Goal: Task Accomplishment & Management: Manage account settings

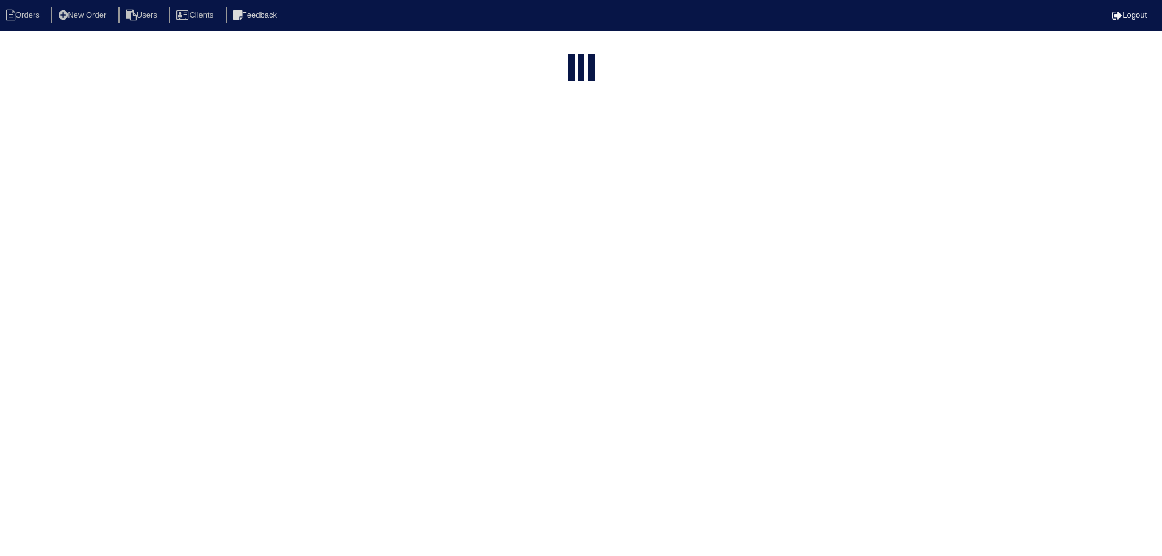
select select "15"
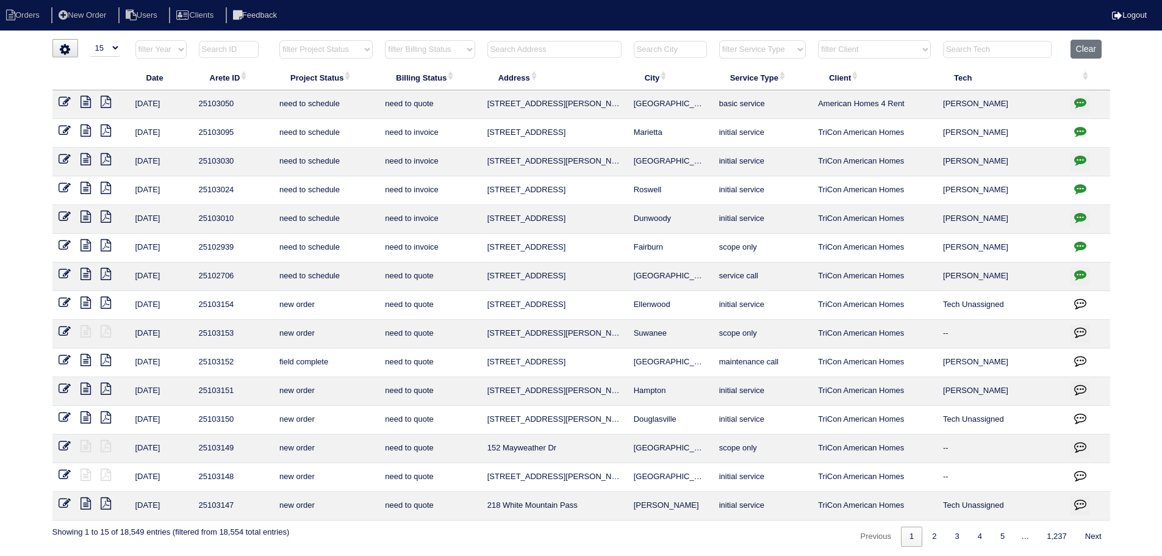
drag, startPoint x: 351, startPoint y: 49, endPoint x: 356, endPoint y: 54, distance: 6.9
click at [351, 49] on select "filter Project Status -- Any Project Status -- new order assigned in progress f…" at bounding box center [325, 49] width 93 height 18
click at [279, 40] on select "filter Project Status -- Any Project Status -- new order assigned in progress f…" at bounding box center [325, 49] width 93 height 18
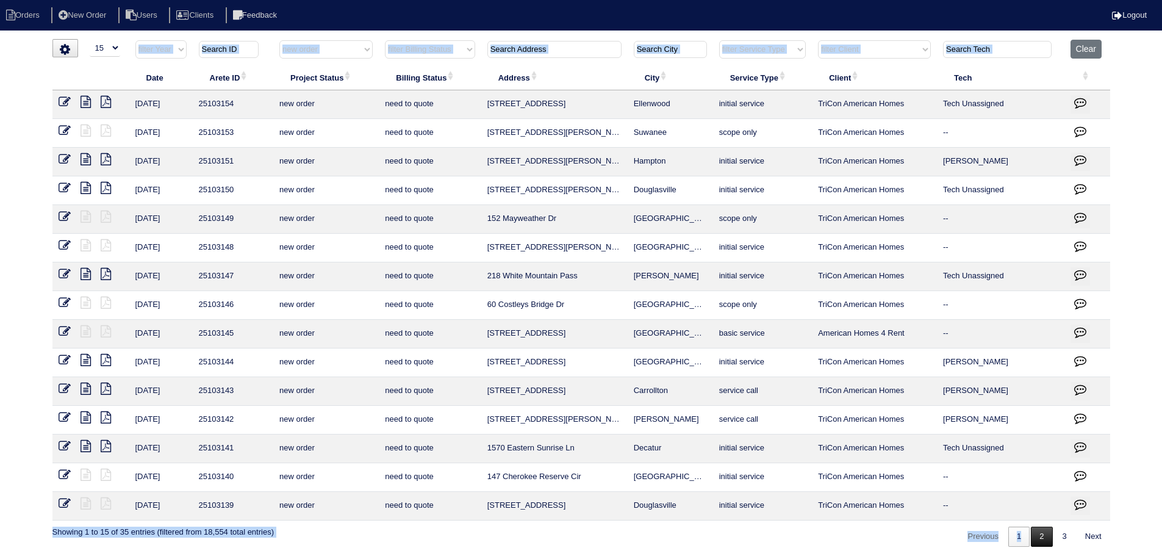
drag, startPoint x: 1043, startPoint y: 520, endPoint x: 1046, endPoint y: 530, distance: 10.7
click at [1043, 520] on div "▼ 10 15 25 50 200 500 Search: Date Arete ID Project Status Billing Status Addre…" at bounding box center [581, 293] width 1058 height 508
click at [1046, 530] on link "2" at bounding box center [1041, 537] width 21 height 20
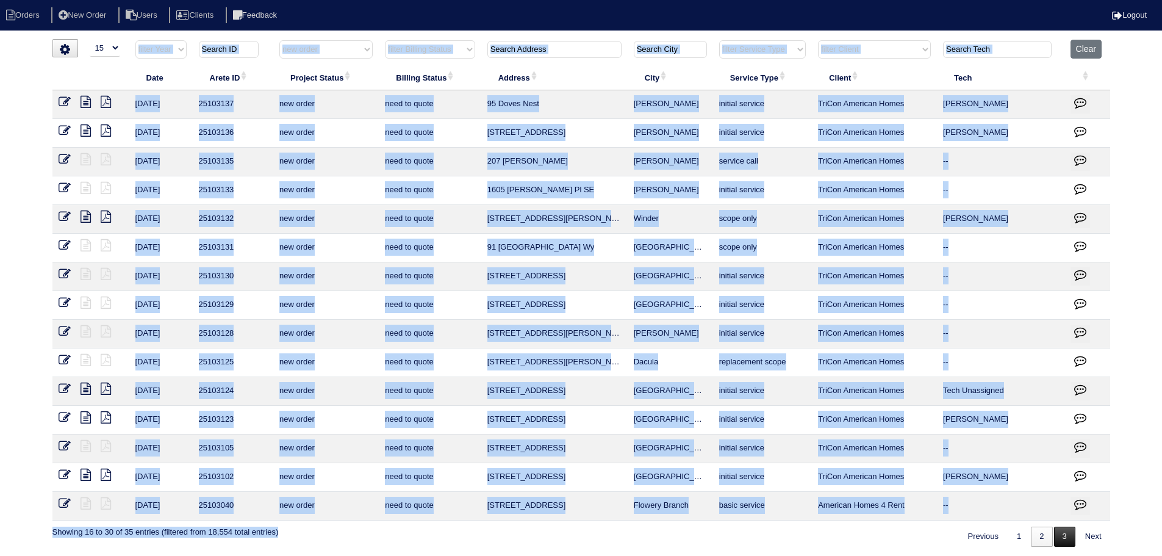
click at [1062, 537] on link "3" at bounding box center [1064, 537] width 21 height 20
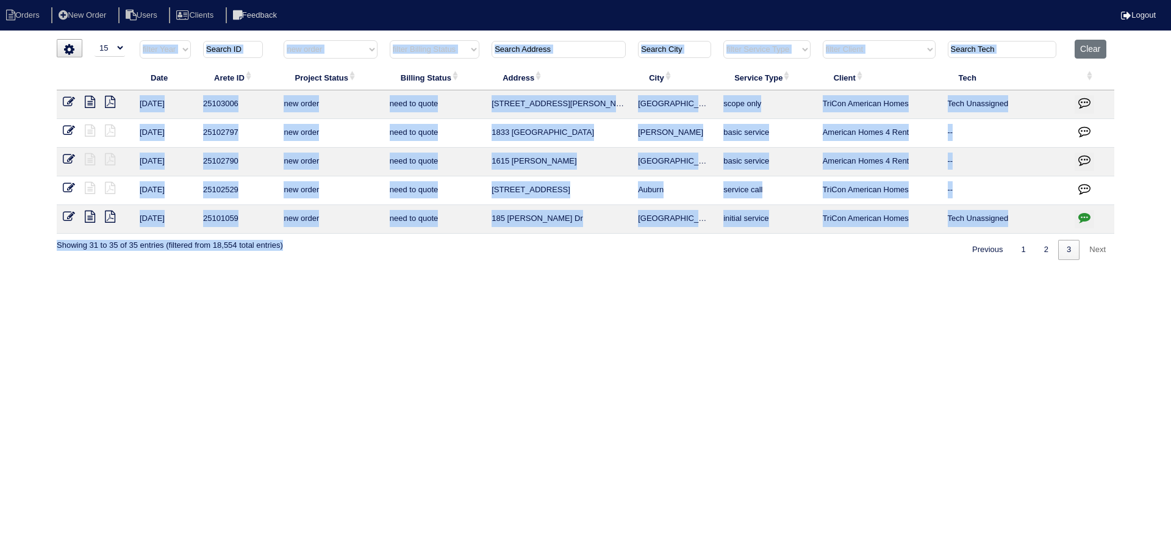
click at [1016, 272] on html "Orders New Order Users Clients Feedback Logout Orders New Order Users Clients M…" at bounding box center [585, 136] width 1171 height 272
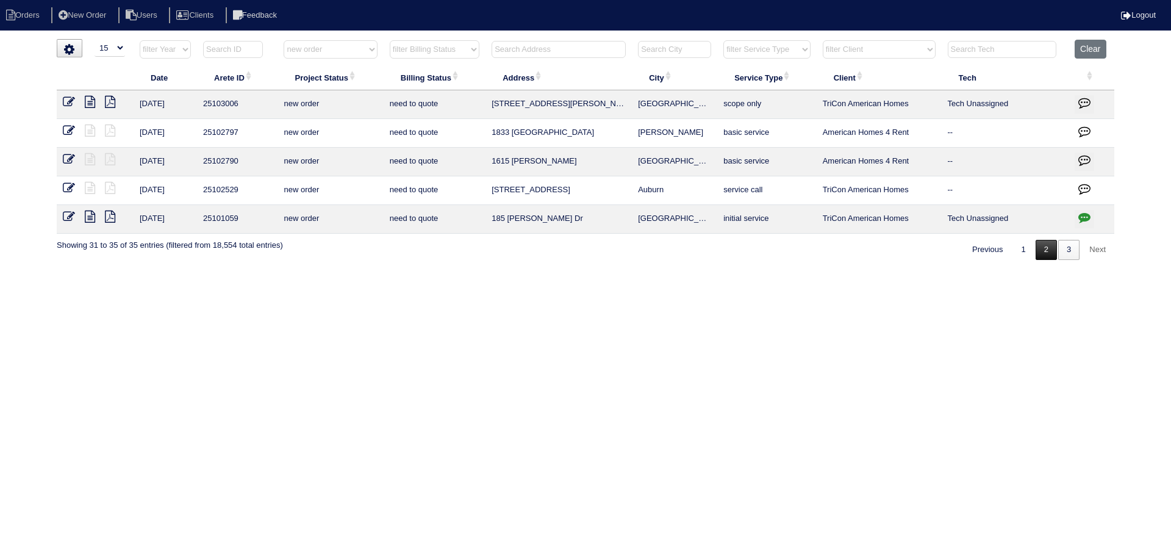
click at [1040, 259] on link "2" at bounding box center [1046, 250] width 21 height 20
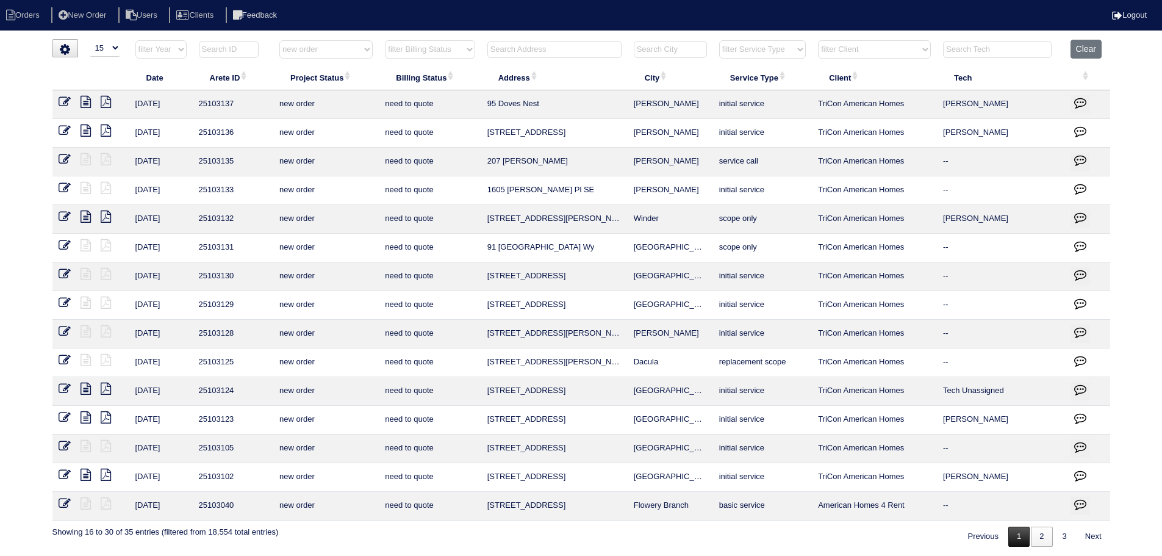
click at [1016, 528] on link "1" at bounding box center [1019, 537] width 21 height 20
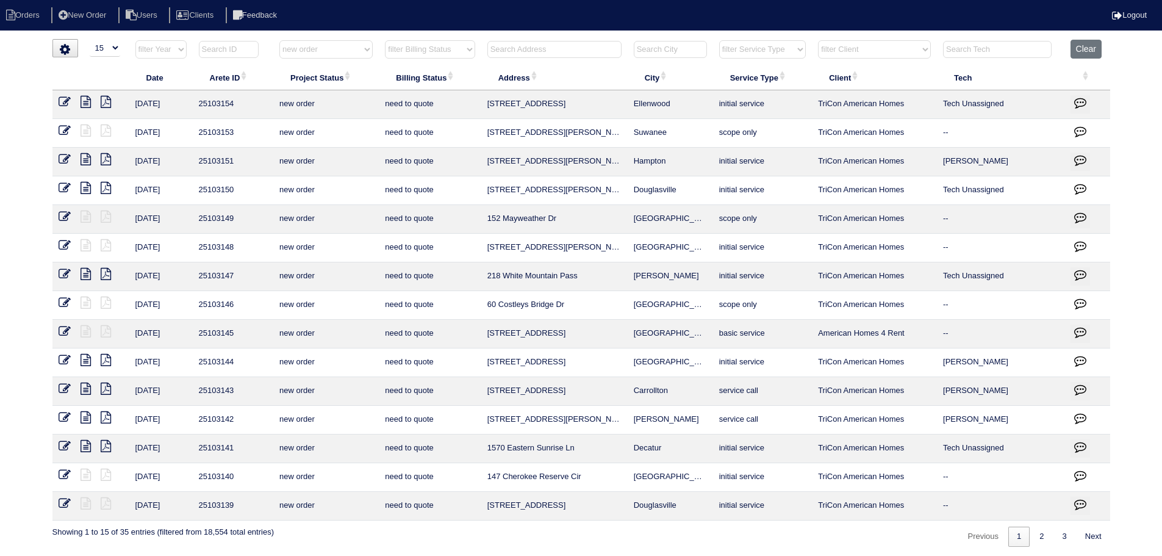
click at [326, 47] on select "filter Project Status -- Any Project Status -- new order assigned in progress f…" at bounding box center [325, 49] width 93 height 18
click at [279, 40] on select "filter Project Status -- Any Project Status -- new order assigned in progress f…" at bounding box center [325, 49] width 93 height 18
select select "assigned"
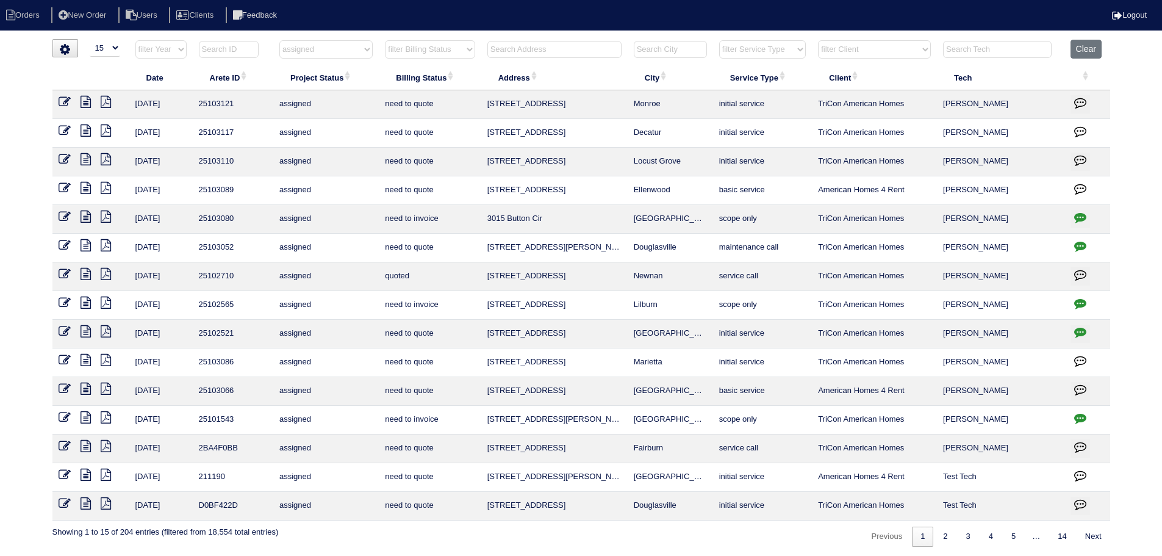
drag, startPoint x: 695, startPoint y: 165, endPoint x: 474, endPoint y: 167, distance: 220.9
click at [474, 167] on tr "8/26/25 25103110 assigned need to quote 9046 Holder Rd Locust Grove initial ser…" at bounding box center [581, 162] width 1058 height 29
copy tr "9046 Holder Rd Locust Grove"
drag, startPoint x: 61, startPoint y: 243, endPoint x: 77, endPoint y: 241, distance: 16.7
click at [61, 243] on icon at bounding box center [65, 245] width 12 height 12
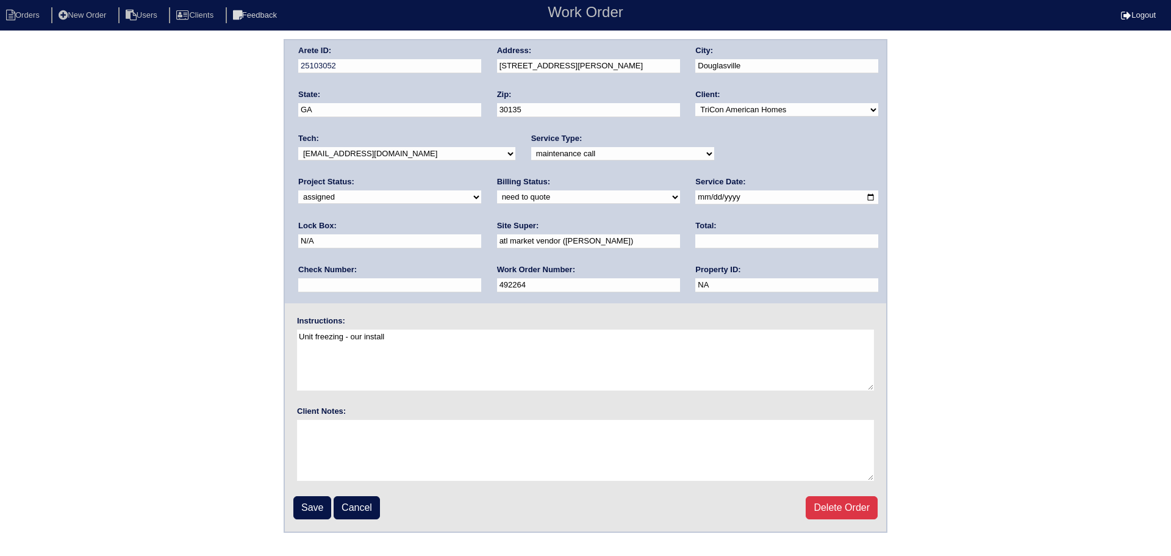
select select "in progress"
click at [481, 190] on select "new order assigned in progress field complete need to schedule admin review arc…" at bounding box center [389, 196] width 183 height 13
click at [311, 502] on input "Save" at bounding box center [312, 507] width 38 height 23
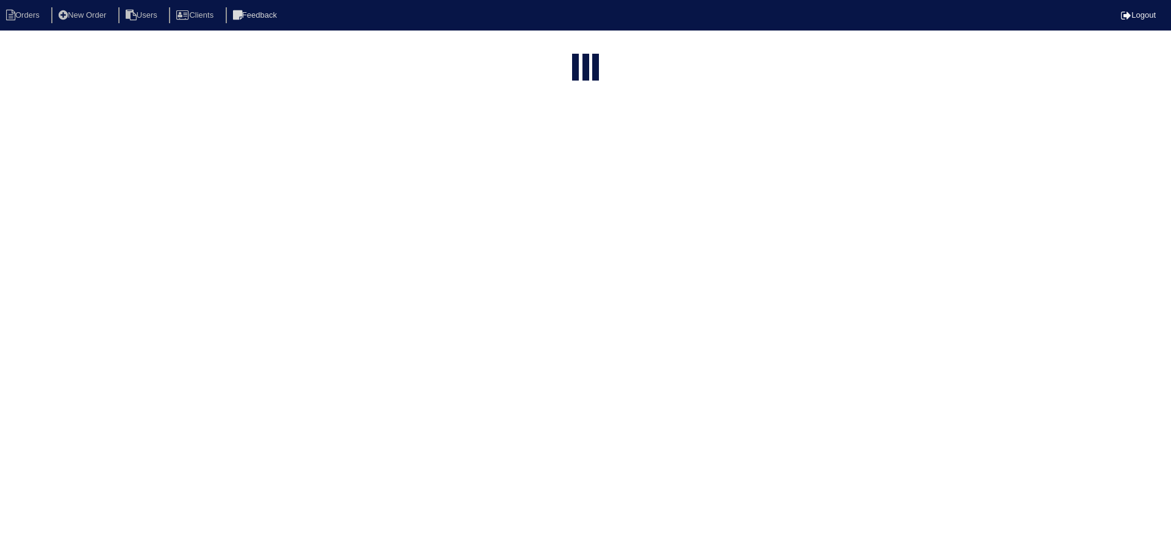
select select "15"
select select "assigned"
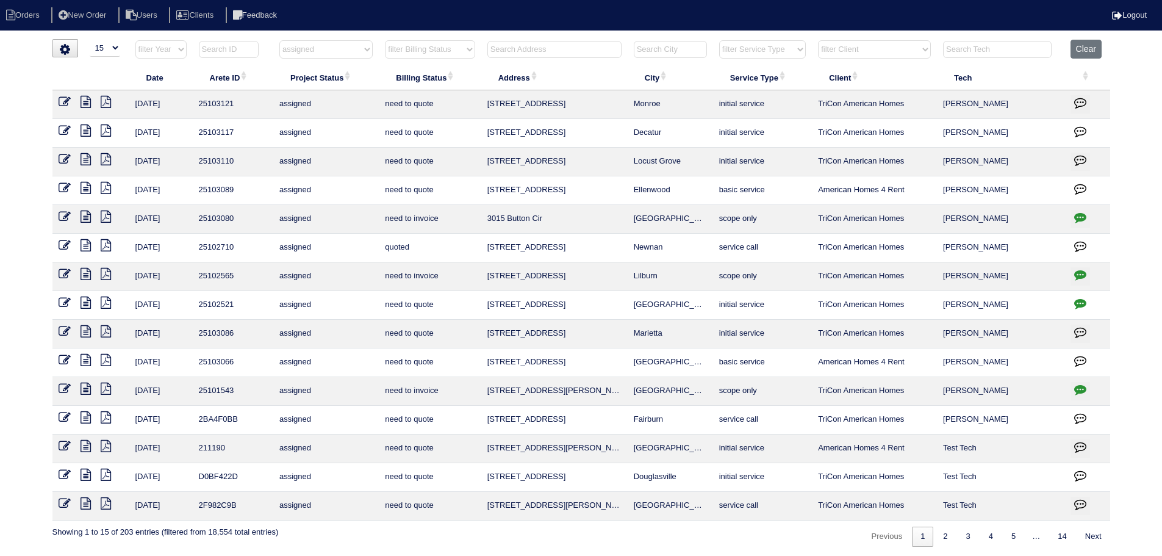
click at [90, 248] on icon at bounding box center [86, 245] width 10 height 12
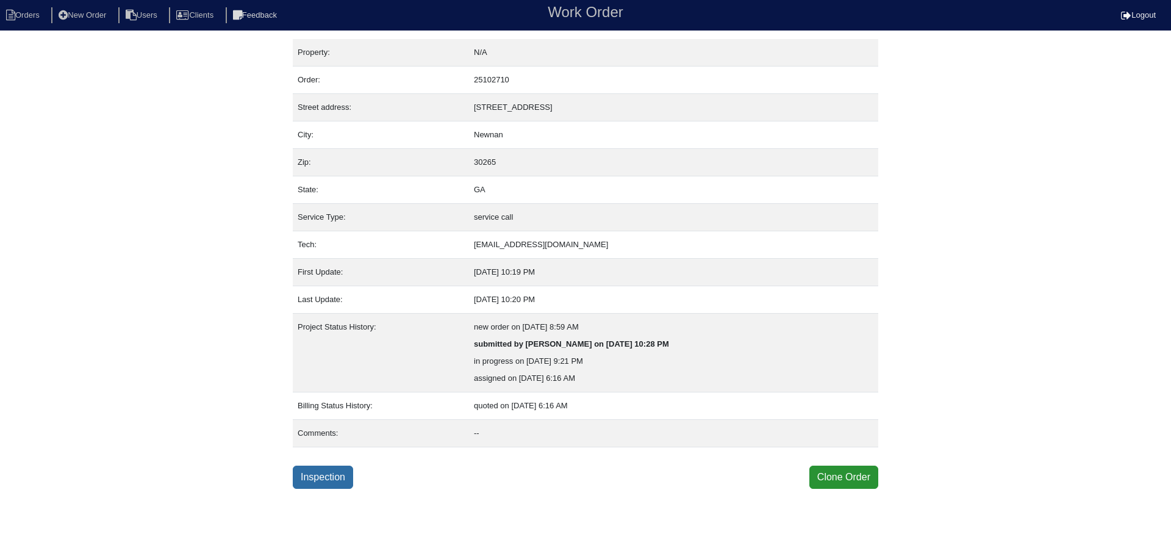
click at [347, 466] on link "Inspection" at bounding box center [323, 477] width 60 height 23
click at [348, 469] on link "Inspection" at bounding box center [323, 477] width 60 height 23
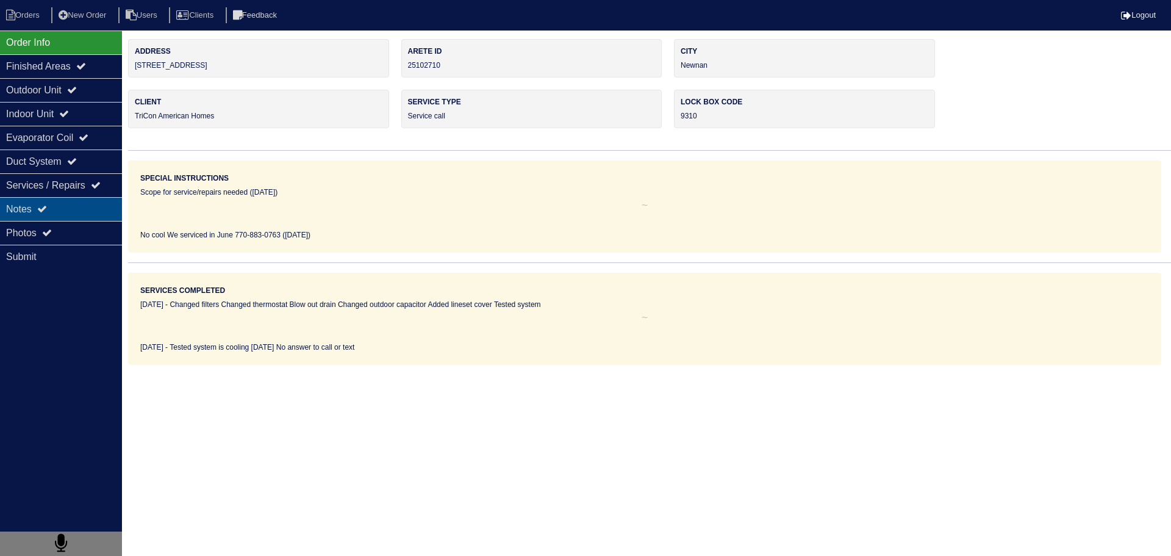
click at [93, 214] on div "Notes" at bounding box center [61, 209] width 122 height 24
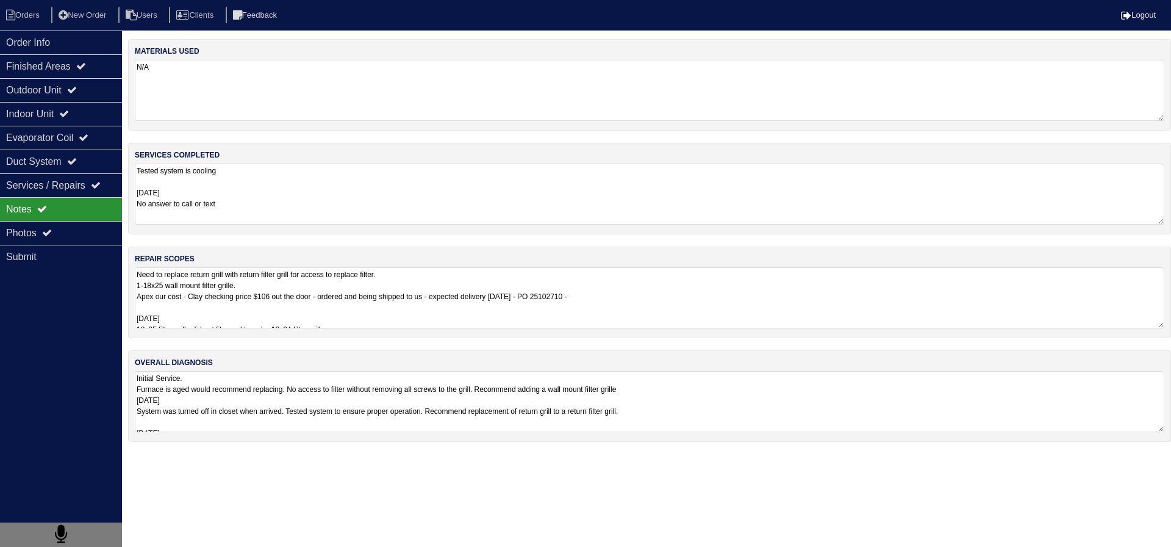
click at [229, 289] on textarea "Need to replace return grill with return filter grill for access to replace fil…" at bounding box center [650, 297] width 1030 height 61
click at [260, 307] on textarea "Need to replace return grill with return filter grill for access to replace fil…" at bounding box center [650, 297] width 1030 height 61
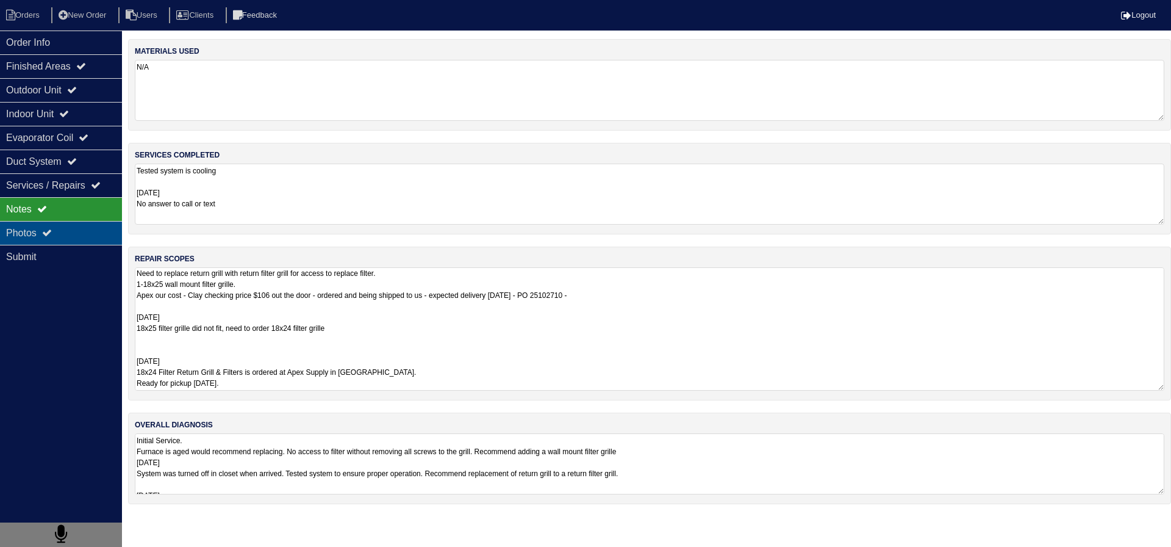
click at [71, 226] on div "Photos" at bounding box center [61, 233] width 122 height 24
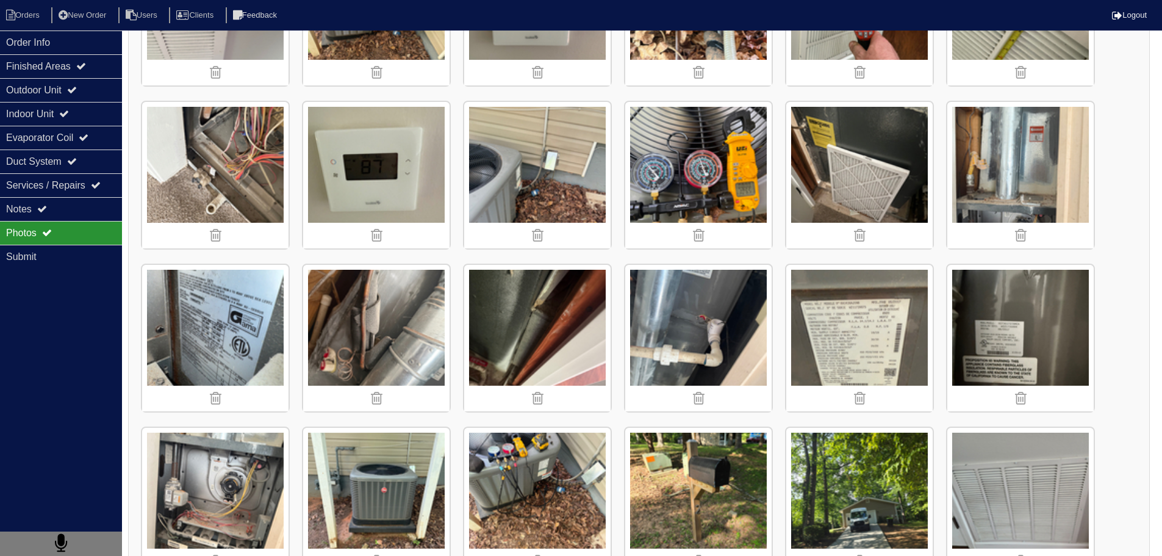
scroll to position [793, 0]
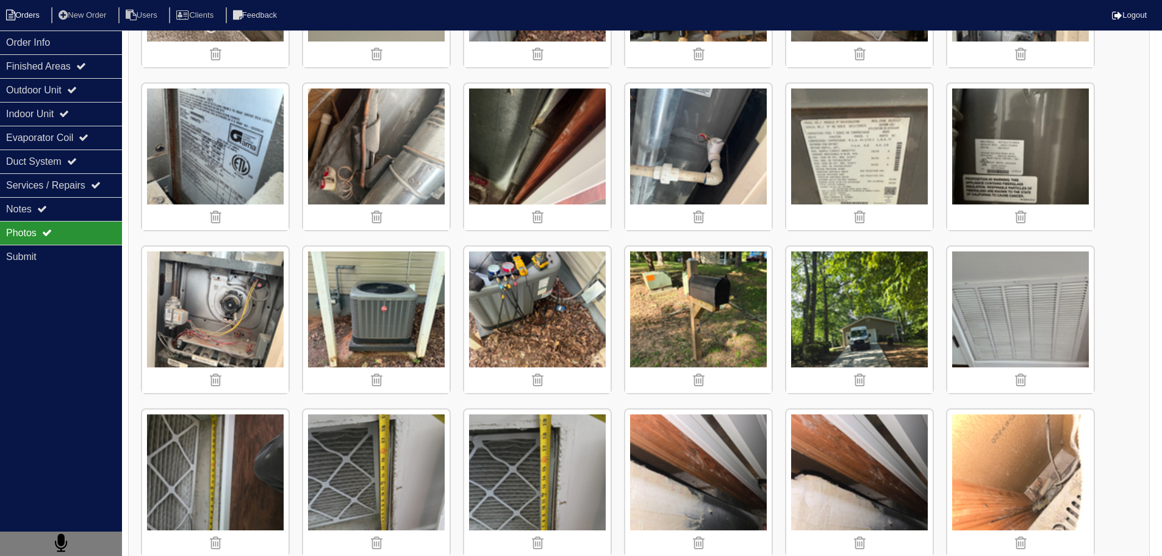
click at [34, 11] on li "Orders" at bounding box center [24, 15] width 49 height 16
select select "15"
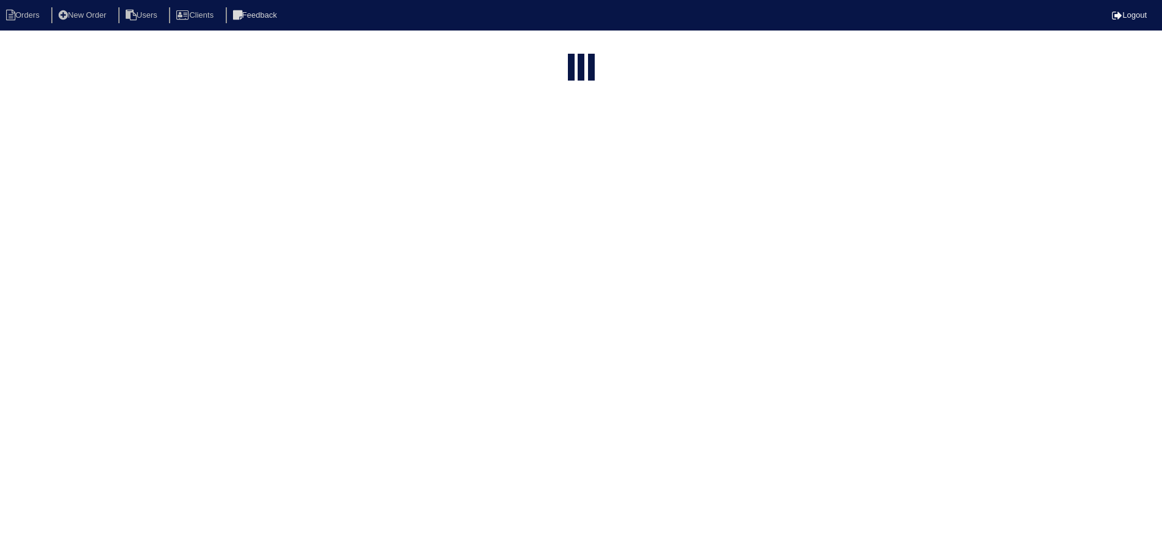
select select "assigned"
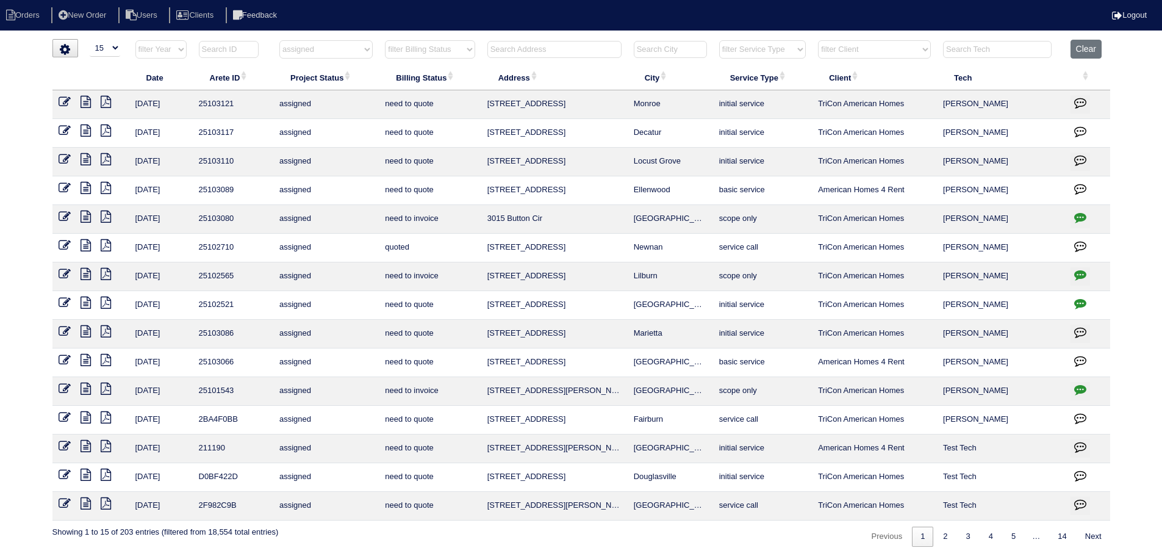
click at [62, 242] on icon at bounding box center [65, 245] width 12 height 12
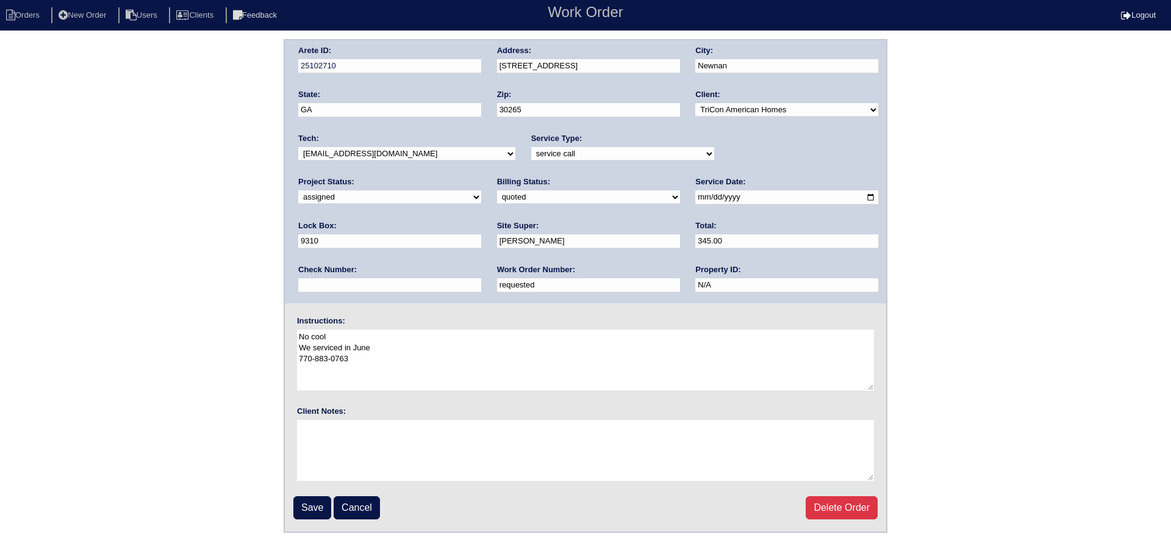
click at [481, 190] on select "new order assigned in progress field complete need to schedule admin review arc…" at bounding box center [389, 196] width 183 height 13
select select "in progress"
click at [481, 190] on select "new order assigned in progress field complete need to schedule admin review arc…" at bounding box center [389, 196] width 183 height 13
click at [317, 512] on input "Save" at bounding box center [312, 507] width 38 height 23
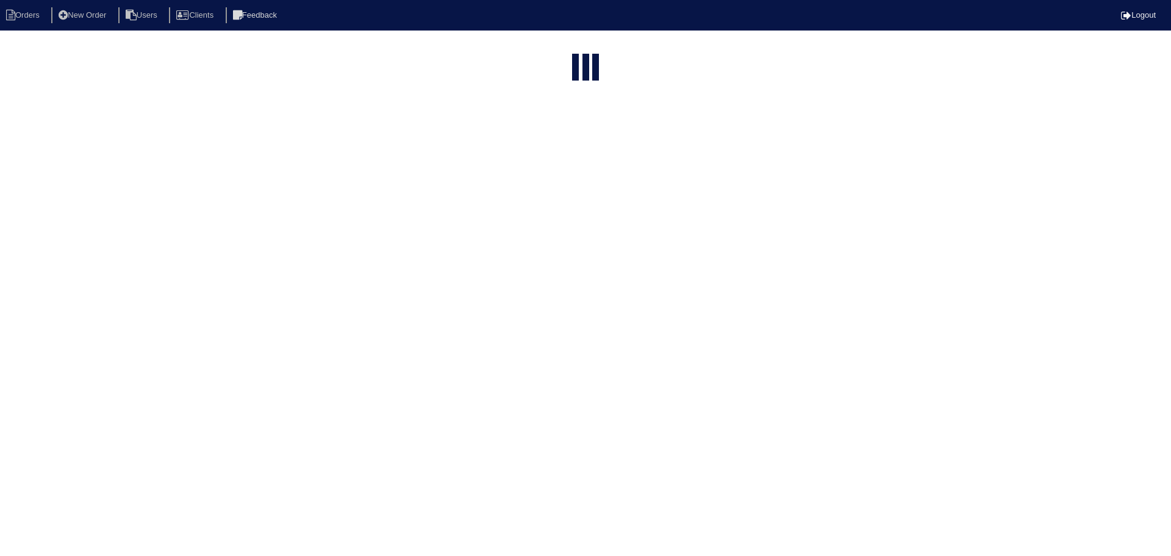
select select "15"
select select "assigned"
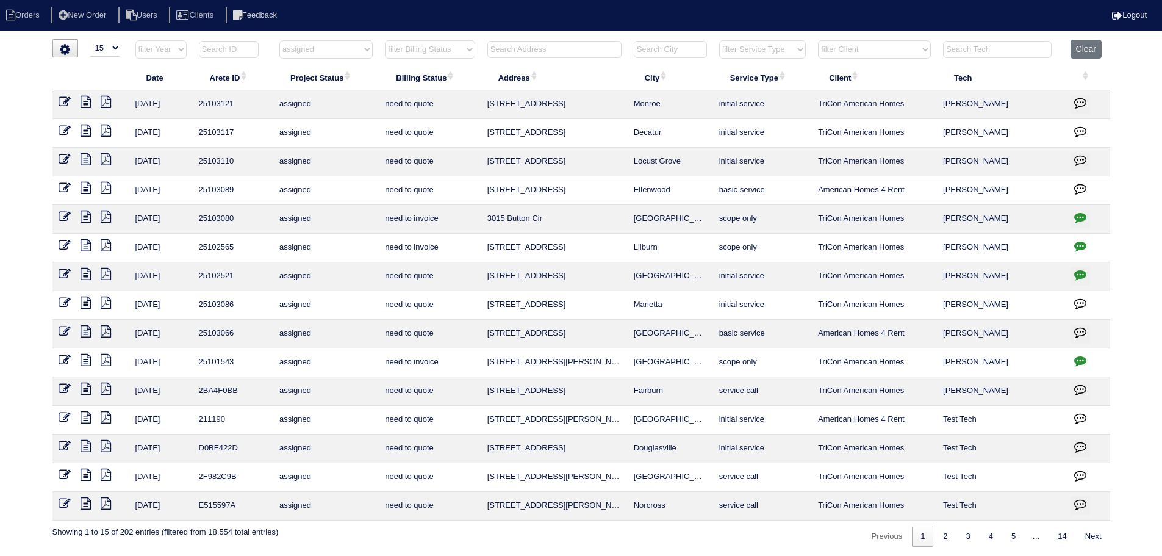
click at [1076, 249] on icon "button" at bounding box center [1080, 246] width 12 height 12
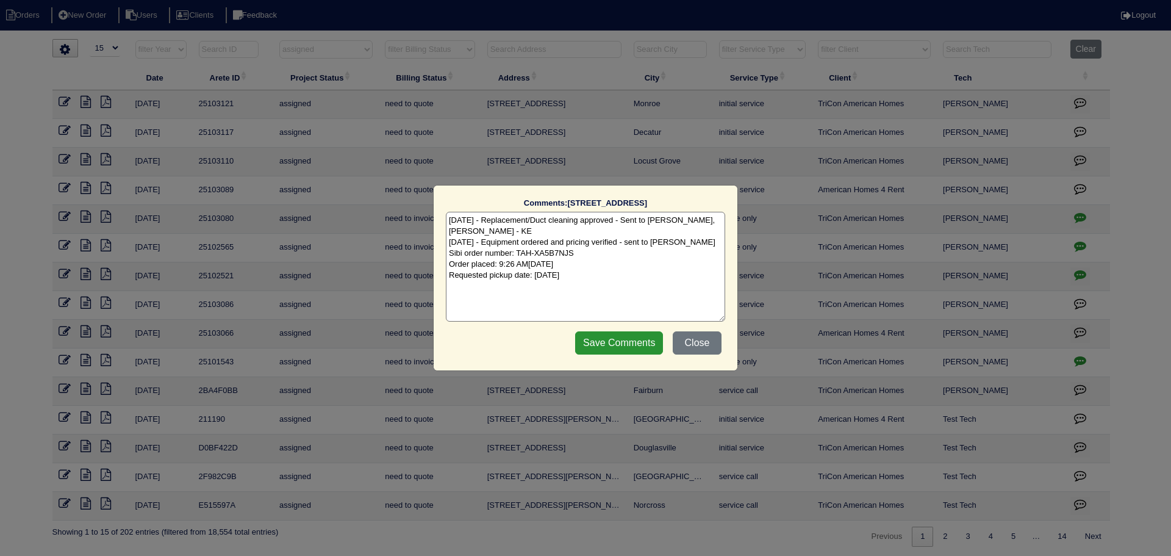
click at [1076, 249] on div "Comments: 818 Huntington Way The comments on file have changed since you starte…" at bounding box center [585, 278] width 1171 height 556
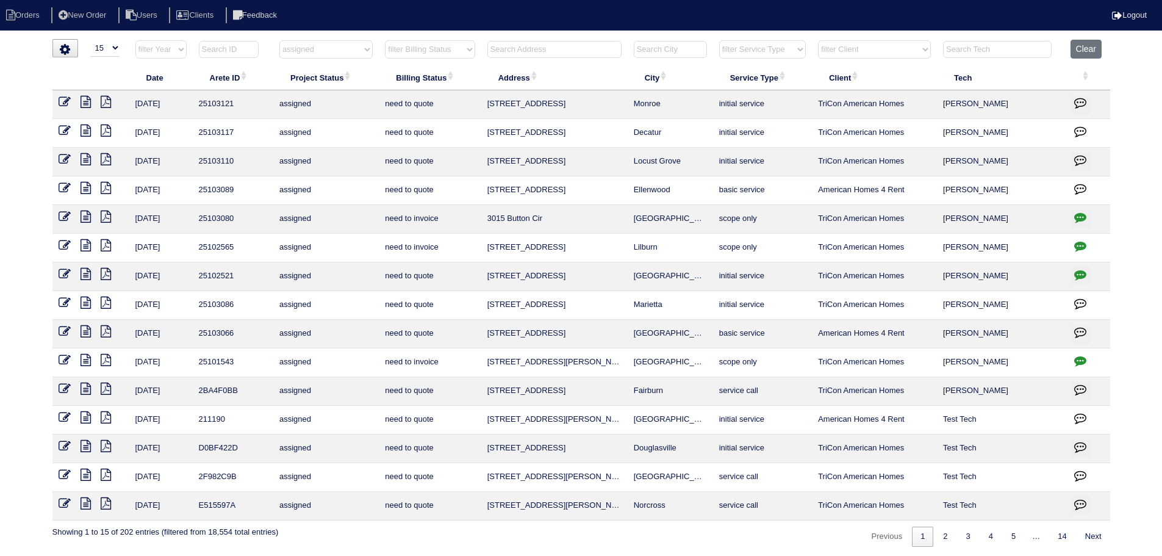
click at [62, 242] on icon at bounding box center [65, 245] width 12 height 12
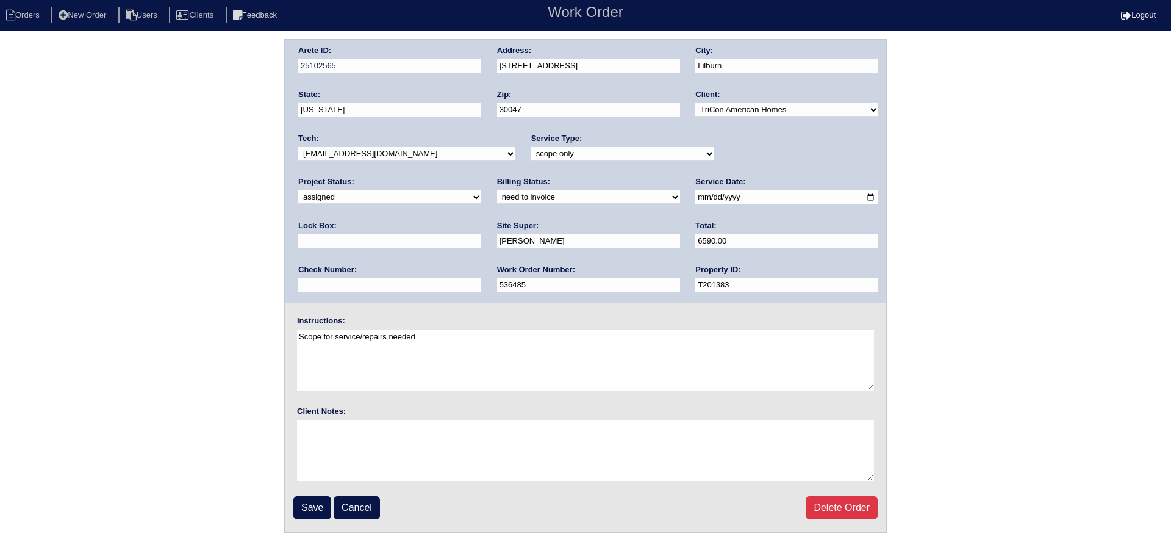
click at [481, 190] on select "new order assigned in progress field complete need to schedule admin review arc…" at bounding box center [389, 196] width 183 height 13
select select "completed"
click at [481, 190] on select "new order assigned in progress field complete need to schedule admin review arc…" at bounding box center [389, 196] width 183 height 13
click at [314, 506] on input "Save" at bounding box center [312, 507] width 38 height 23
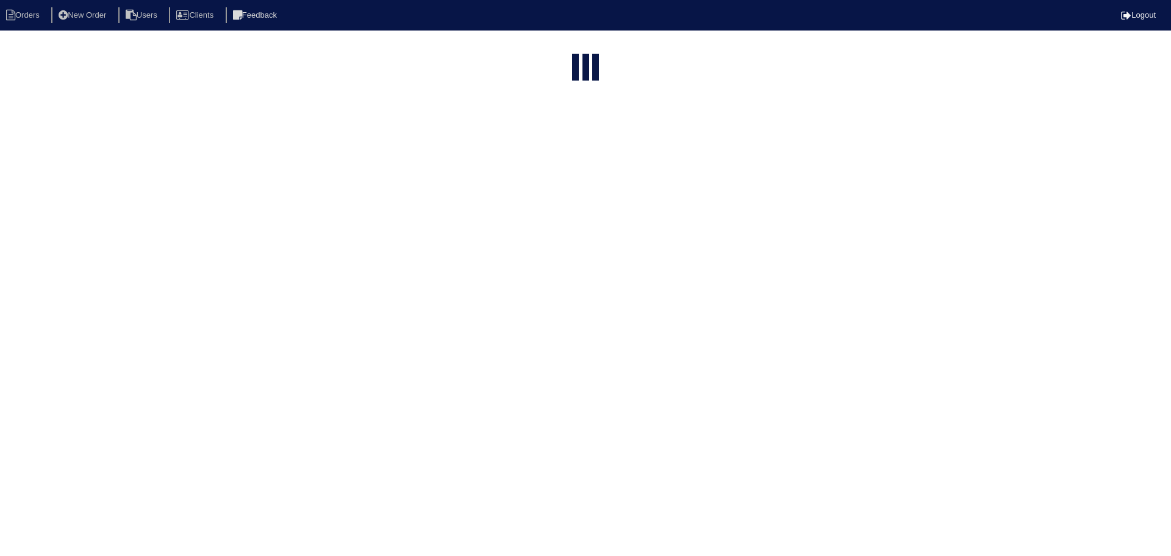
select select "15"
select select "assigned"
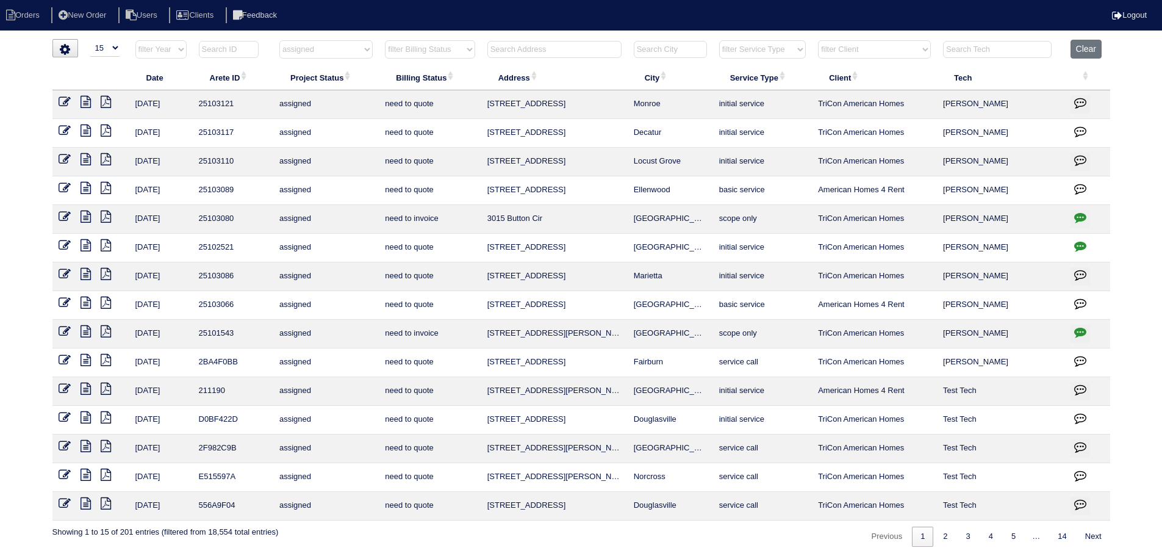
click at [89, 241] on icon at bounding box center [86, 245] width 10 height 12
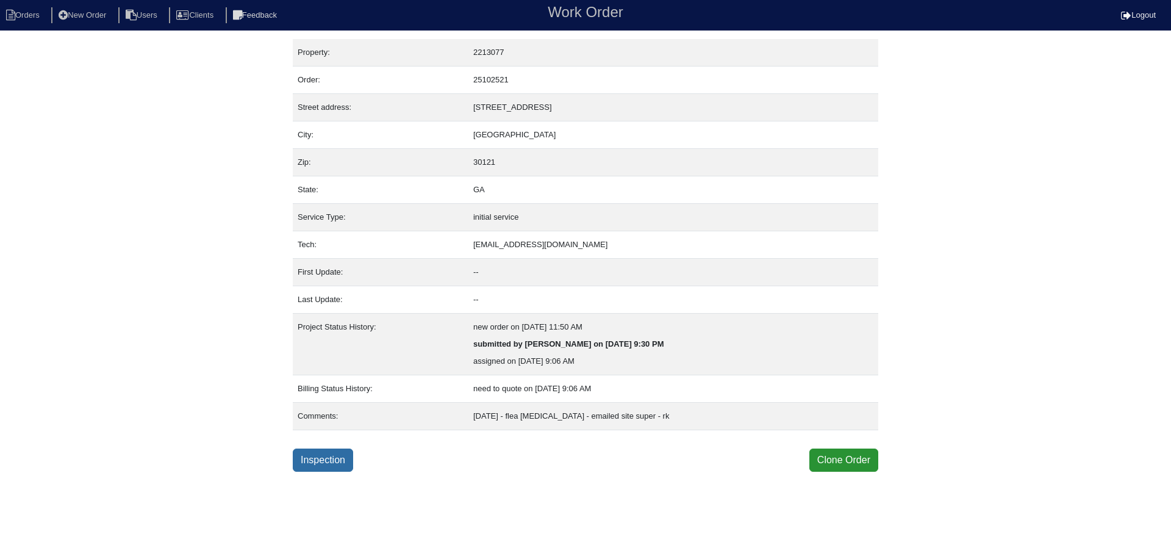
click at [325, 465] on link "Inspection" at bounding box center [323, 459] width 60 height 23
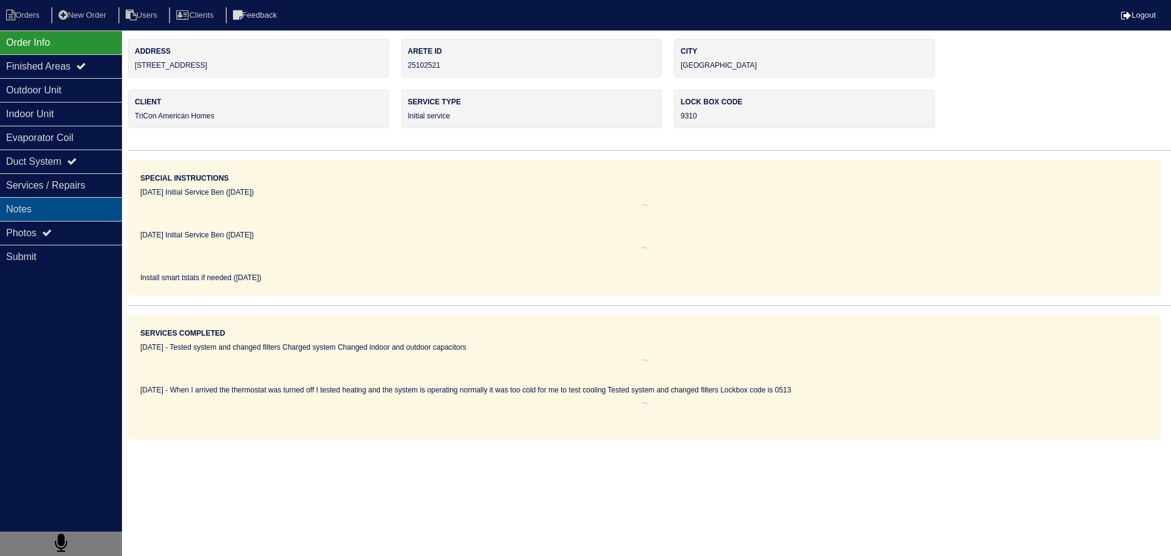
click at [68, 200] on div "Notes" at bounding box center [61, 209] width 122 height 24
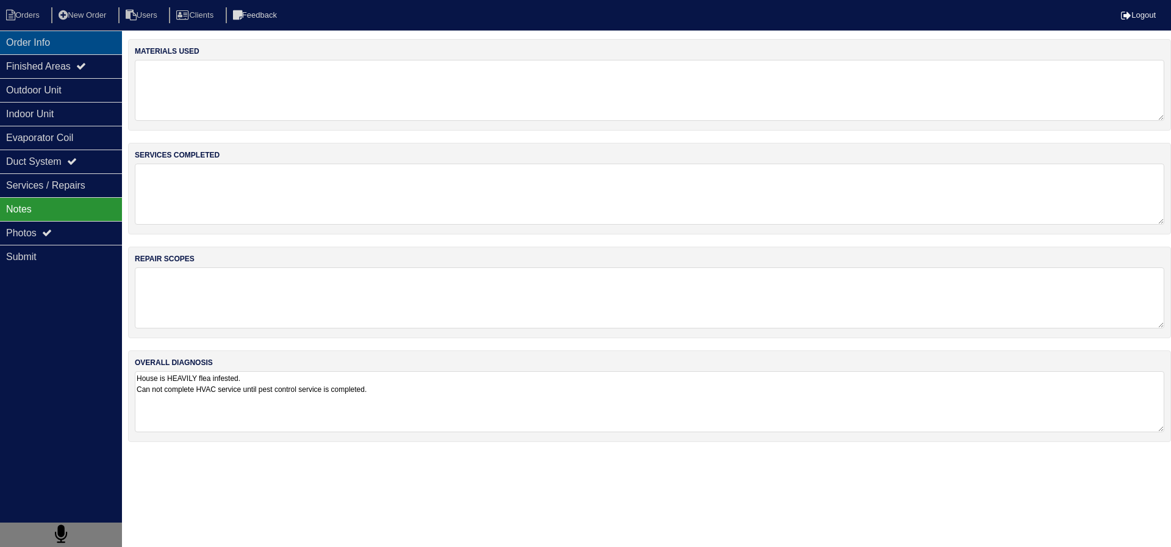
click at [65, 46] on div "Order Info" at bounding box center [61, 43] width 122 height 24
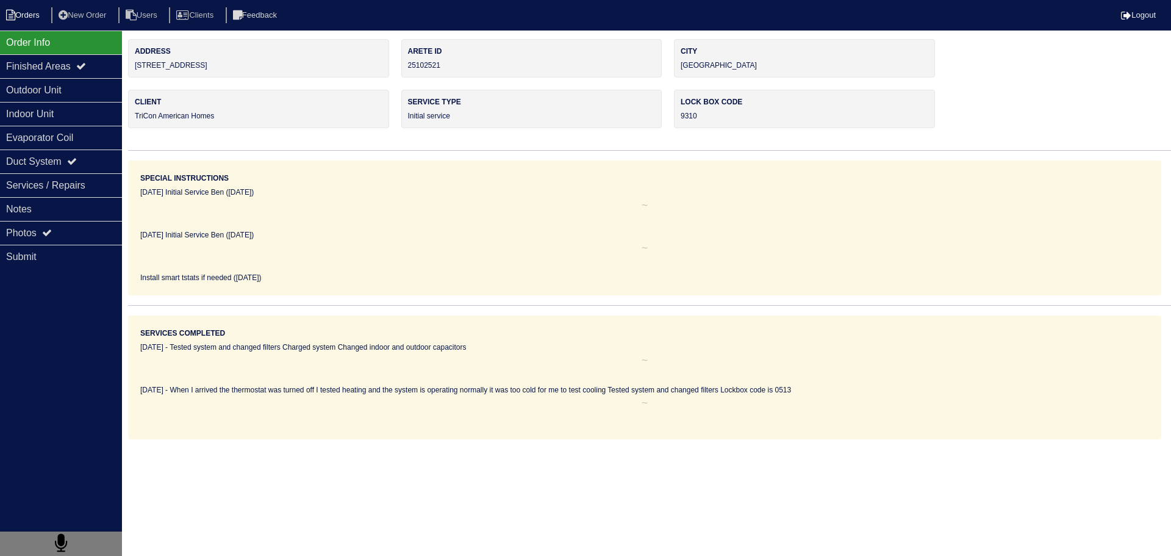
click at [25, 17] on li "Orders" at bounding box center [24, 15] width 49 height 16
select select "15"
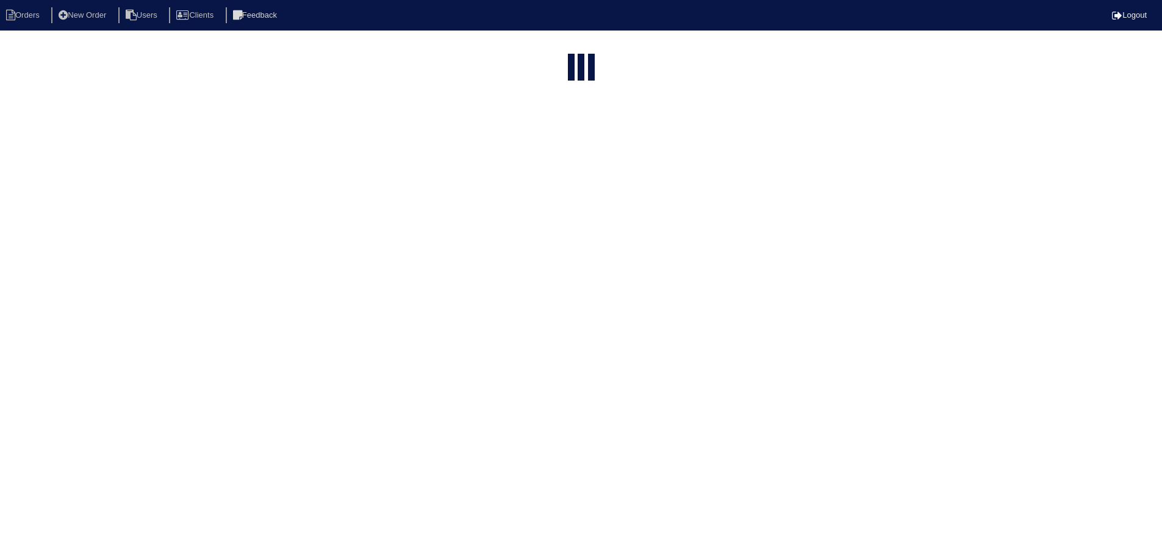
select select "assigned"
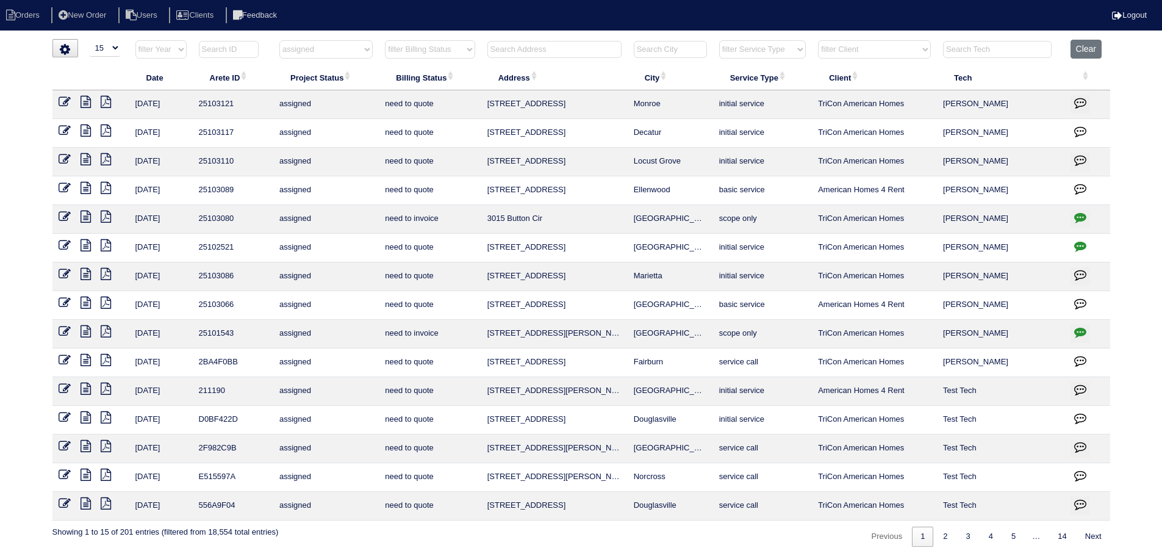
click at [62, 243] on icon at bounding box center [65, 245] width 12 height 12
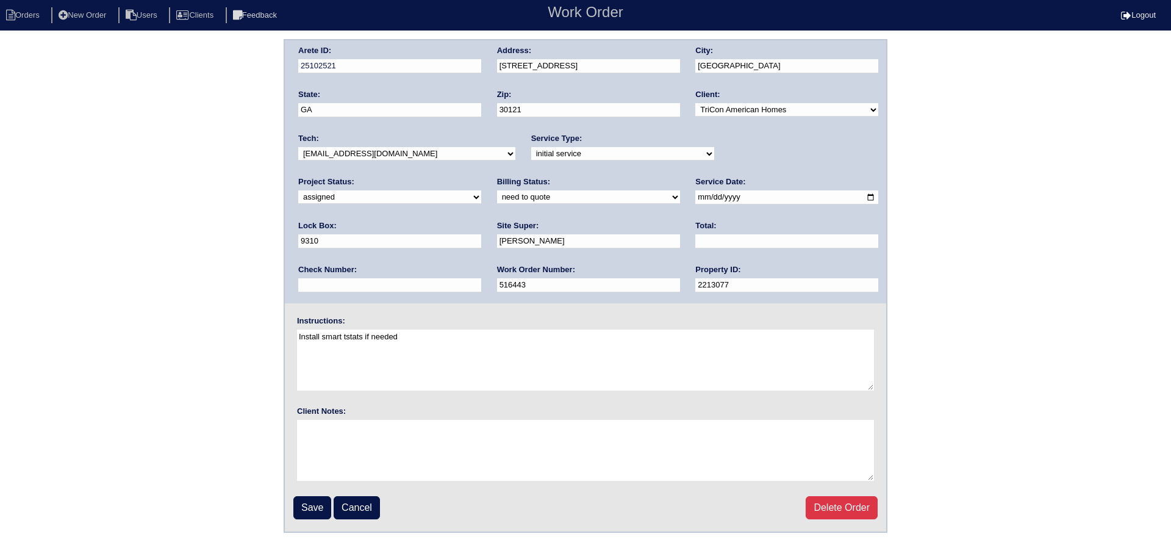
click at [481, 176] on div "Project Status: new order assigned in progress field complete need to schedule …" at bounding box center [389, 193] width 183 height 34
click at [481, 190] on select "new order assigned in progress field complete need to schedule admin review arc…" at bounding box center [389, 196] width 183 height 13
select select "field complete"
click at [481, 190] on select "new order assigned in progress field complete need to schedule admin review arc…" at bounding box center [389, 196] width 183 height 13
click at [307, 499] on input "Save" at bounding box center [312, 507] width 38 height 23
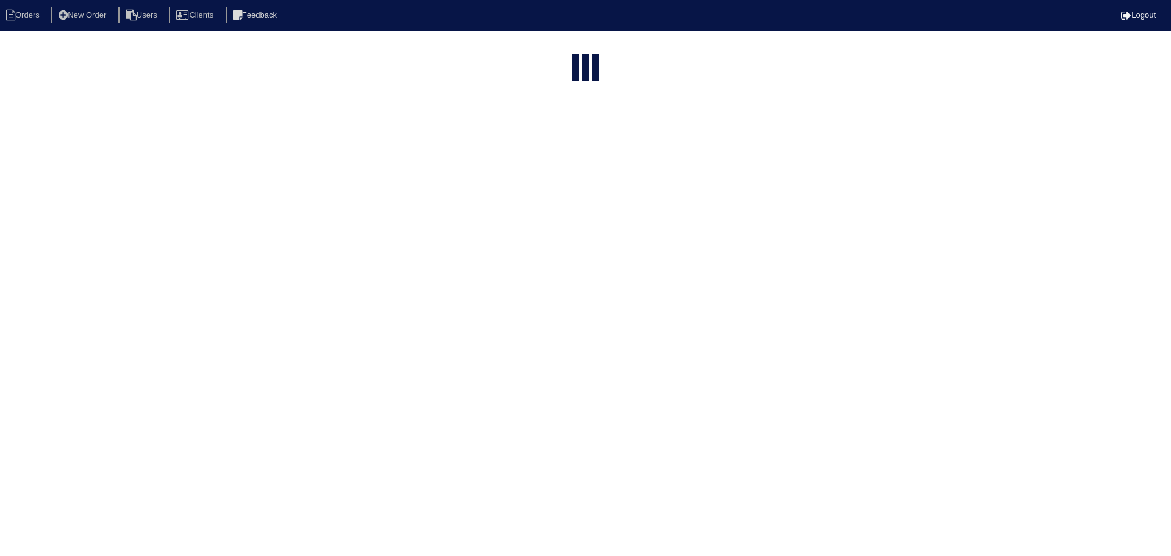
select select "15"
select select "assigned"
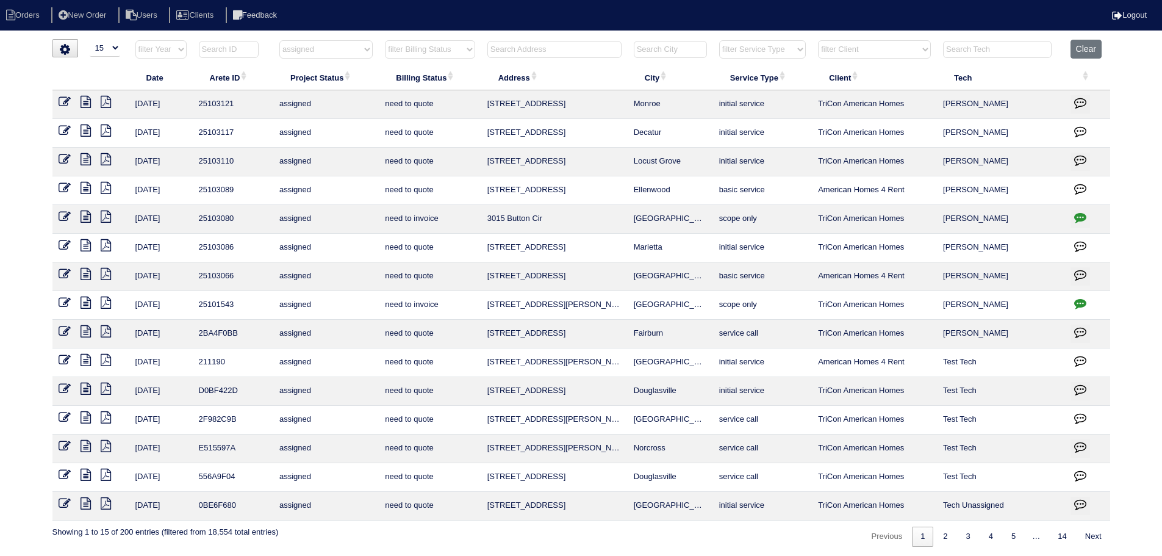
click at [1084, 306] on icon "button" at bounding box center [1080, 303] width 12 height 12
type textarea "8/22/25 - Service x 2 w/ approval/Duct cleaning approved - Sent to Dan, Payton …"
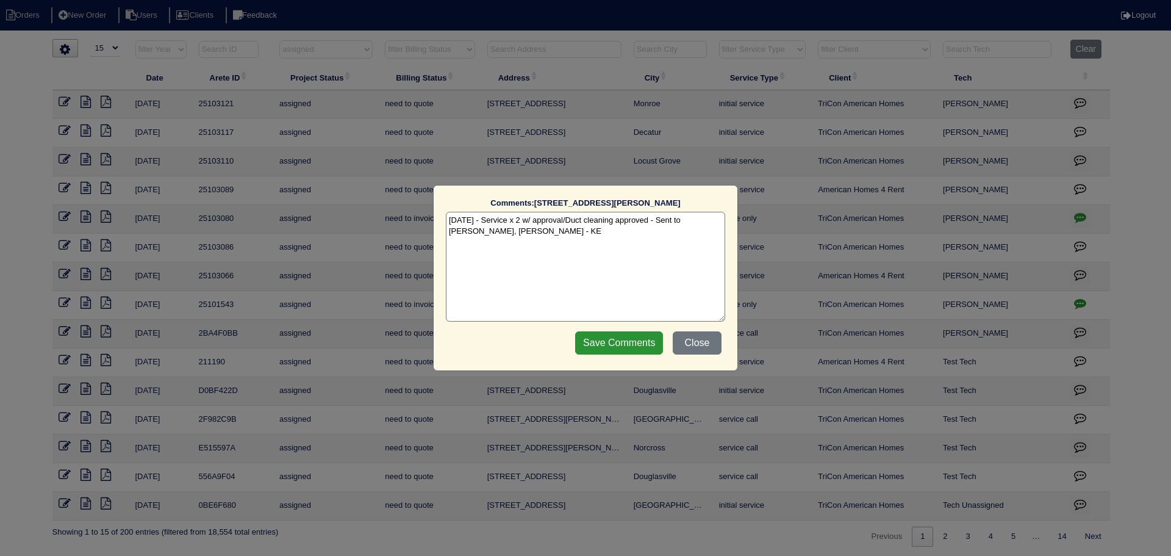
click at [1084, 306] on div "Comments: 135 Little Haynes Dr The comments on file have changed since you star…" at bounding box center [585, 278] width 1171 height 556
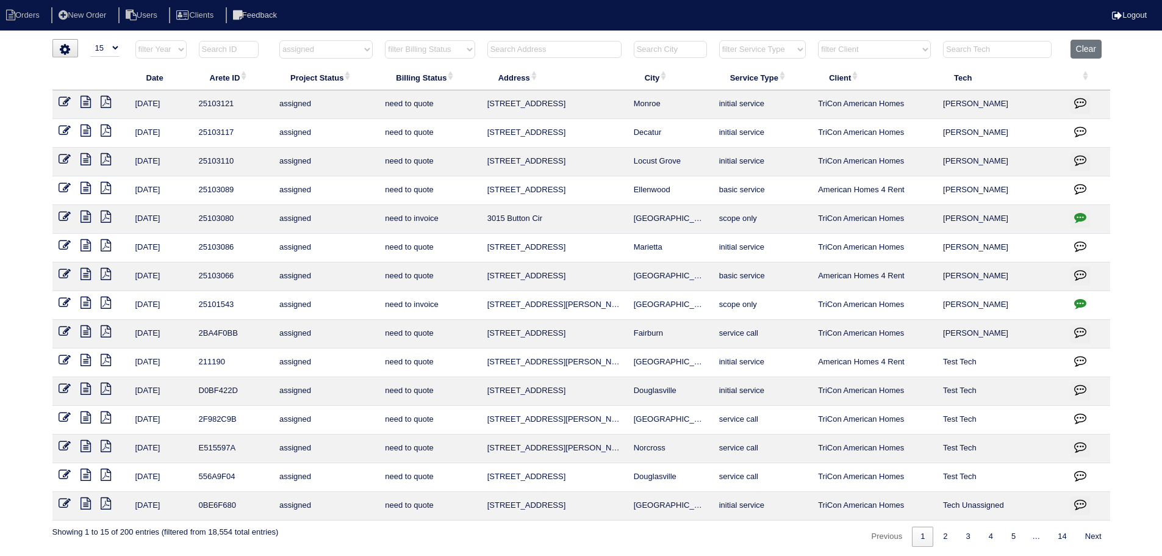
click at [83, 300] on icon at bounding box center [86, 303] width 10 height 12
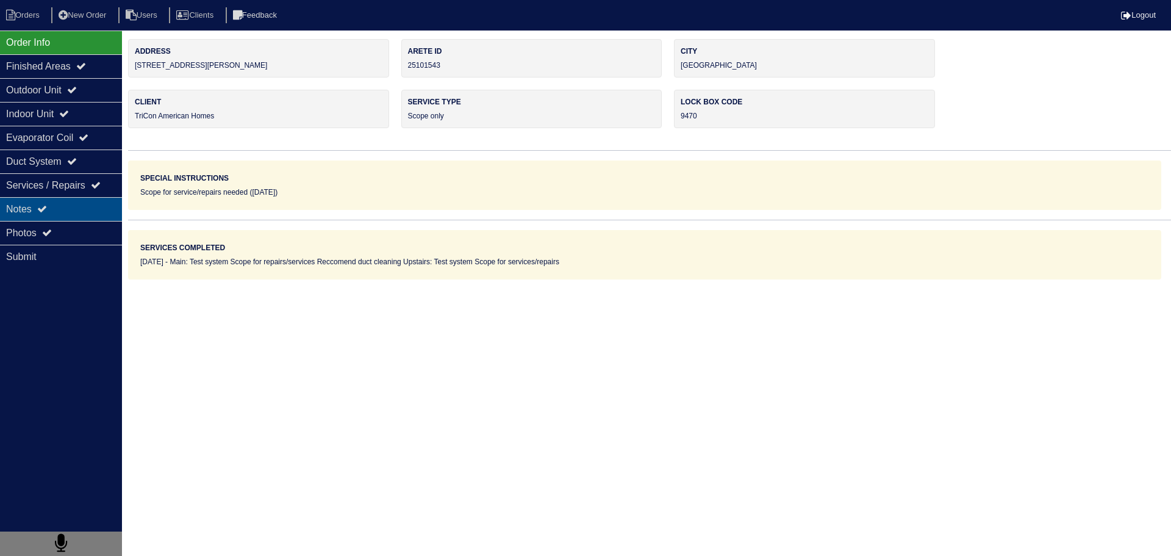
click at [82, 214] on div "Notes" at bounding box center [61, 209] width 122 height 24
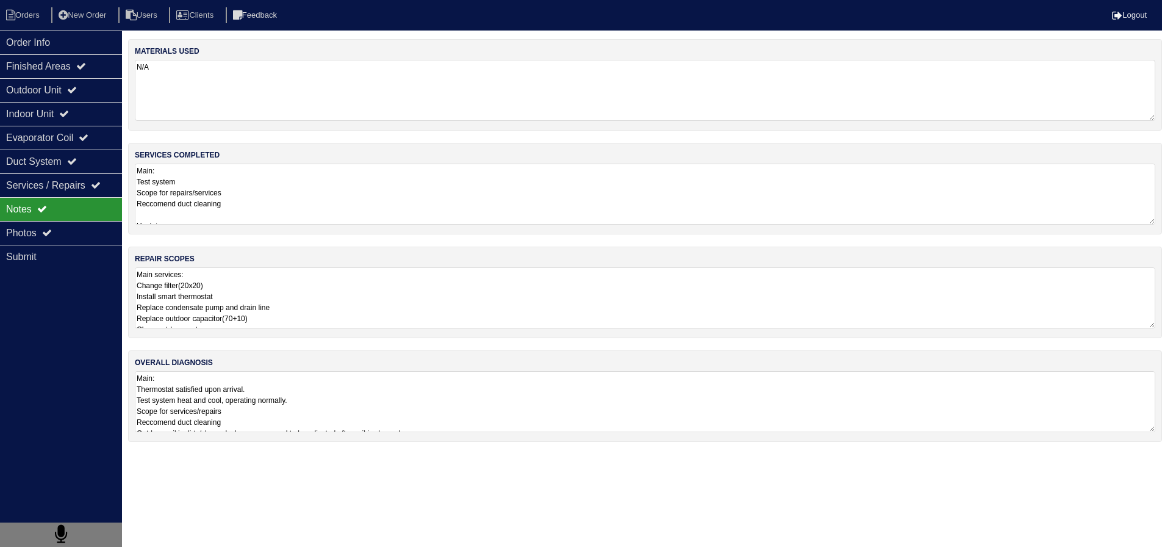
click at [218, 306] on textarea "Main services: Change filter(20x20) Install smart thermostat Replace condensate…" at bounding box center [645, 297] width 1021 height 61
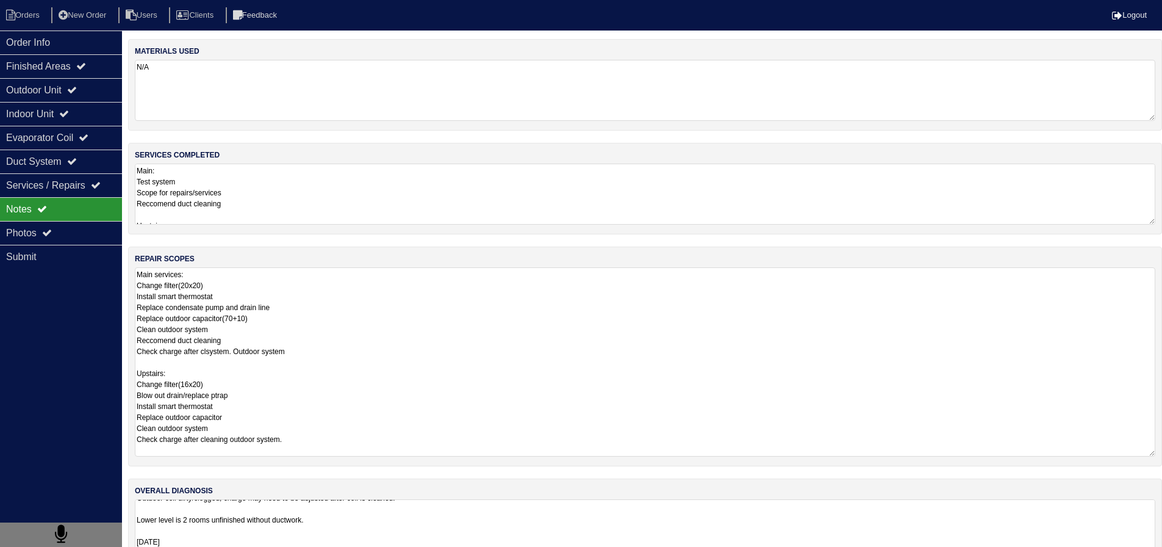
scroll to position [35, 0]
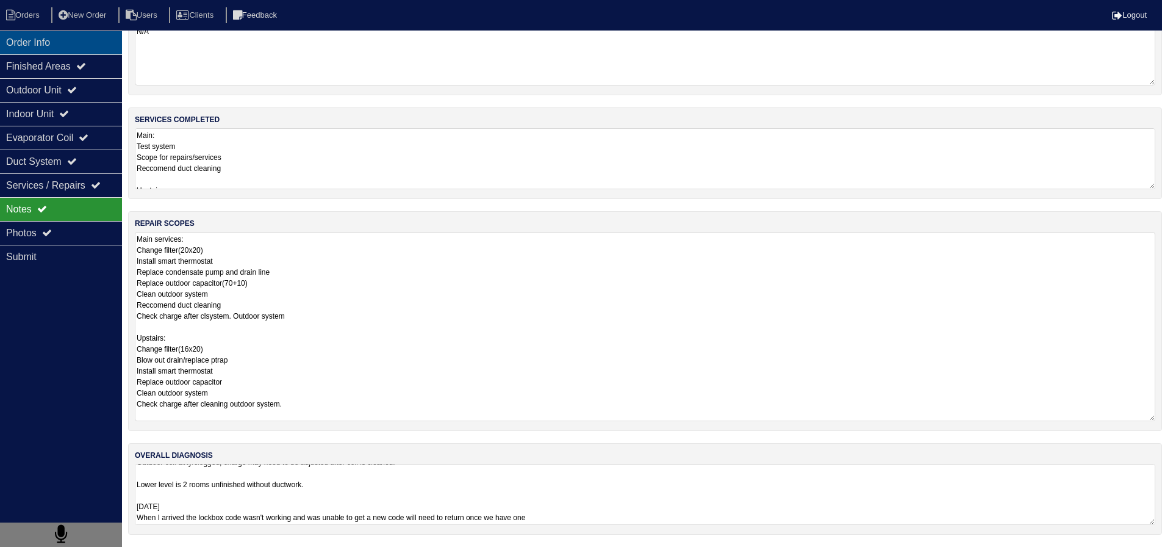
click at [48, 40] on div "Order Info" at bounding box center [61, 43] width 122 height 24
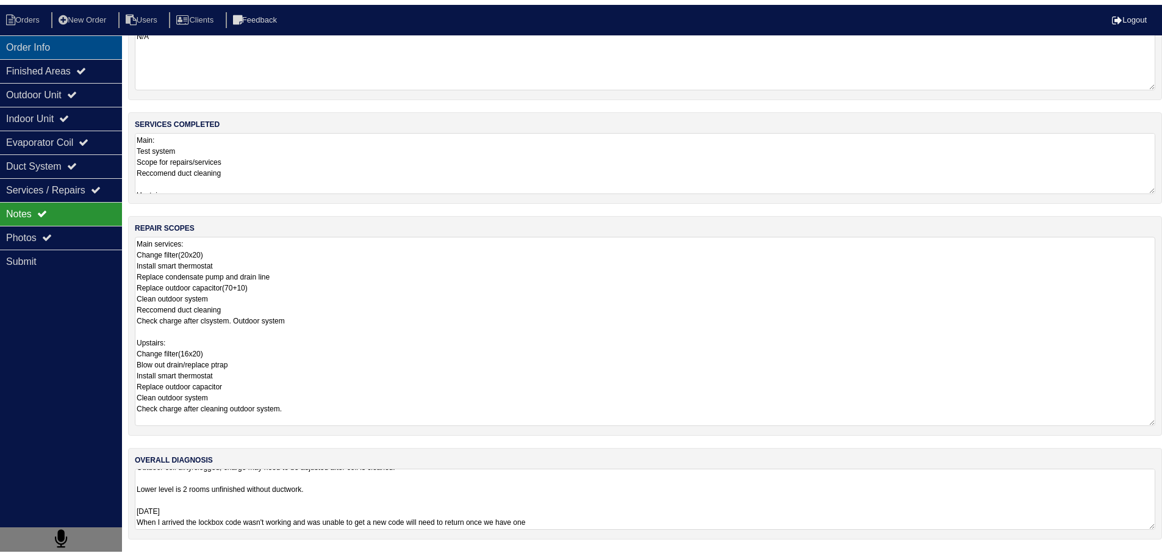
scroll to position [0, 0]
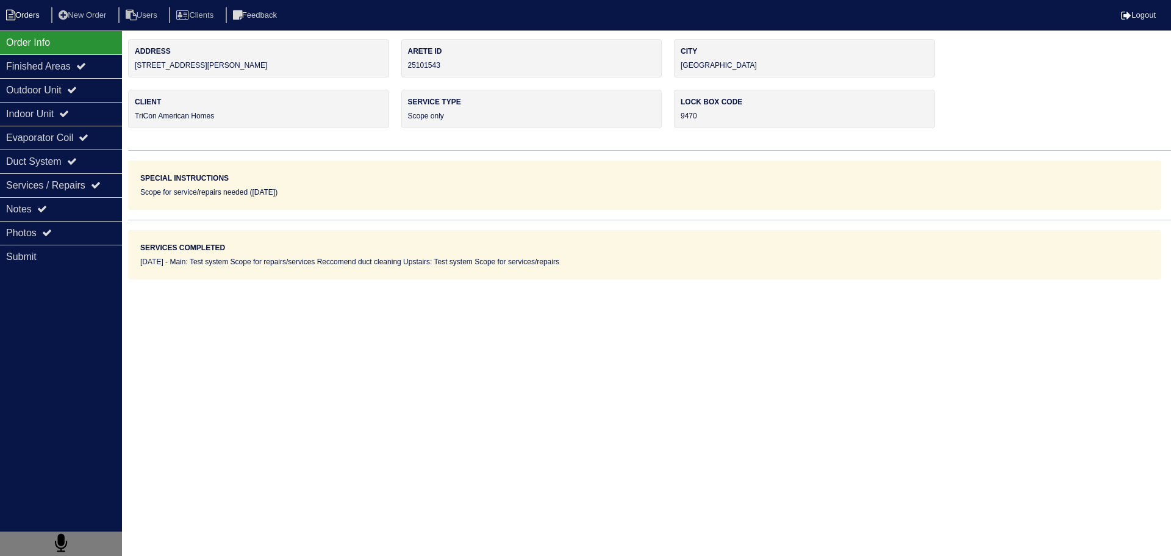
click at [32, 16] on li "Orders" at bounding box center [24, 15] width 49 height 16
select select "15"
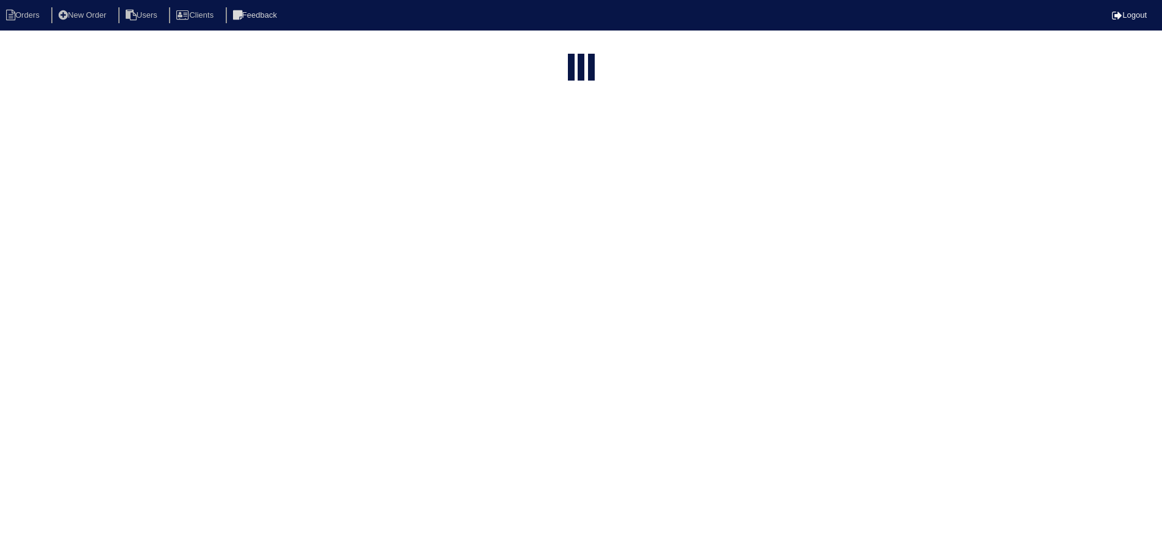
select select "assigned"
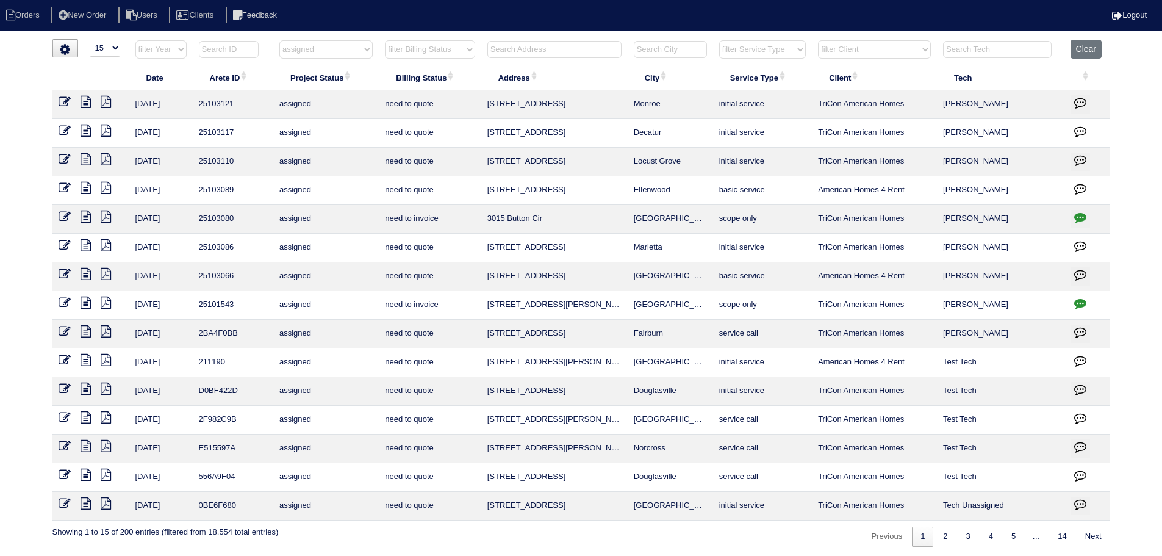
click at [88, 248] on icon at bounding box center [86, 245] width 10 height 12
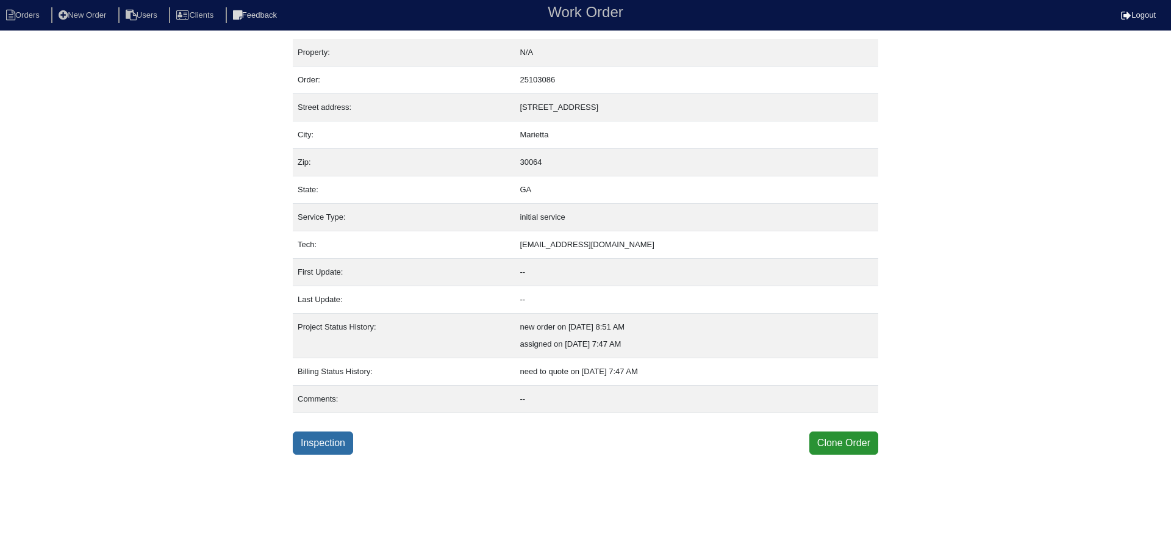
click at [344, 434] on link "Inspection" at bounding box center [323, 442] width 60 height 23
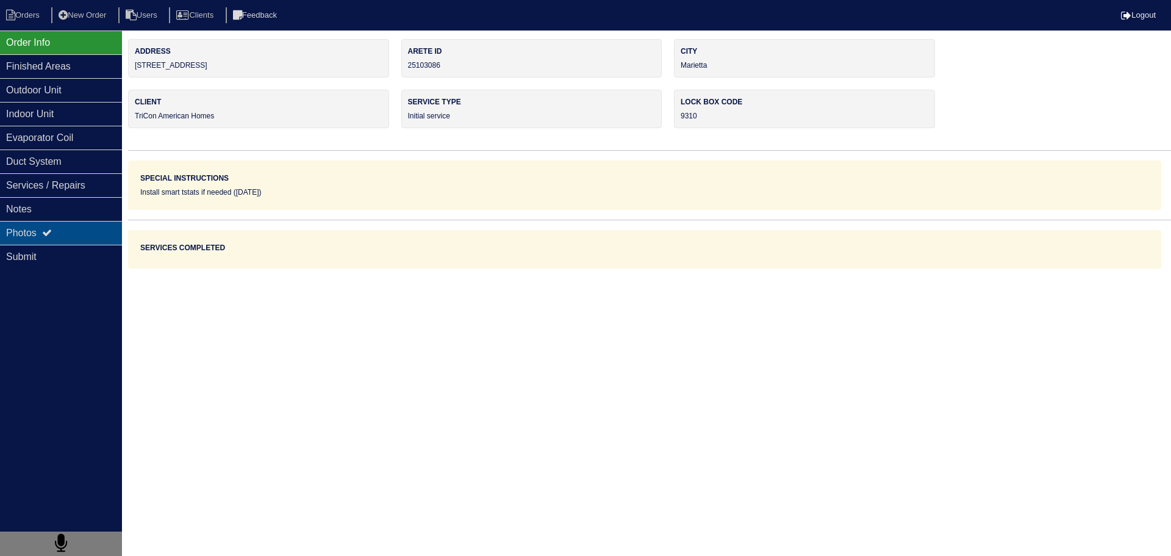
click at [92, 232] on div "Photos" at bounding box center [61, 233] width 122 height 24
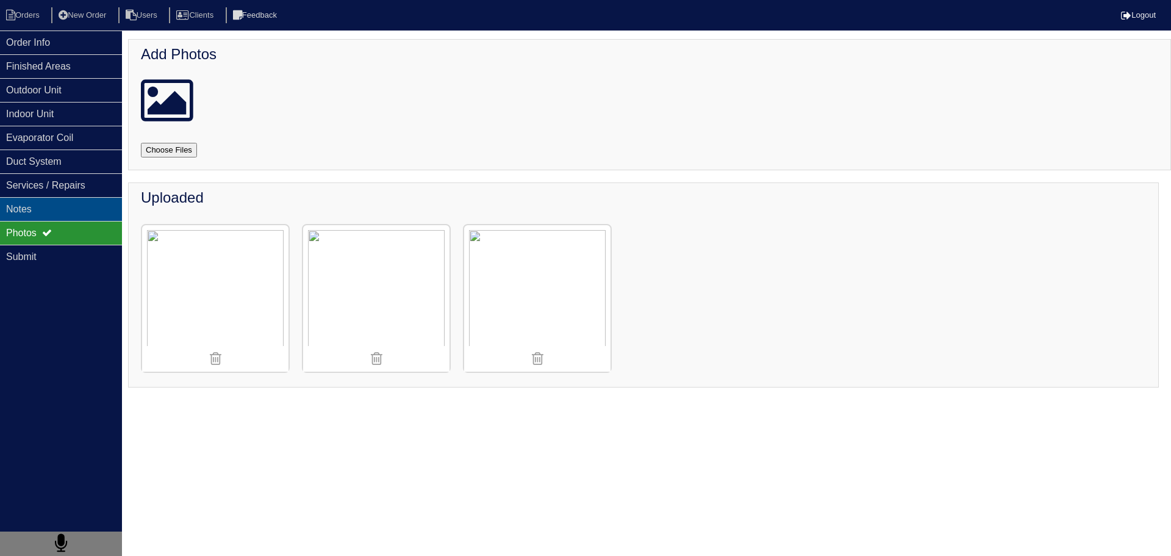
click at [87, 211] on div "Notes" at bounding box center [61, 209] width 122 height 24
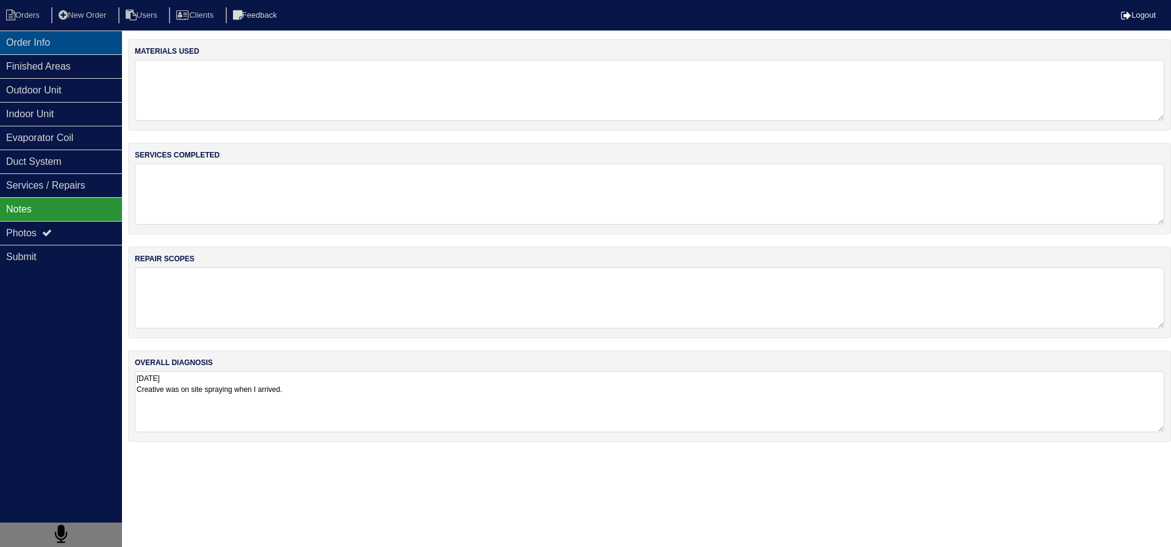
click at [59, 49] on div "Order Info" at bounding box center [61, 43] width 122 height 24
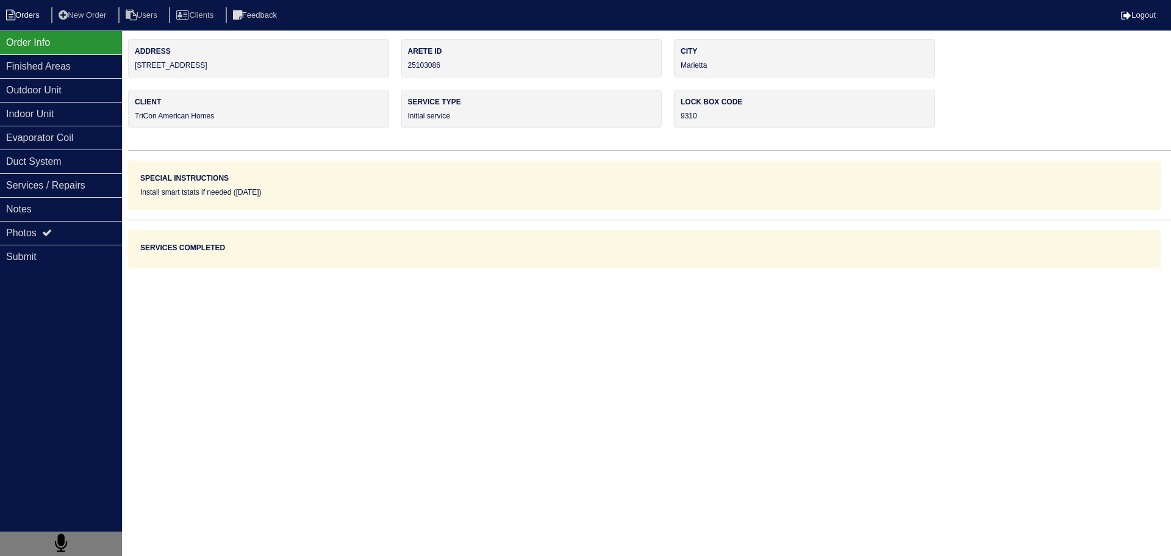
click at [25, 17] on li "Orders" at bounding box center [24, 15] width 49 height 16
select select "15"
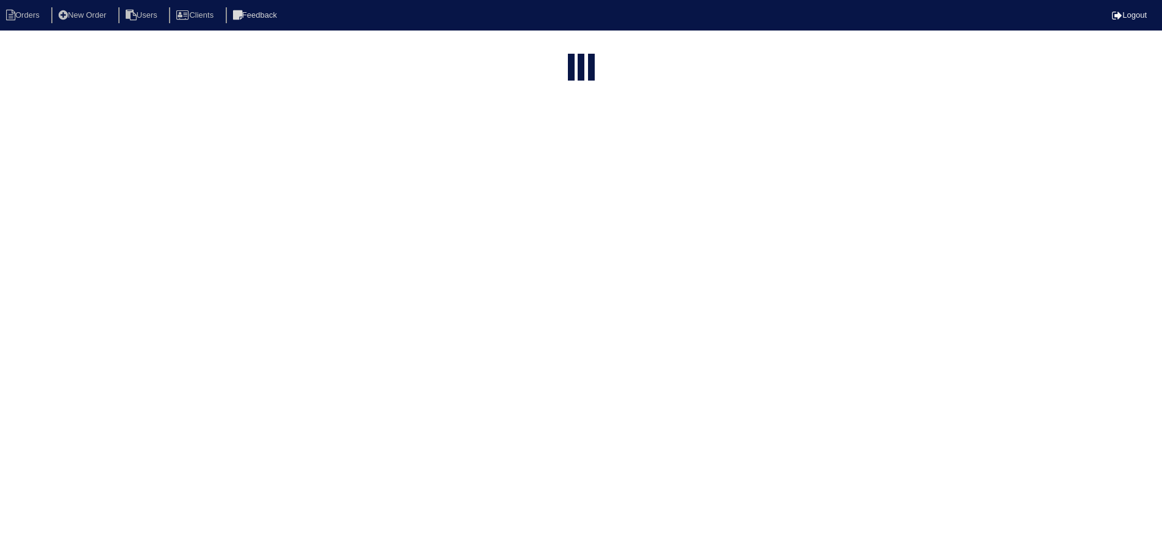
select select "assigned"
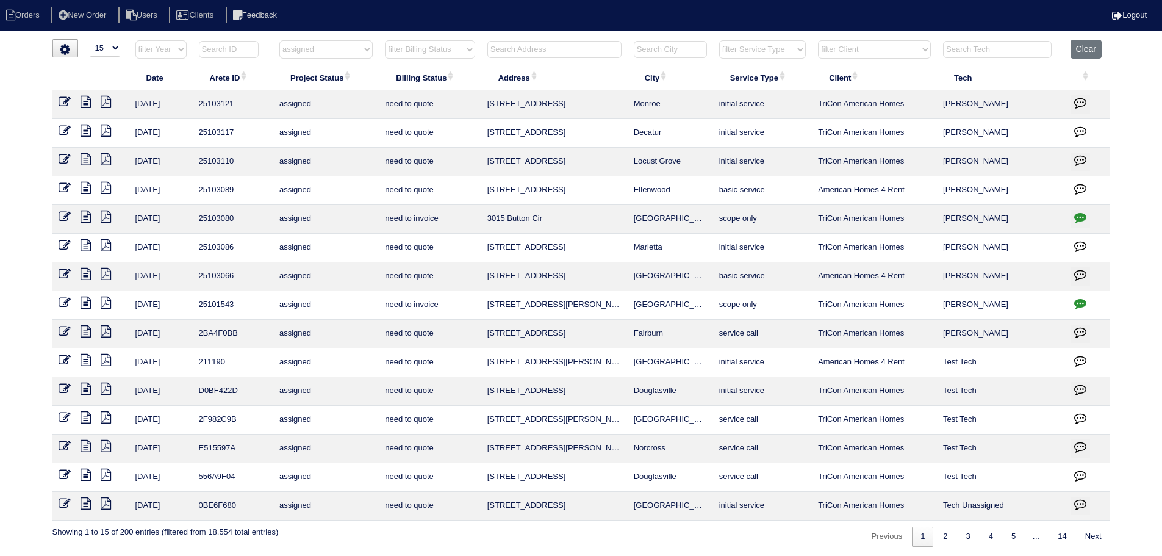
click at [83, 273] on icon at bounding box center [86, 274] width 10 height 12
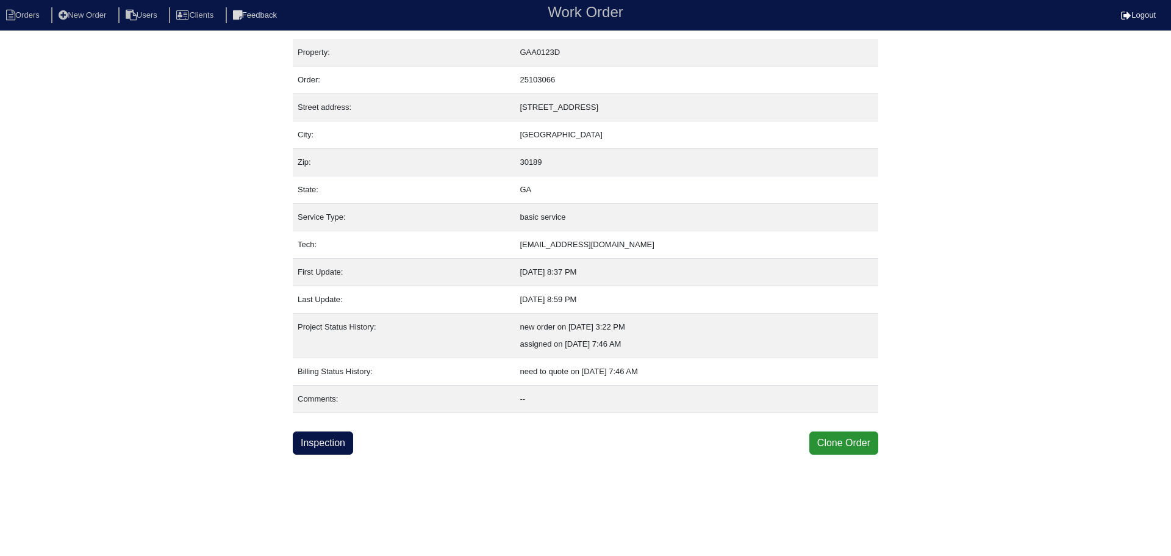
click at [302, 455] on html "Orders New Order Users Clients Feedback Work Order Logout Work Order Orders New…" at bounding box center [585, 227] width 1171 height 455
click at [306, 449] on link "Inspection" at bounding box center [323, 442] width 60 height 23
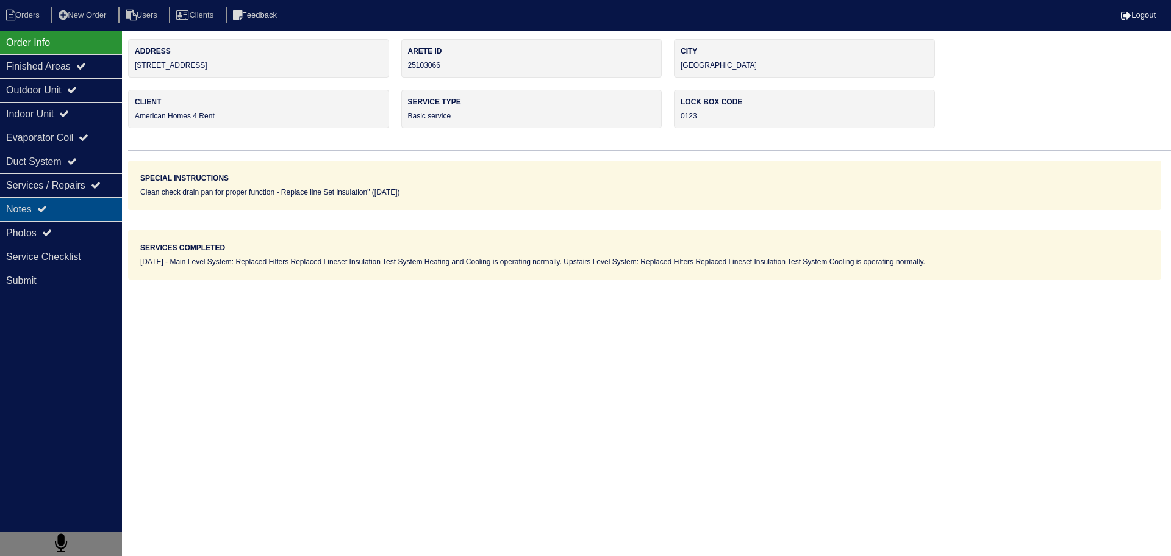
click at [78, 206] on div "Notes" at bounding box center [61, 209] width 122 height 24
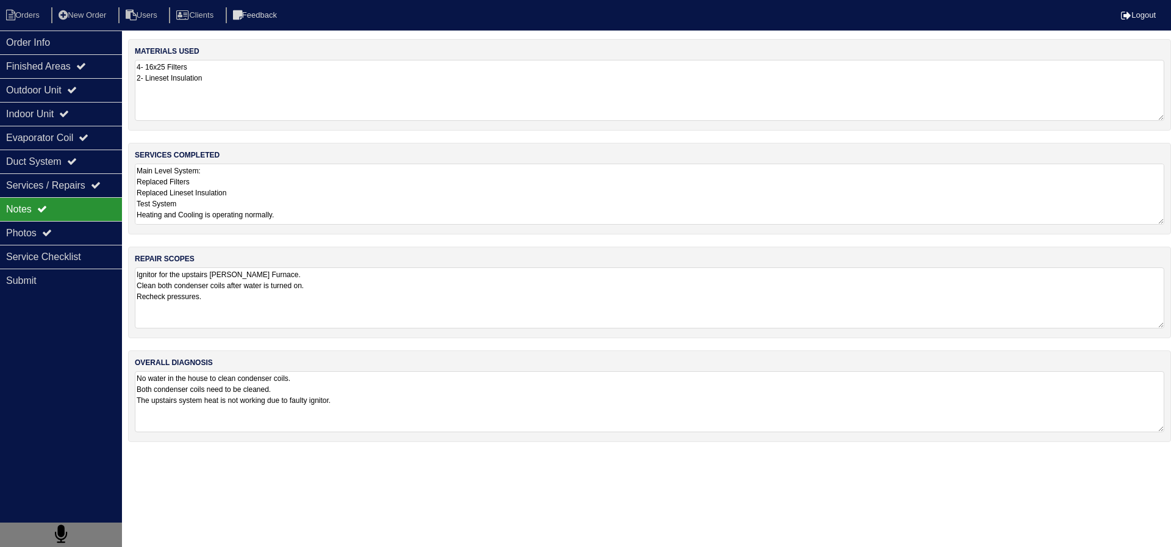
click at [297, 179] on textarea "Main Level System: Replaced Filters Replaced Lineset Insulation Test System Hea…" at bounding box center [650, 194] width 1030 height 61
click at [37, 234] on div "Photos" at bounding box center [61, 233] width 122 height 24
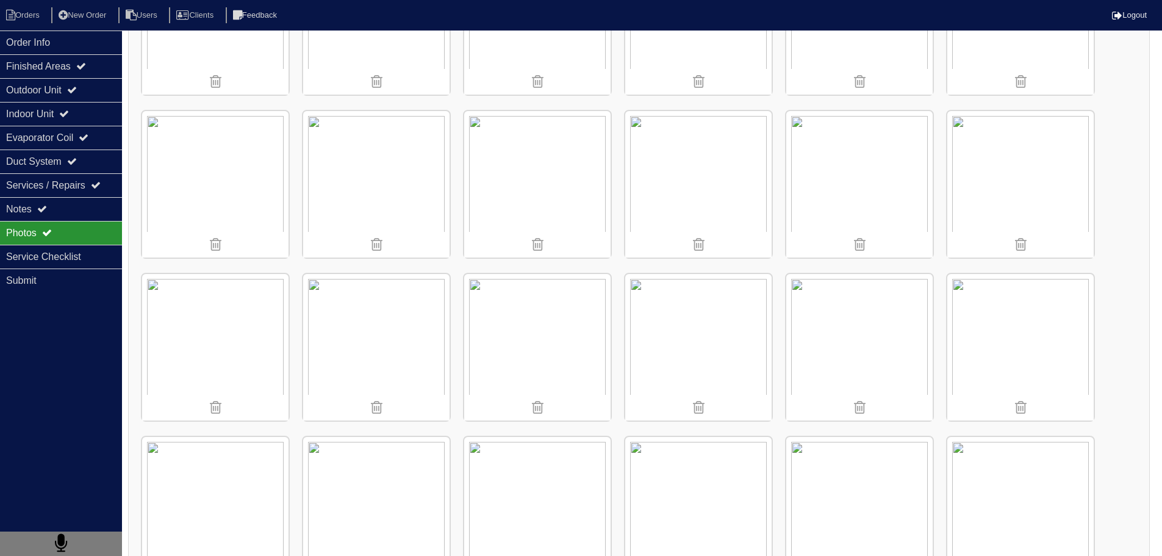
scroll to position [610, 0]
click at [54, 223] on div "Photos" at bounding box center [61, 233] width 122 height 24
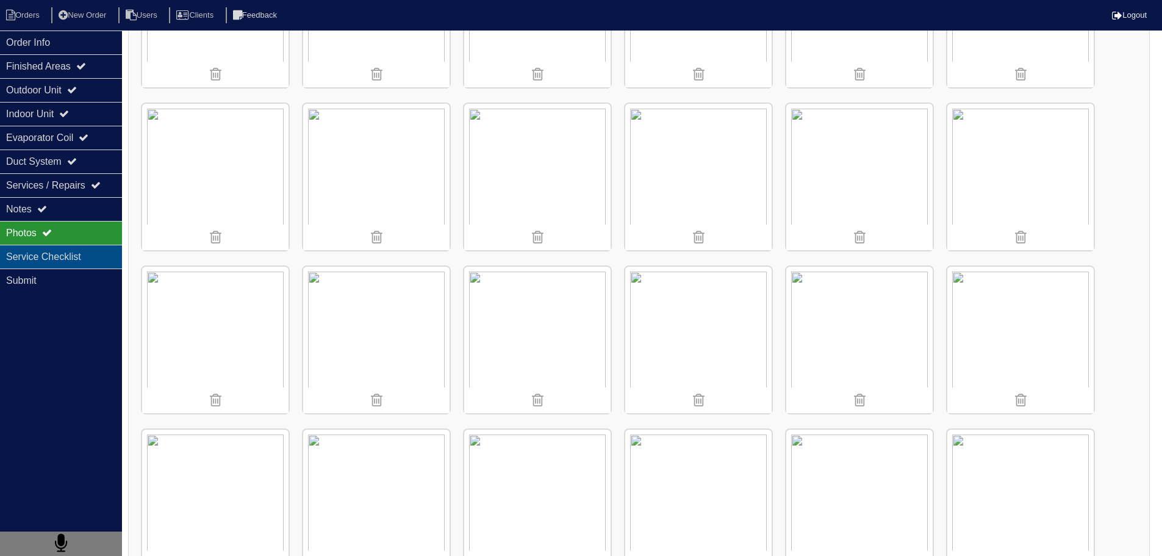
click at [59, 250] on div "Service Checklist" at bounding box center [61, 257] width 122 height 24
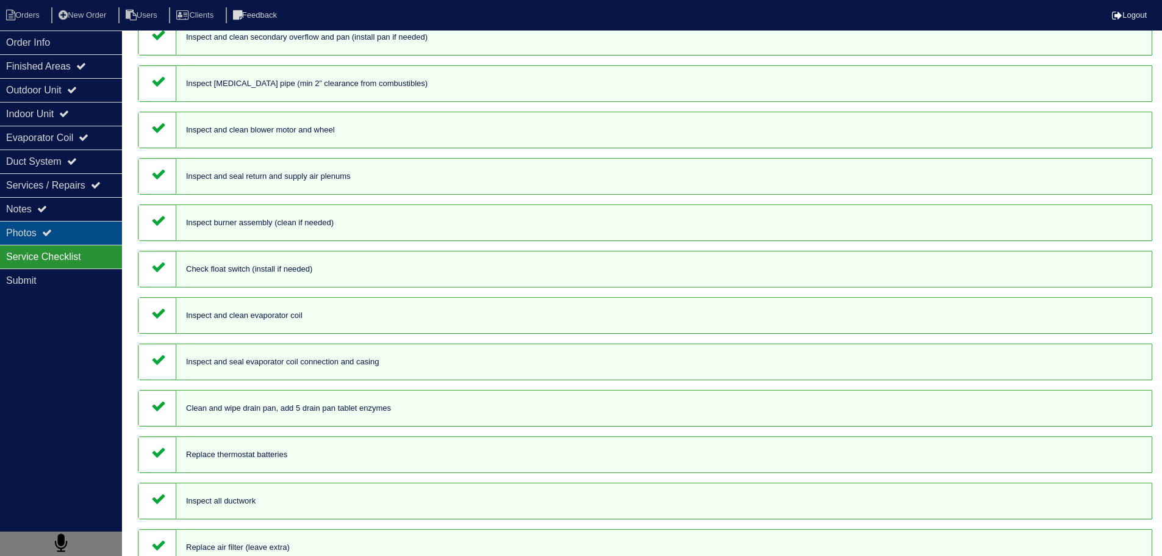
click at [63, 233] on div "Photos" at bounding box center [61, 233] width 122 height 24
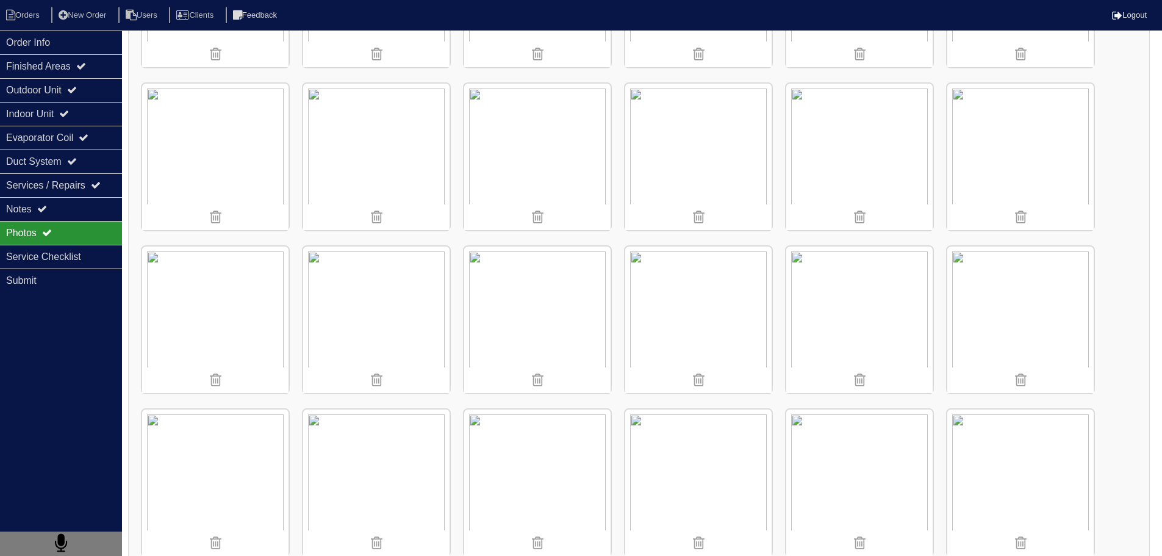
scroll to position [671, 0]
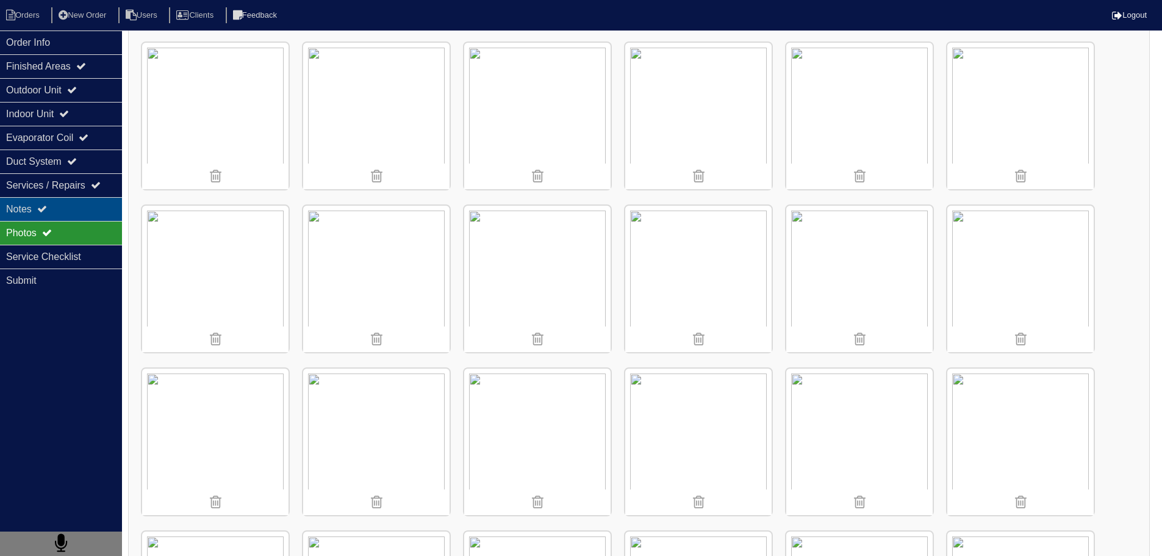
click at [4, 206] on div "Notes" at bounding box center [61, 209] width 122 height 24
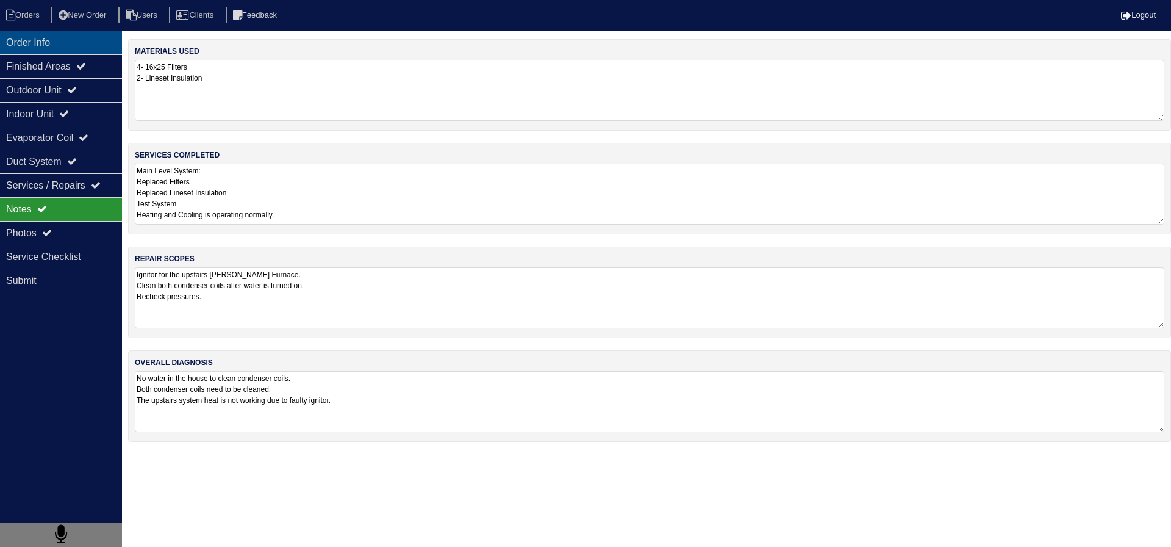
click at [82, 46] on div "Order Info" at bounding box center [61, 43] width 122 height 24
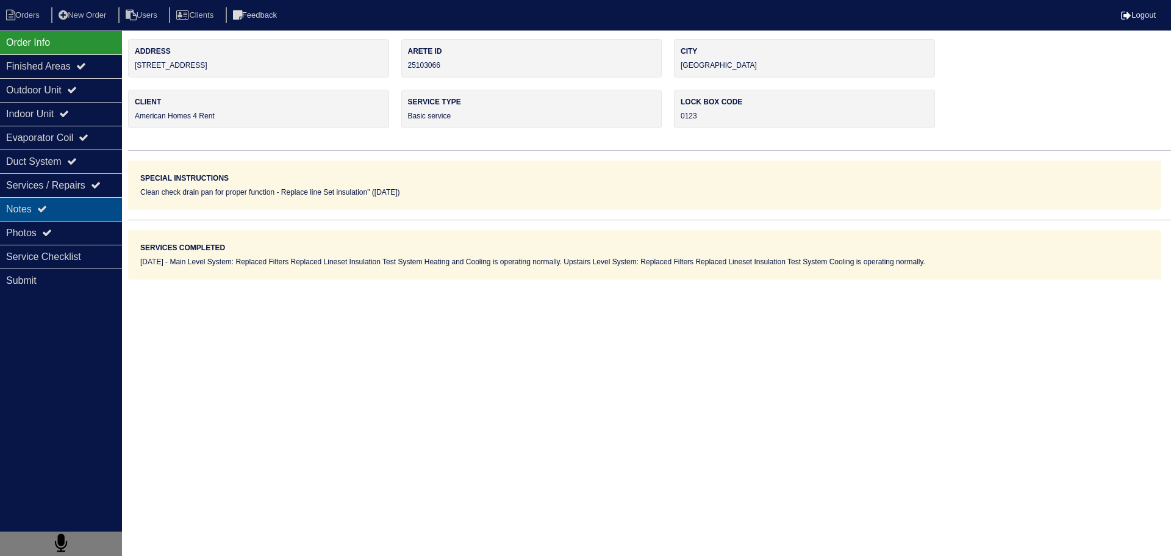
click at [73, 213] on div "Notes" at bounding box center [61, 209] width 122 height 24
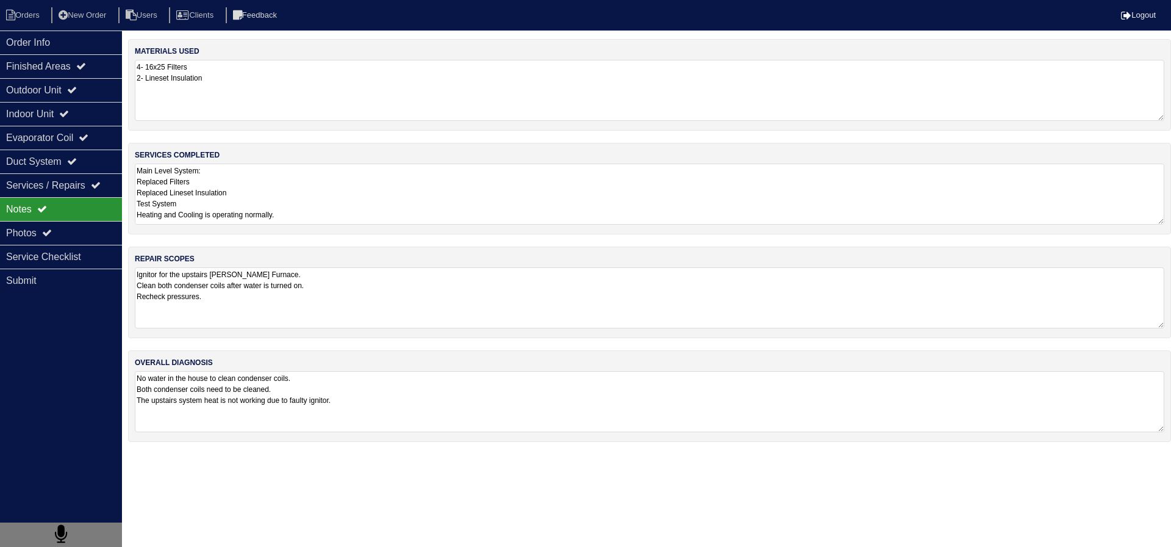
click at [230, 295] on textarea "Ignitor for the upstairs Goodman Furnace. Clean both condenser coils after wate…" at bounding box center [650, 297] width 1030 height 61
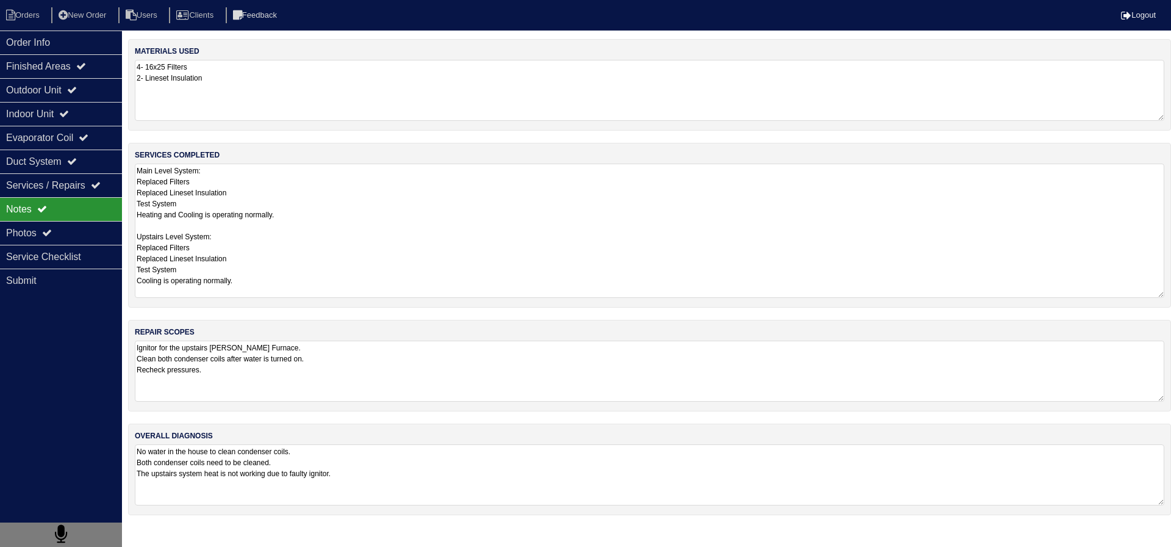
click at [286, 218] on textarea "Main Level System: Replaced Filters Replaced Lineset Insulation Test System Hea…" at bounding box center [650, 231] width 1030 height 134
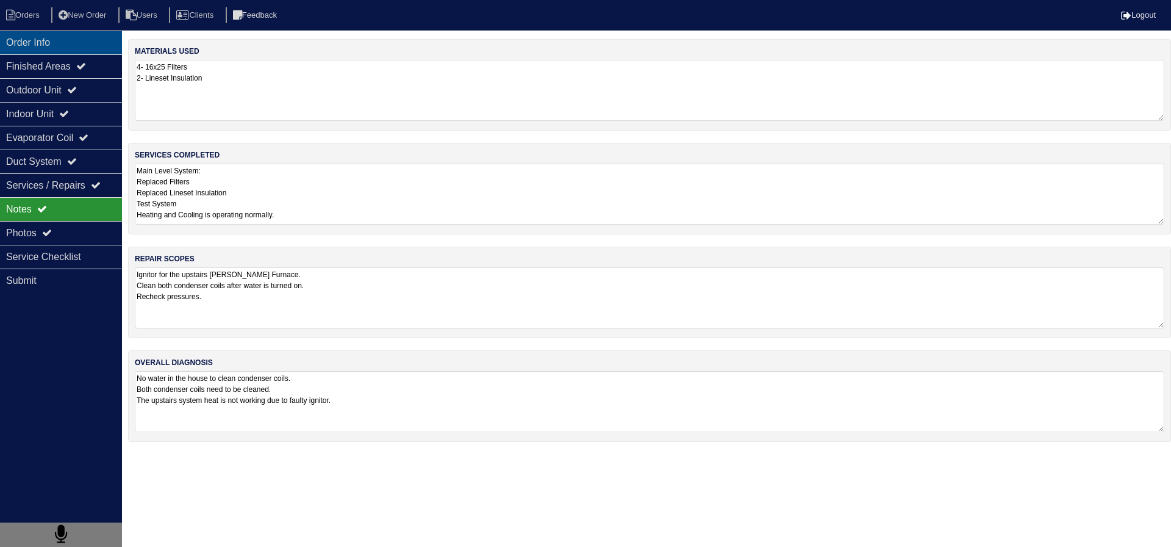
click at [85, 45] on div "Order Info" at bounding box center [61, 43] width 122 height 24
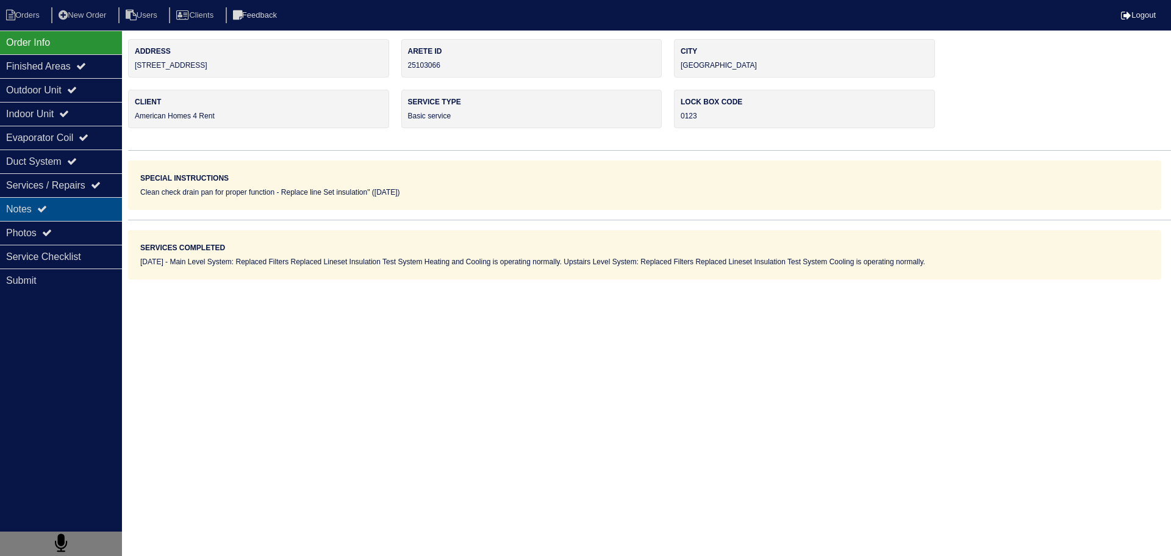
click at [62, 207] on div "Notes" at bounding box center [61, 209] width 122 height 24
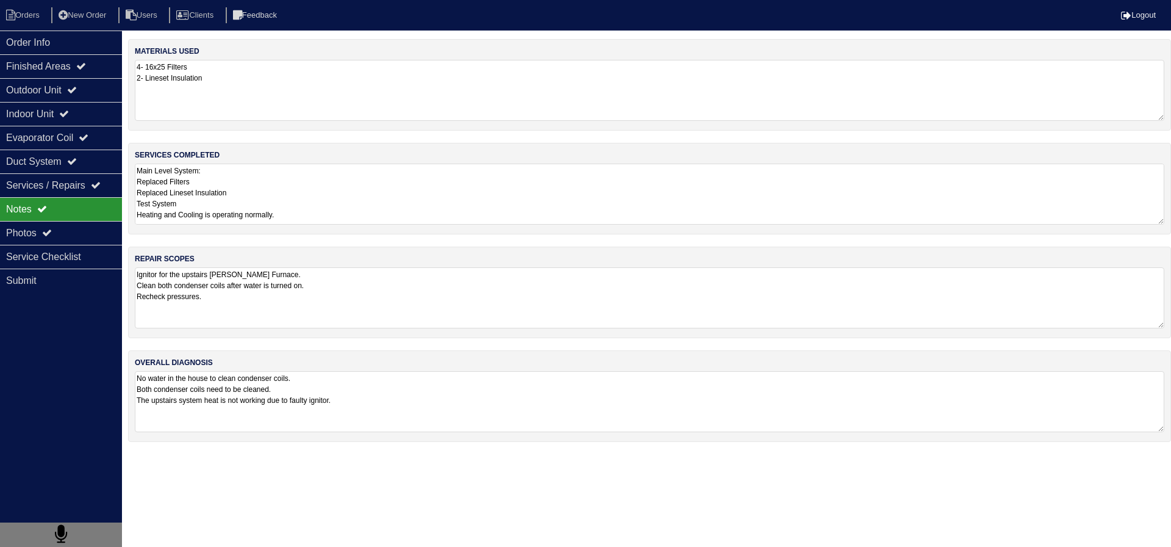
click at [287, 186] on textarea "Main Level System: Replaced Filters Replaced Lineset Insulation Test System Hea…" at bounding box center [650, 194] width 1030 height 61
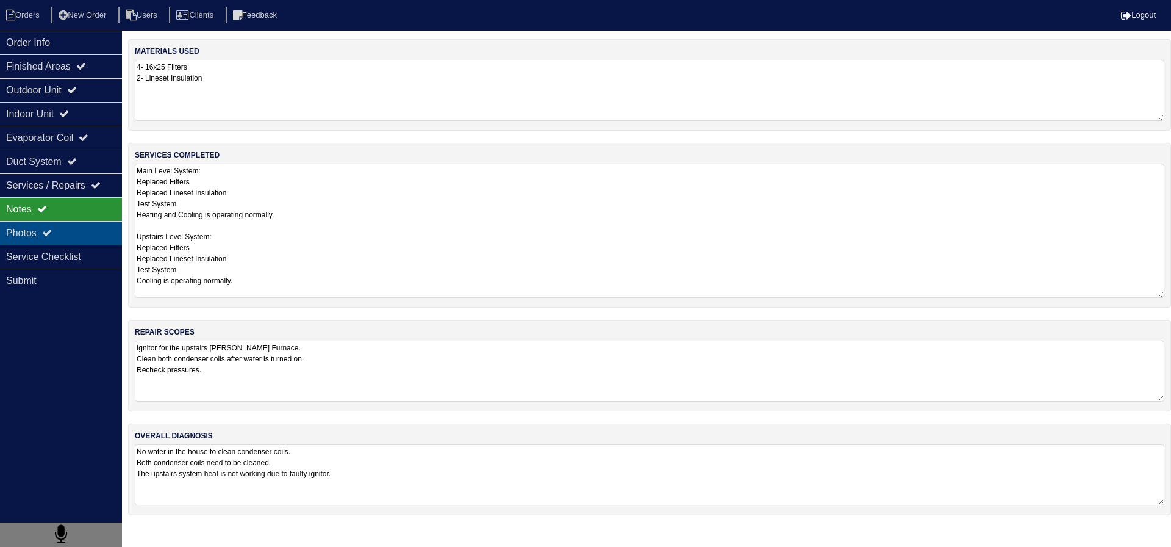
click at [57, 232] on div "Photos" at bounding box center [61, 233] width 122 height 24
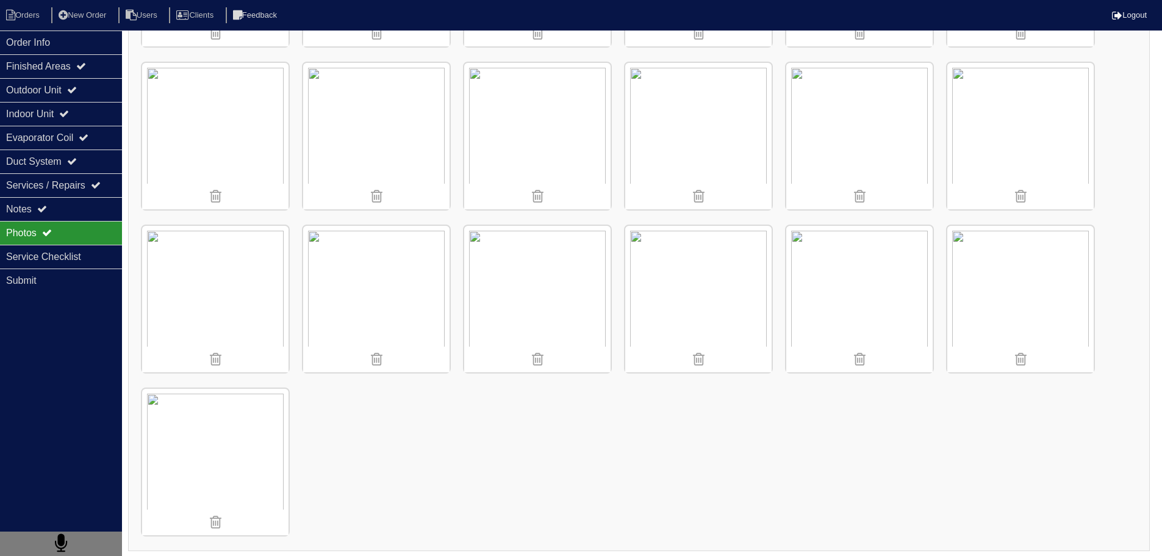
scroll to position [1466, 0]
click at [72, 49] on div "Order Info" at bounding box center [61, 43] width 122 height 24
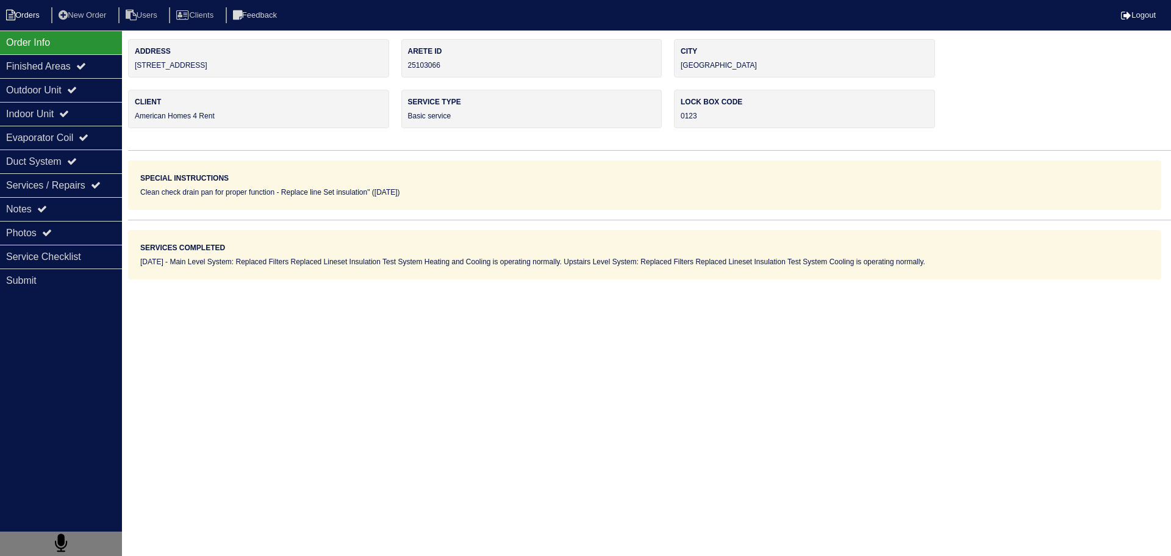
click at [28, 14] on li "Orders" at bounding box center [24, 15] width 49 height 16
select select "15"
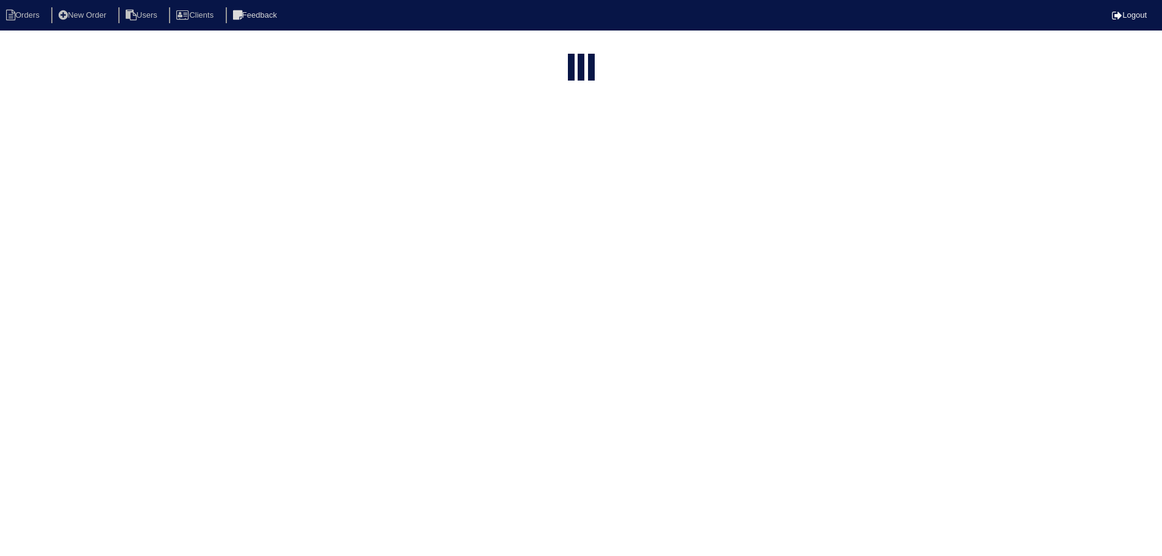
select select "assigned"
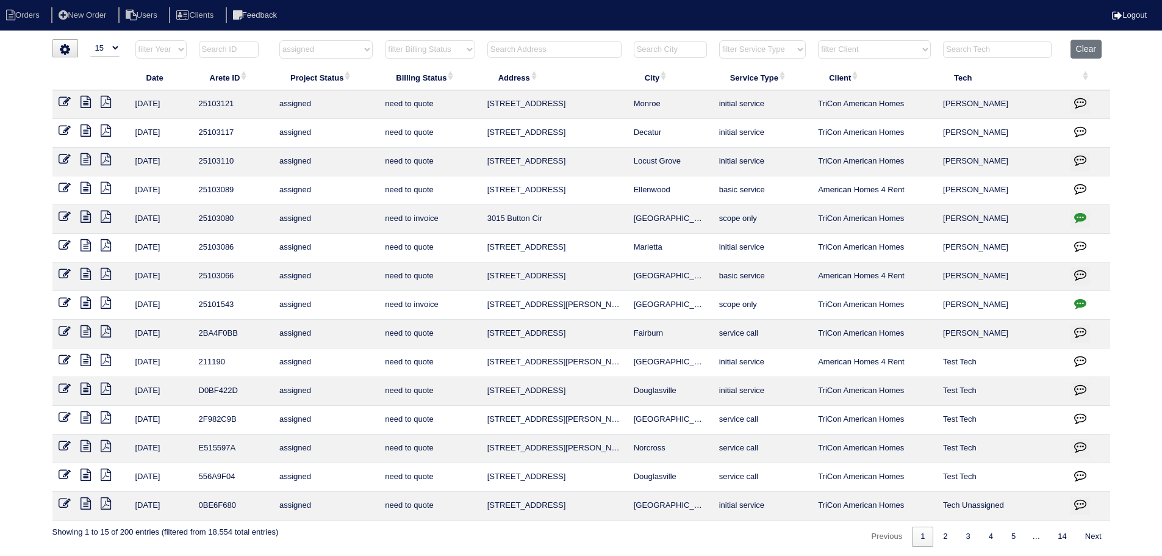
click at [60, 268] on icon at bounding box center [65, 274] width 12 height 12
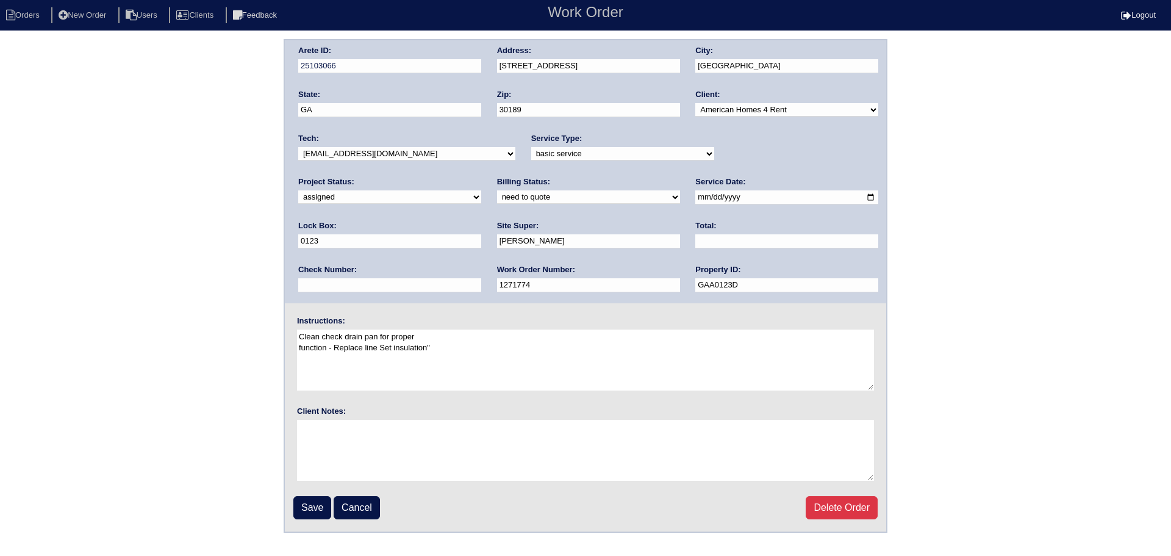
drag, startPoint x: 753, startPoint y: 151, endPoint x: 754, endPoint y: 160, distance: 9.2
click at [481, 190] on select "new order assigned in progress field complete need to schedule admin review arc…" at bounding box center [389, 196] width 183 height 13
select select "field complete"
click at [481, 190] on select "new order assigned in progress field complete need to schedule admin review arc…" at bounding box center [389, 196] width 183 height 13
click at [322, 509] on input "Save" at bounding box center [312, 507] width 38 height 23
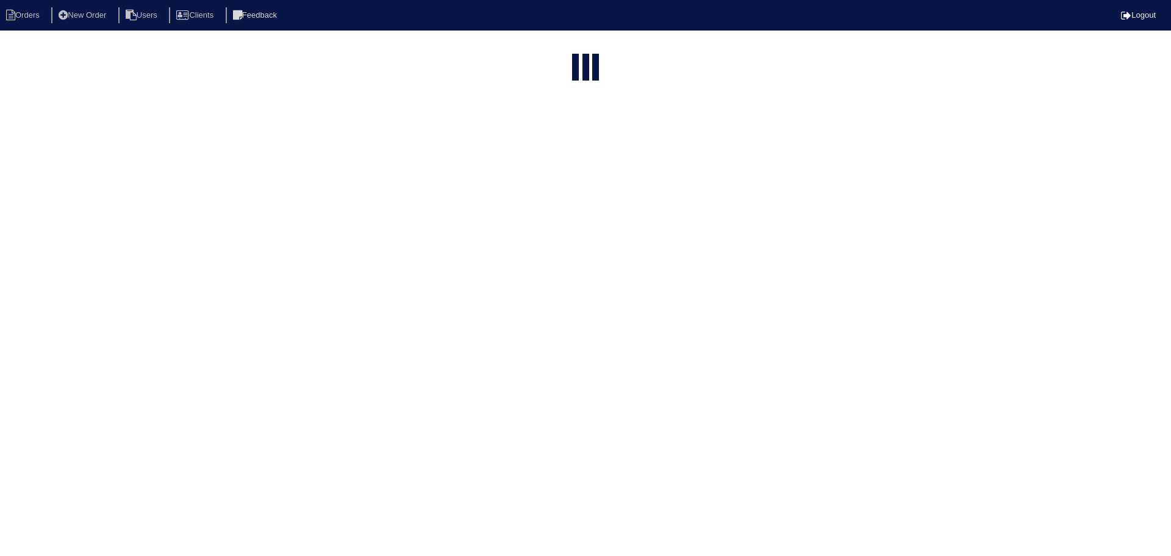
select select "15"
select select "assigned"
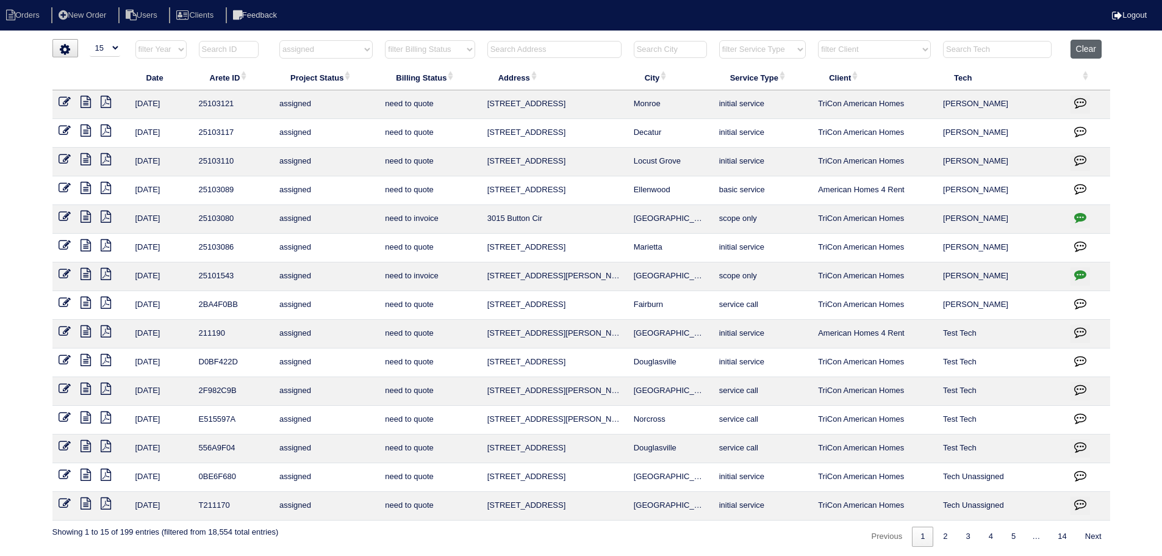
click at [1082, 48] on button "Clear" at bounding box center [1086, 49] width 31 height 19
select select
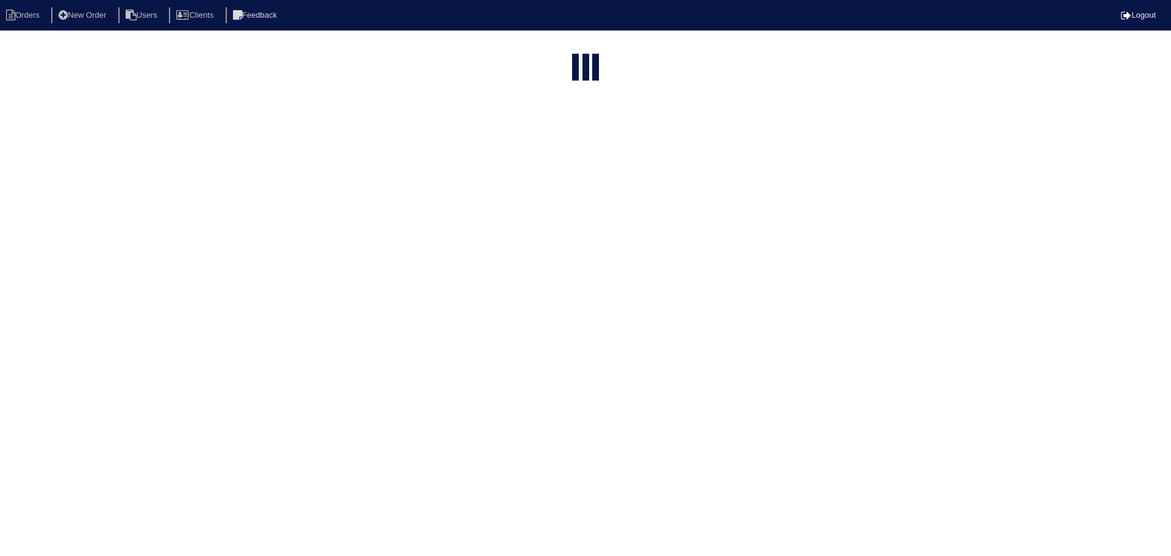
select select "15"
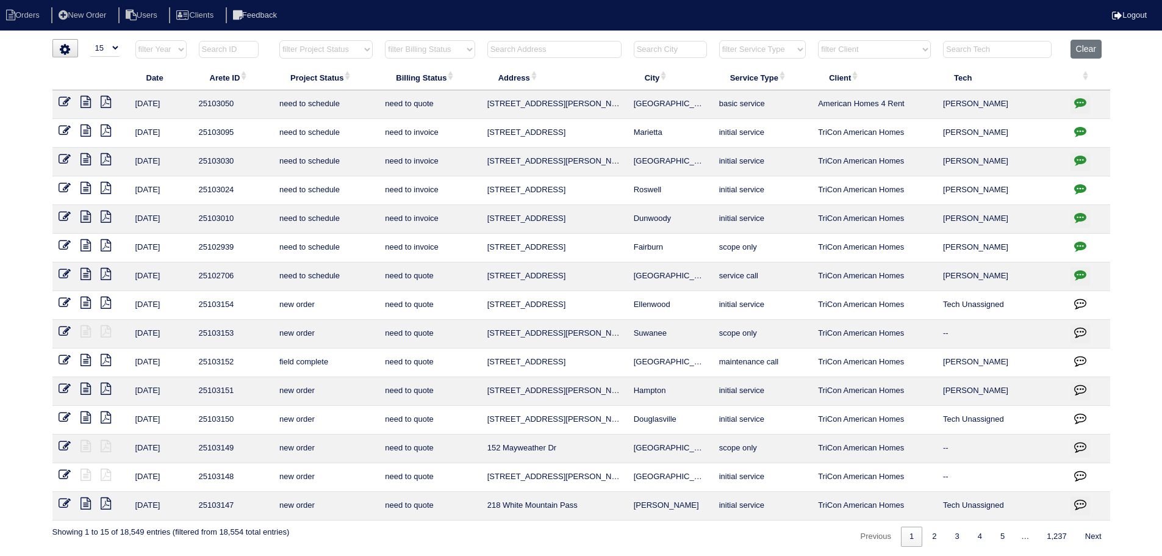
click at [537, 41] on input "text" at bounding box center [554, 49] width 134 height 17
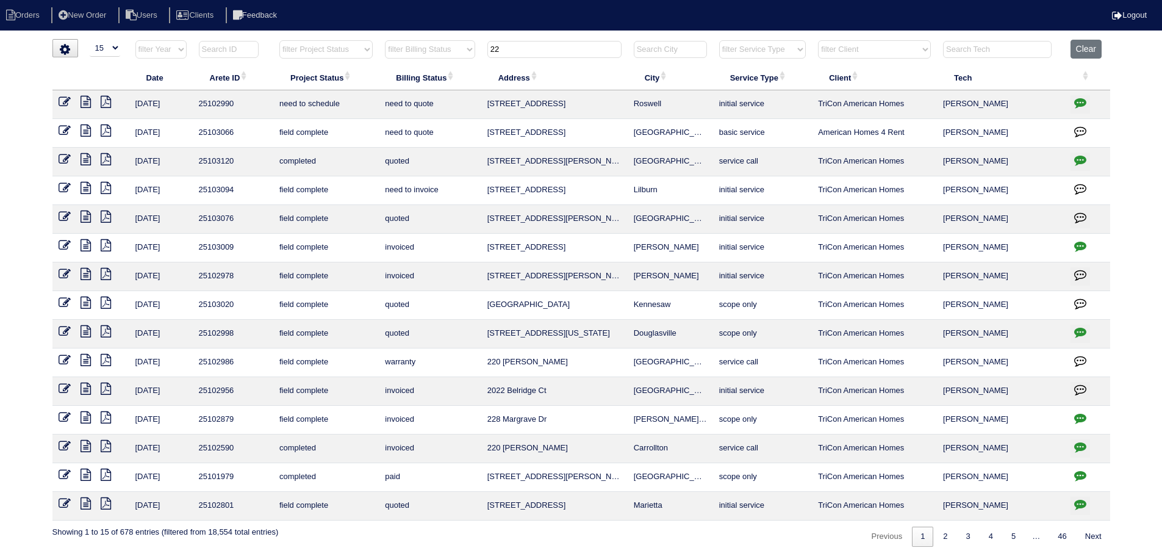
type input "22"
click at [1082, 105] on icon "button" at bounding box center [1080, 102] width 12 height 12
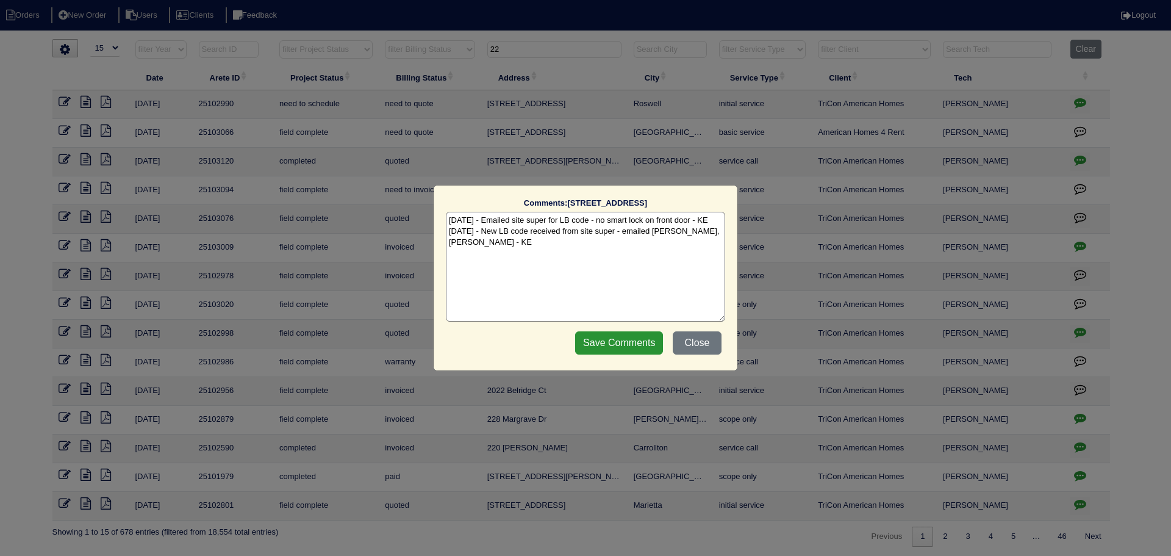
click at [1082, 105] on div "Comments: 220 Wind Shadow Ct The comments on file have changed since you starte…" at bounding box center [585, 278] width 1171 height 556
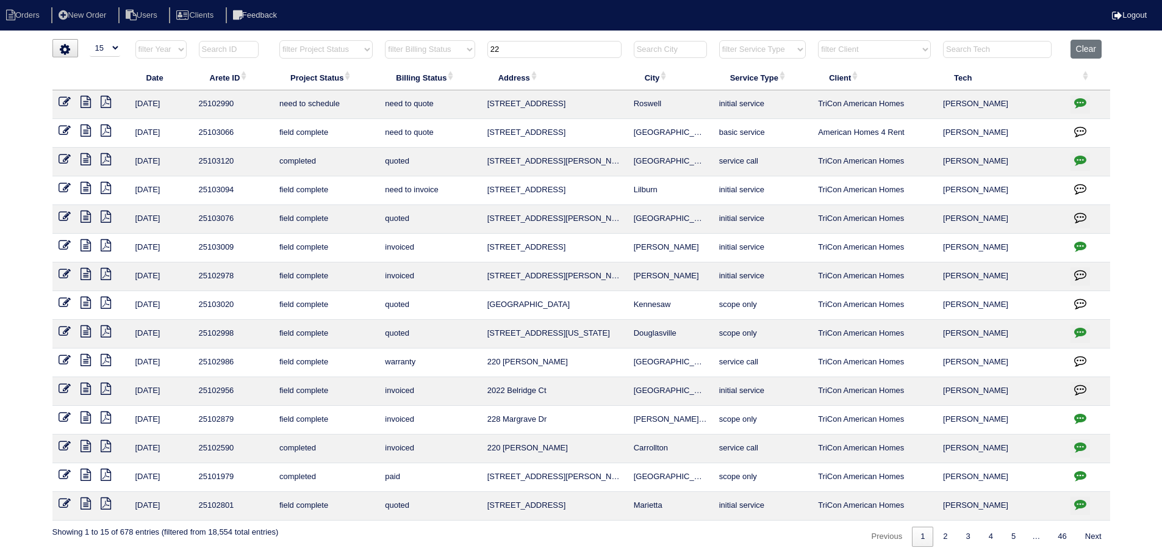
click at [85, 103] on icon at bounding box center [86, 102] width 10 height 12
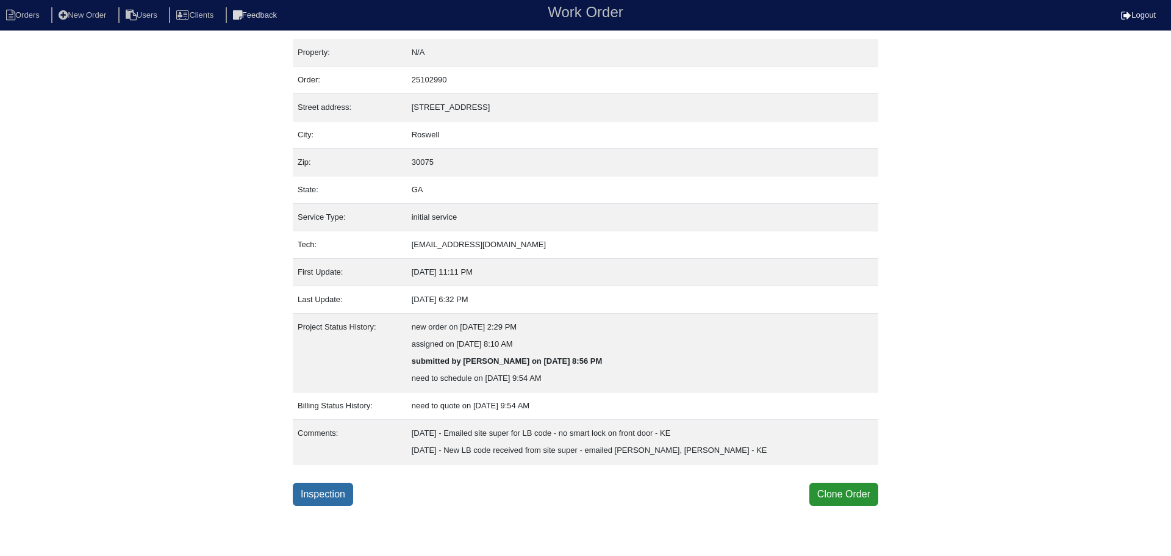
click at [317, 502] on link "Inspection" at bounding box center [323, 494] width 60 height 23
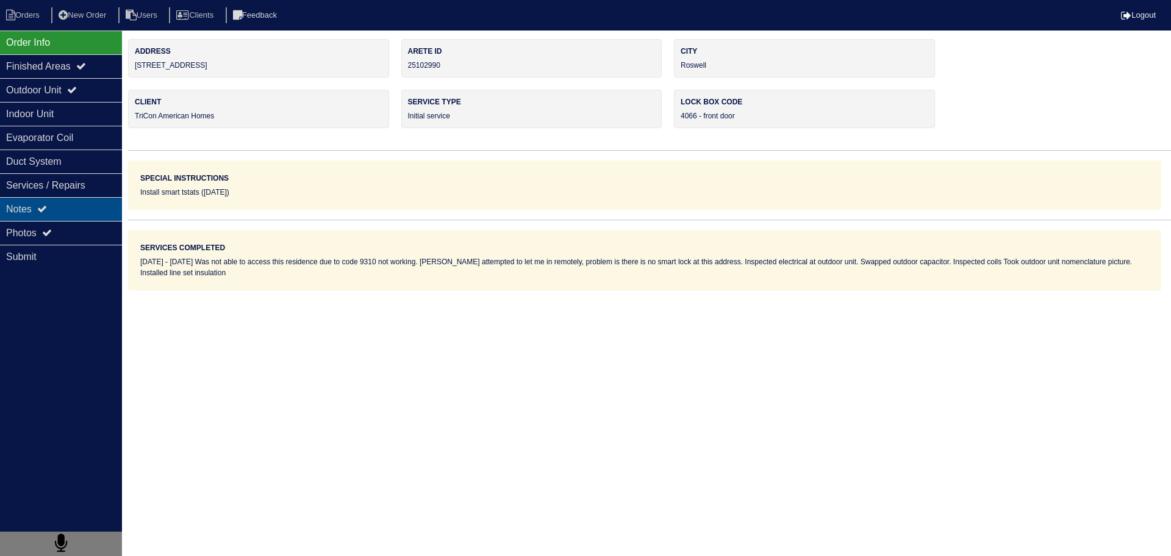
click at [82, 212] on div "Notes" at bounding box center [61, 209] width 122 height 24
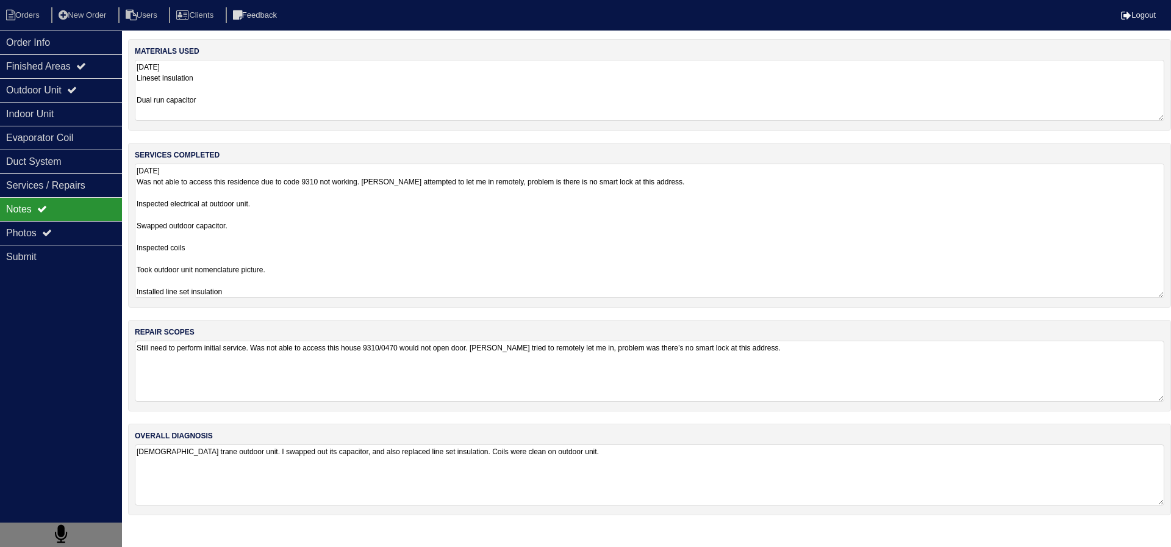
click at [316, 207] on textarea "8.14.25 Was not able to access this residence due to code 9310 not working. Tri…" at bounding box center [650, 231] width 1030 height 134
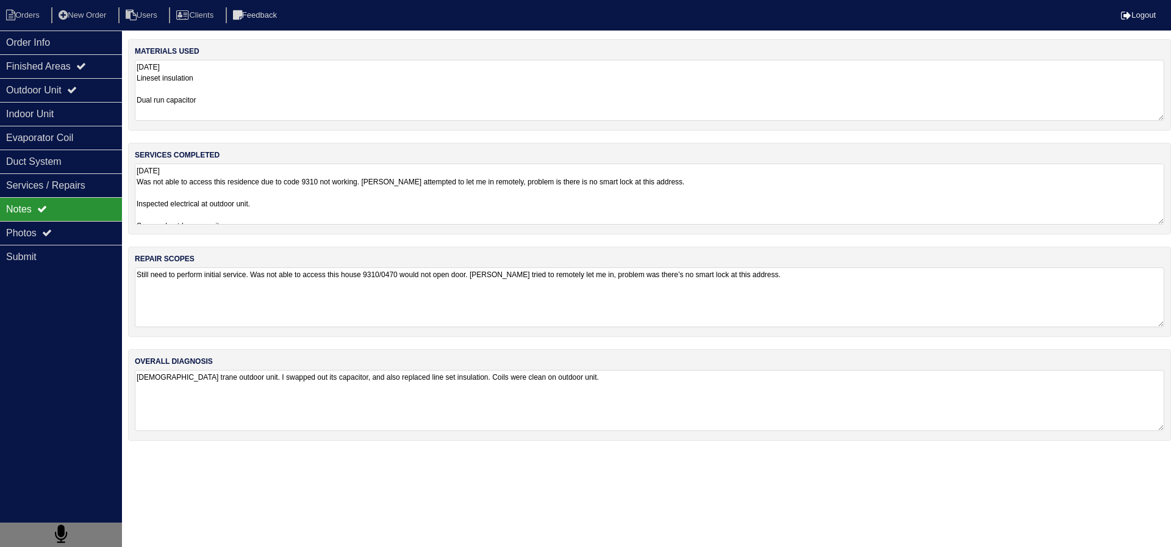
click at [392, 361] on div "materials used 8.14.25 Lineset insulation Dual run capacitor services completed…" at bounding box center [649, 246] width 1043 height 414
click at [82, 44] on div "Order Info" at bounding box center [61, 43] width 122 height 24
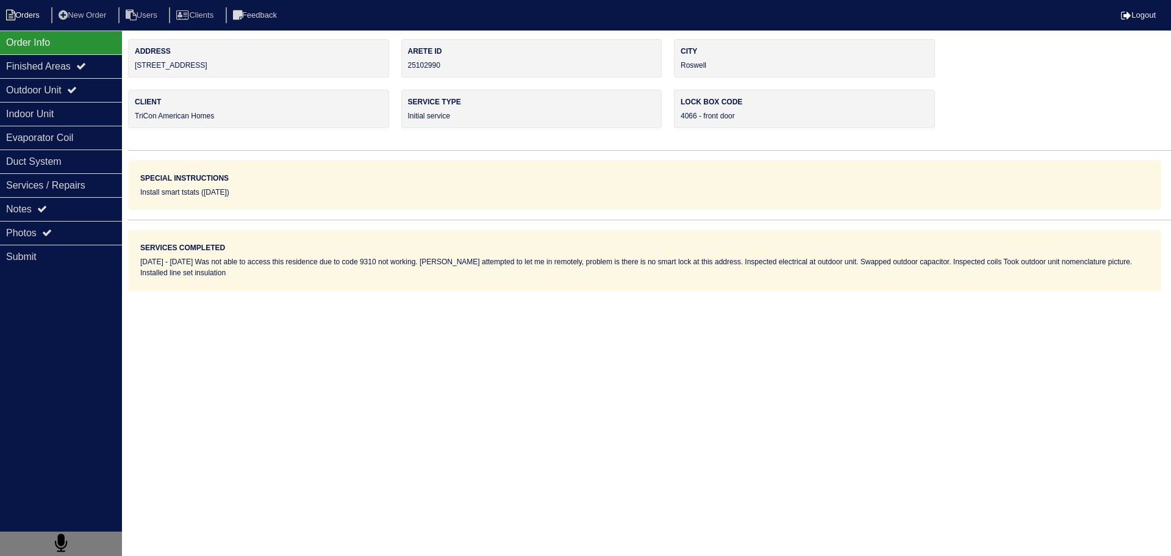
click at [27, 14] on li "Orders" at bounding box center [24, 15] width 49 height 16
select select "15"
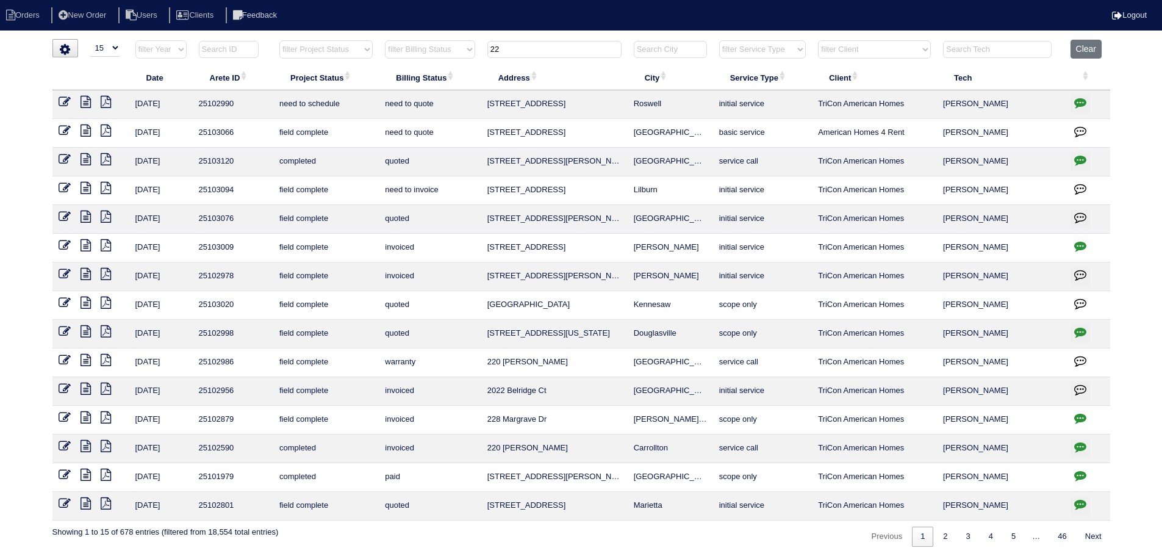
drag, startPoint x: 512, startPoint y: 60, endPoint x: 508, endPoint y: 47, distance: 13.5
click at [498, 52] on table "Date Arete ID Project Status Billing Status Address City Service Type Client Te…" at bounding box center [581, 280] width 1058 height 481
drag, startPoint x: 508, startPoint y: 47, endPoint x: 464, endPoint y: 52, distance: 43.6
click at [464, 52] on tr "filter Year -- Any Year -- 2025 2024 2023 2022 2021 2020 2019 filter Project St…" at bounding box center [581, 52] width 1058 height 25
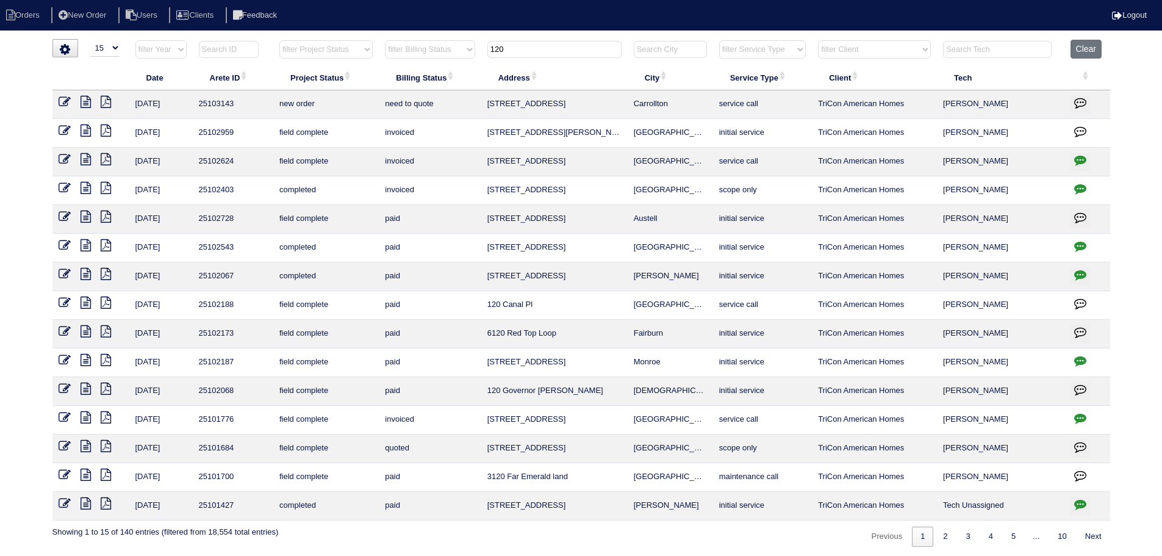
type input "120"
click at [1090, 43] on button "Clear" at bounding box center [1086, 49] width 31 height 19
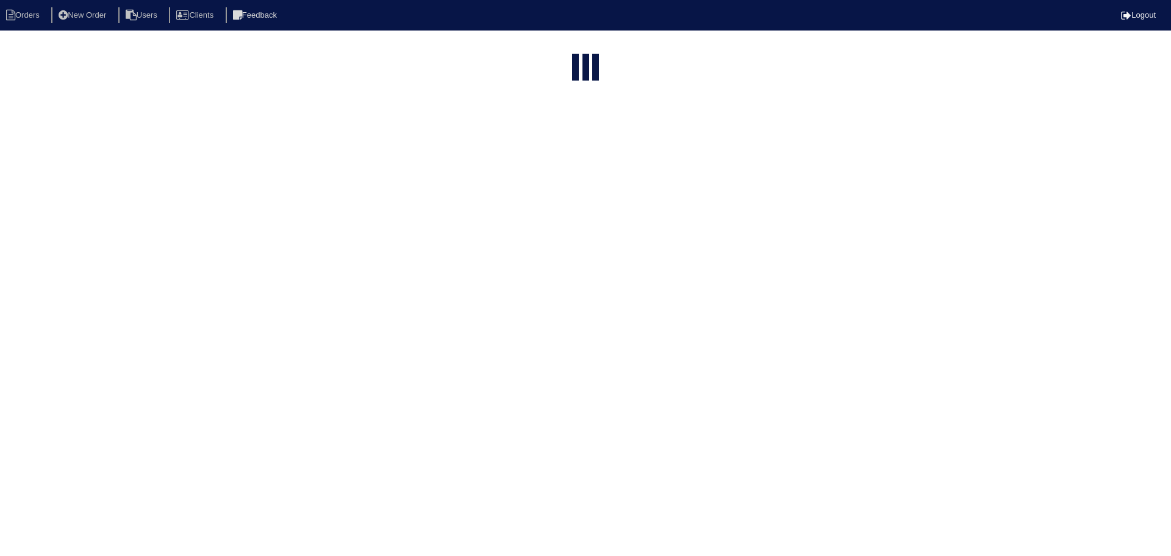
select select "15"
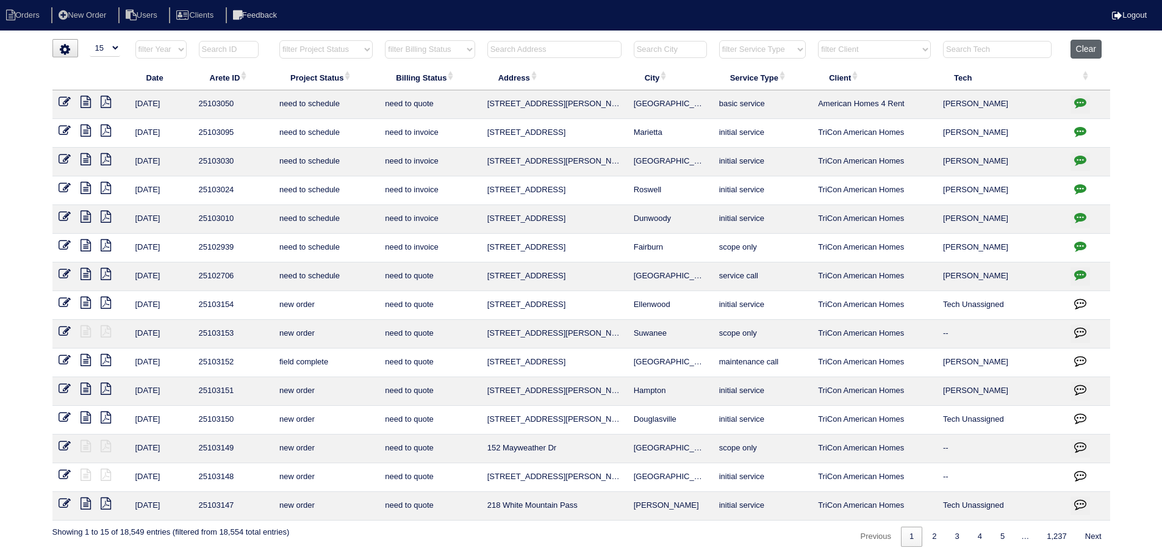
click at [1085, 53] on button "Clear" at bounding box center [1086, 49] width 31 height 19
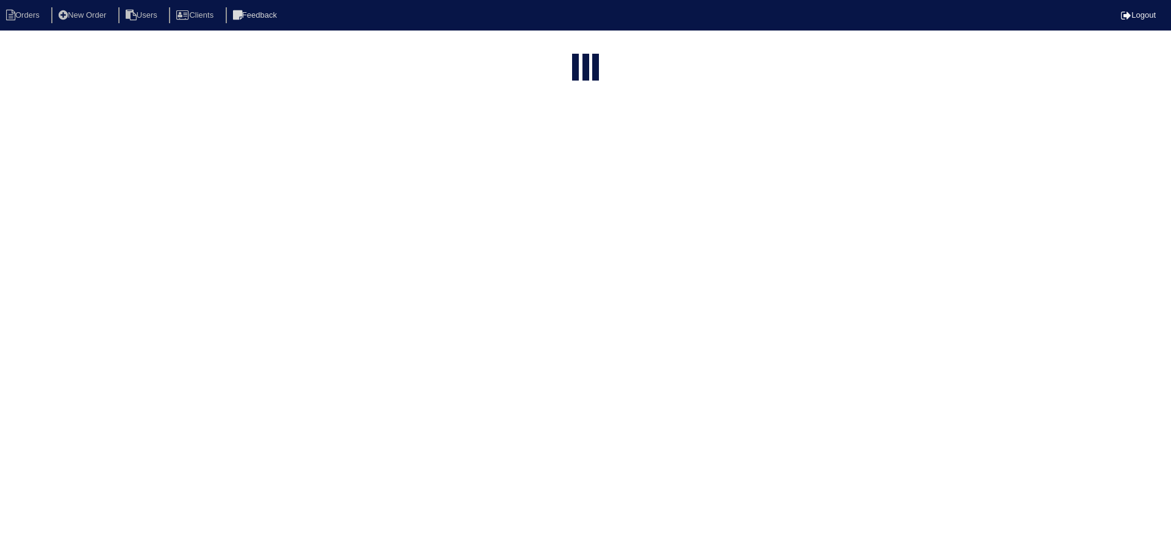
select select "15"
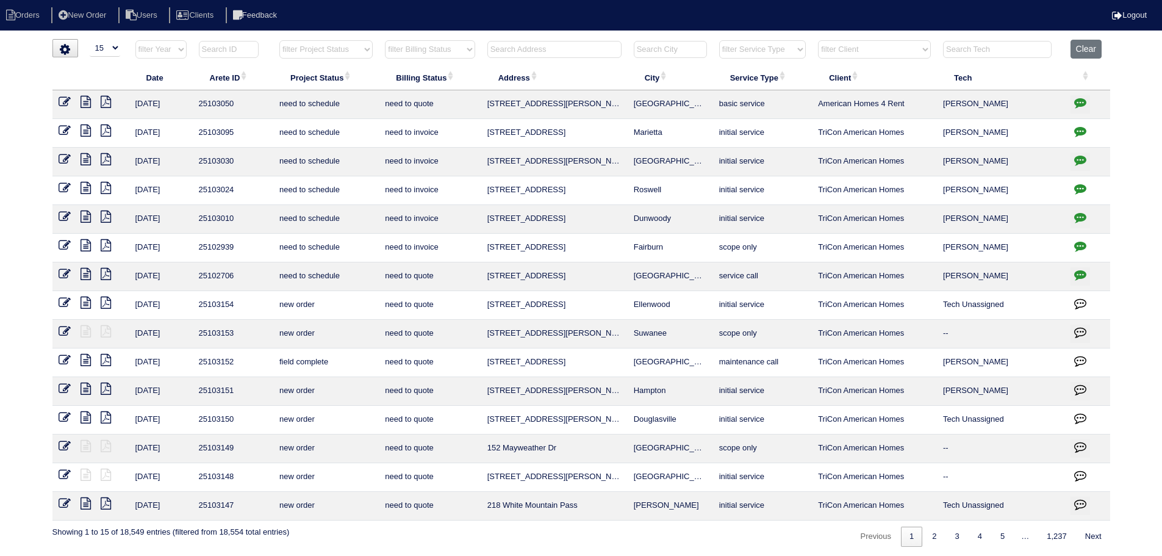
click at [775, 53] on select "filter Service Type -- Any Service Type -- initial service basic service mainte…" at bounding box center [762, 49] width 87 height 18
click at [720, 40] on select "filter Service Type -- Any Service Type -- initial service basic service mainte…" at bounding box center [762, 49] width 87 height 18
select select "service call"
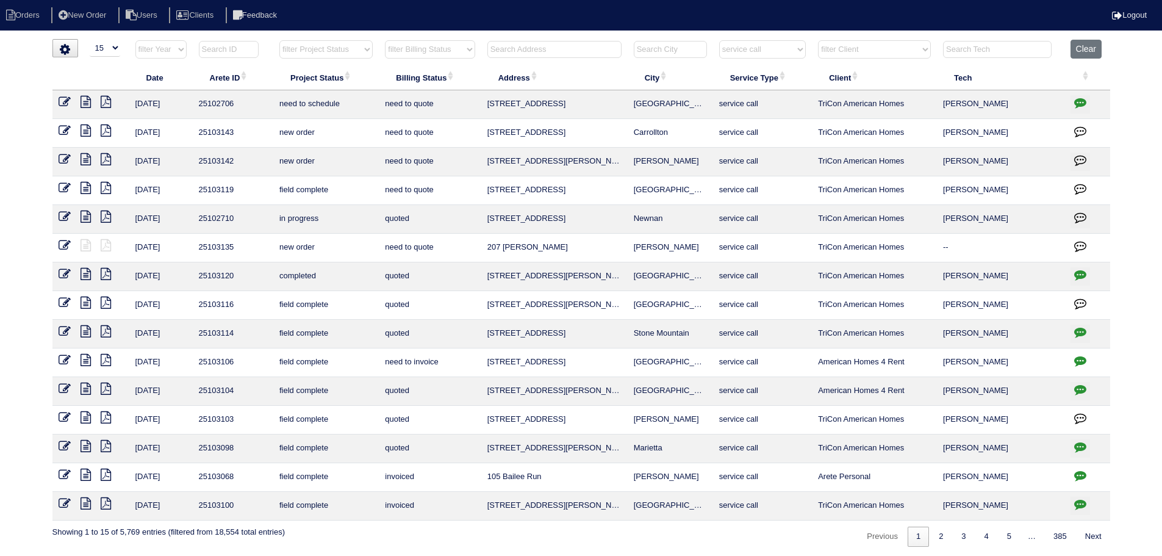
click at [84, 189] on icon at bounding box center [86, 188] width 10 height 12
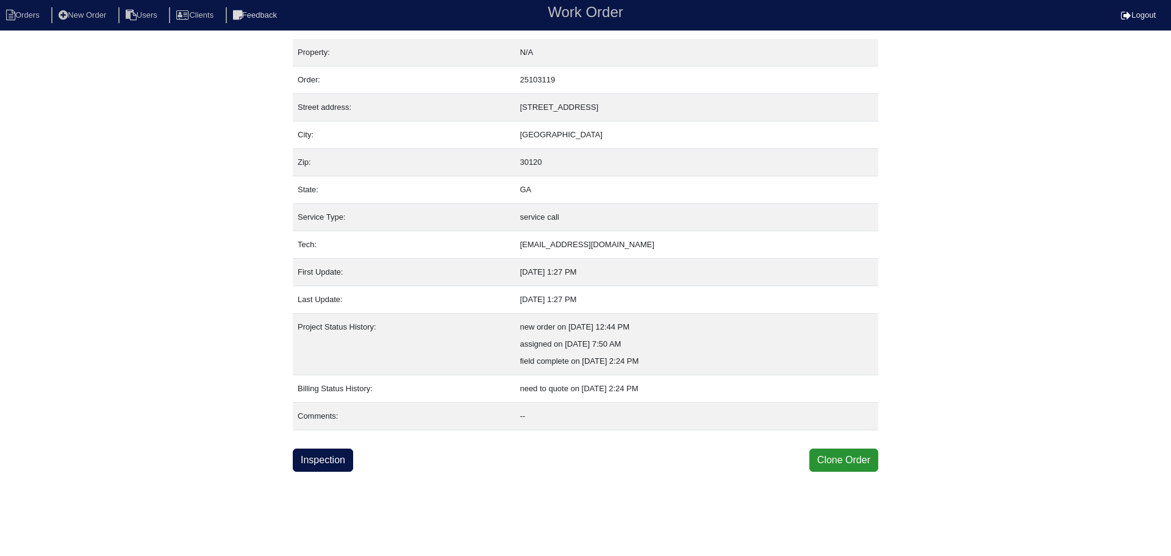
click at [306, 448] on div "Property: N/A Order: 25103119 Street address: [STREET_ADDRESS] City: [GEOGRAPHI…" at bounding box center [586, 255] width 586 height 433
click at [307, 450] on link "Inspection" at bounding box center [323, 459] width 60 height 23
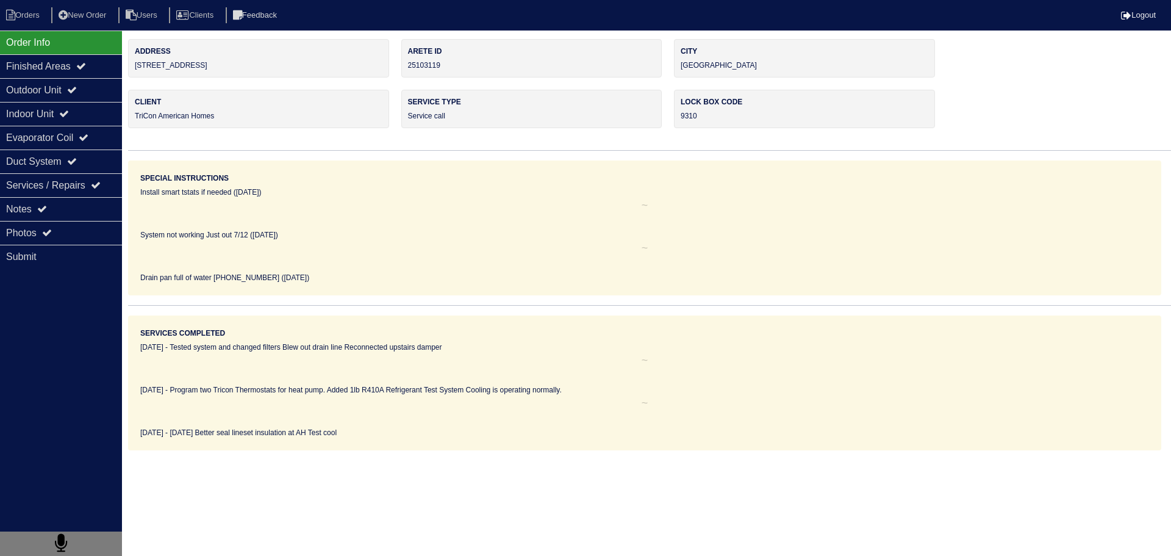
click at [95, 209] on div "Notes" at bounding box center [61, 209] width 122 height 24
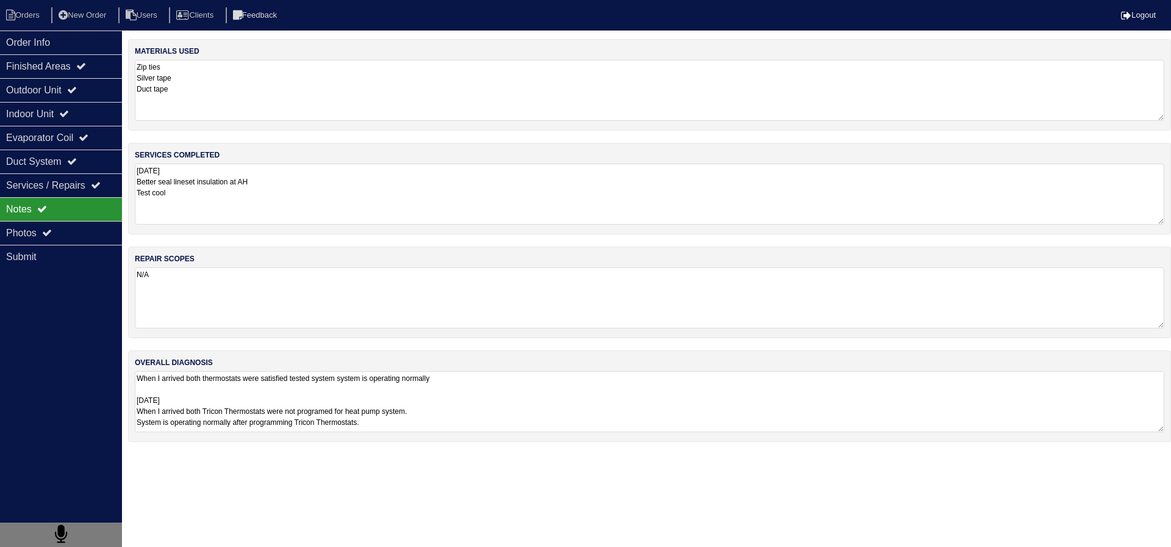
click at [83, 220] on div "Notes" at bounding box center [61, 209] width 122 height 24
click at [99, 232] on div "Photos" at bounding box center [61, 233] width 122 height 24
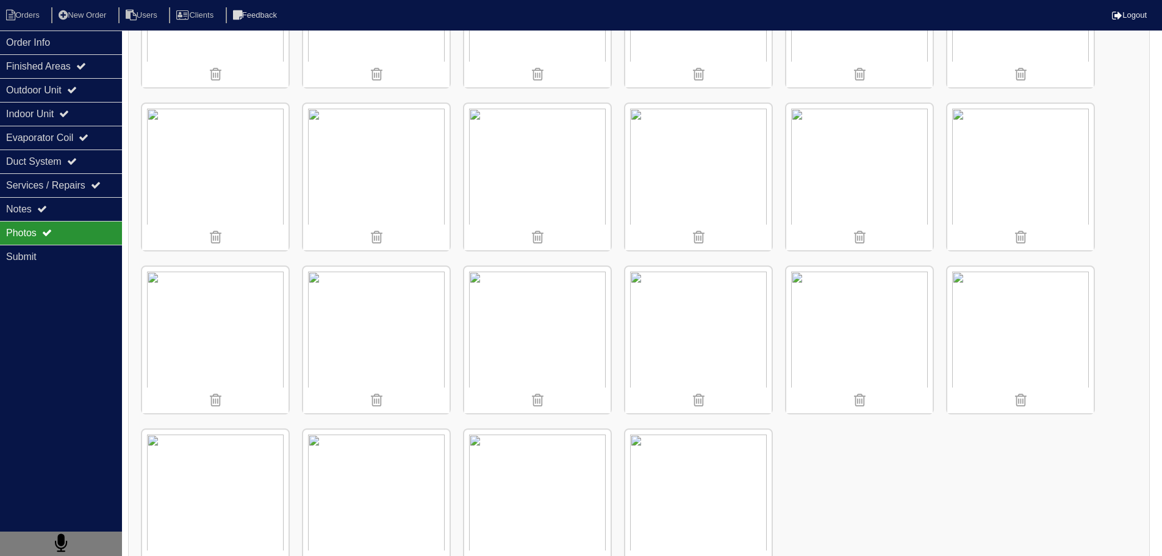
scroll to position [655, 0]
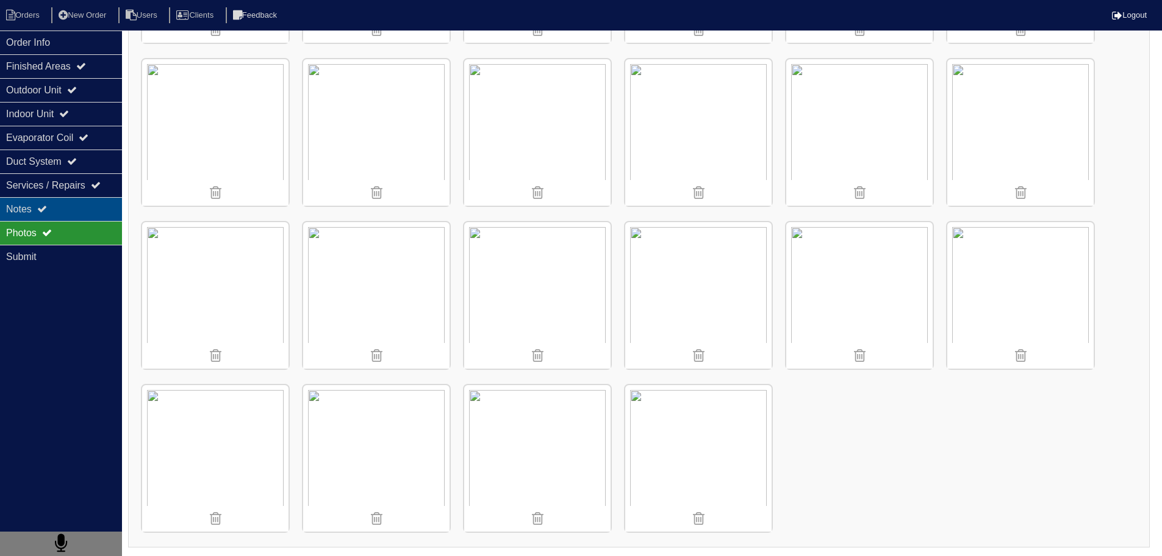
click at [88, 212] on div "Notes" at bounding box center [61, 209] width 122 height 24
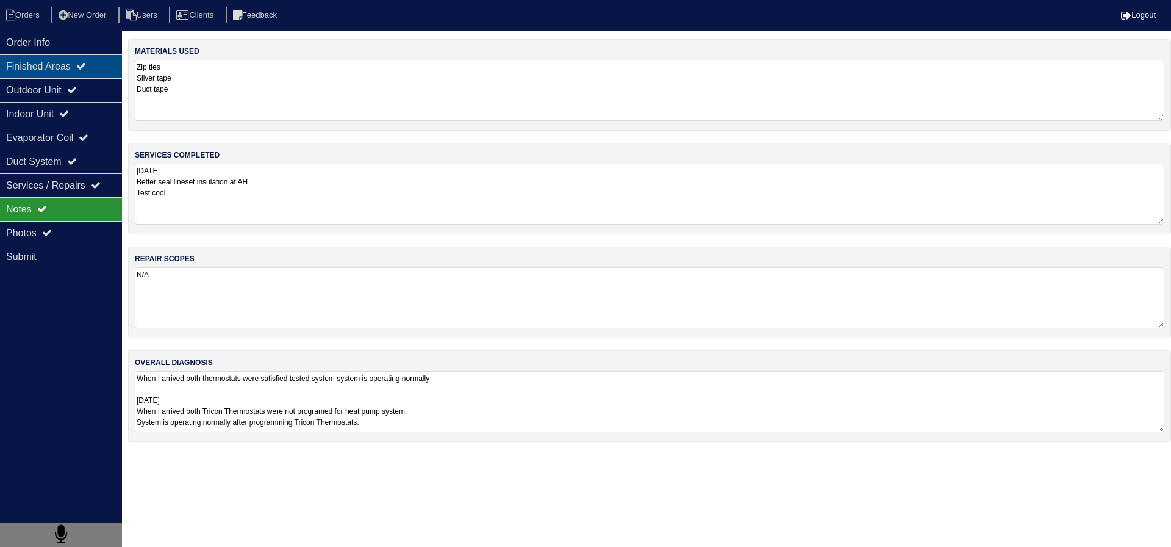
click at [44, 56] on div "Finished Areas" at bounding box center [61, 66] width 122 height 24
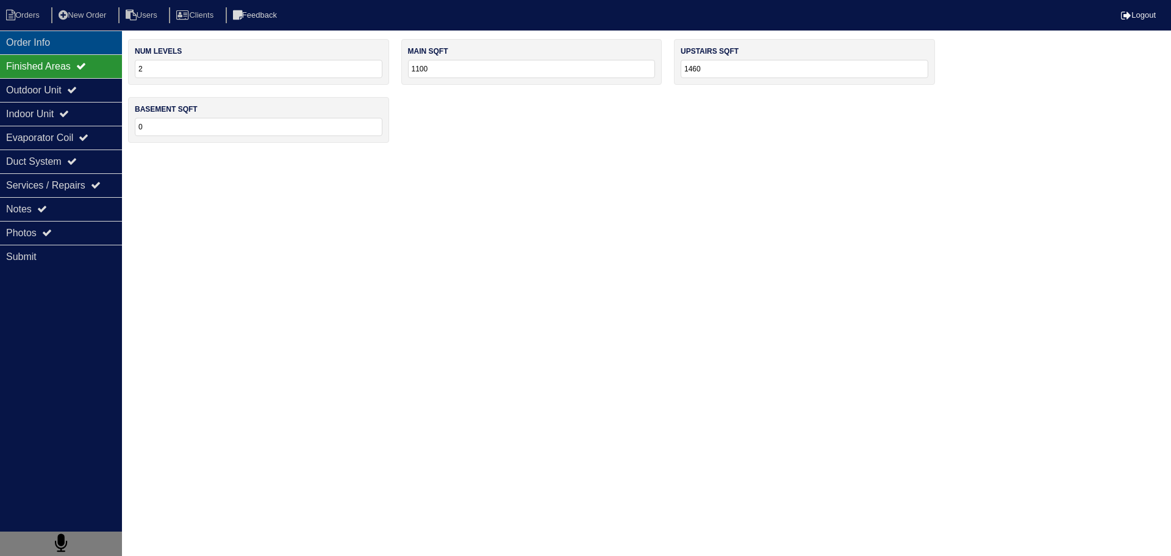
click at [42, 53] on div "Order Info" at bounding box center [61, 43] width 122 height 24
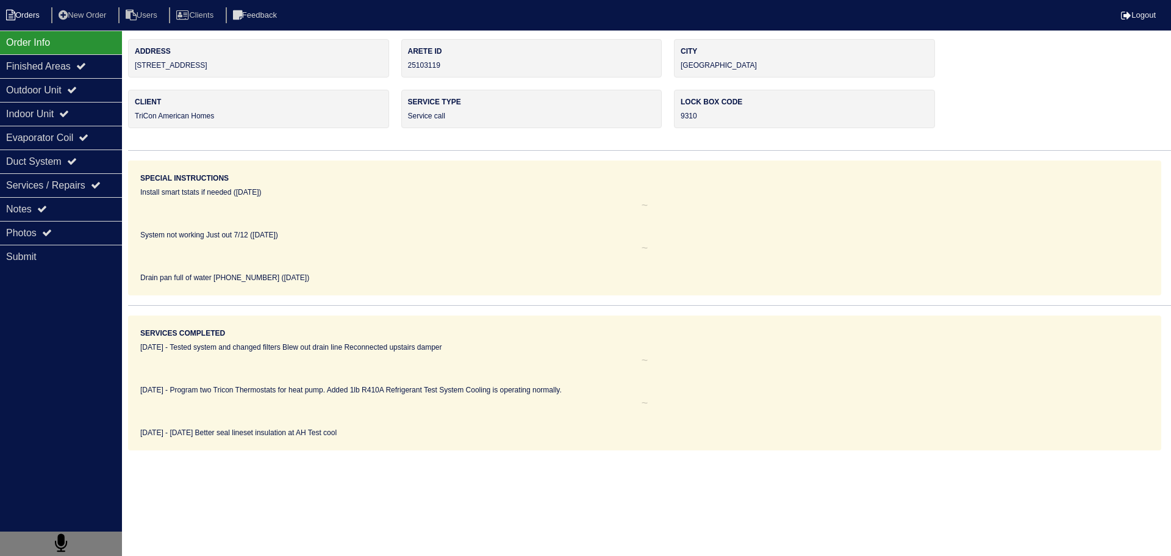
click at [21, 13] on li "Orders" at bounding box center [24, 15] width 49 height 16
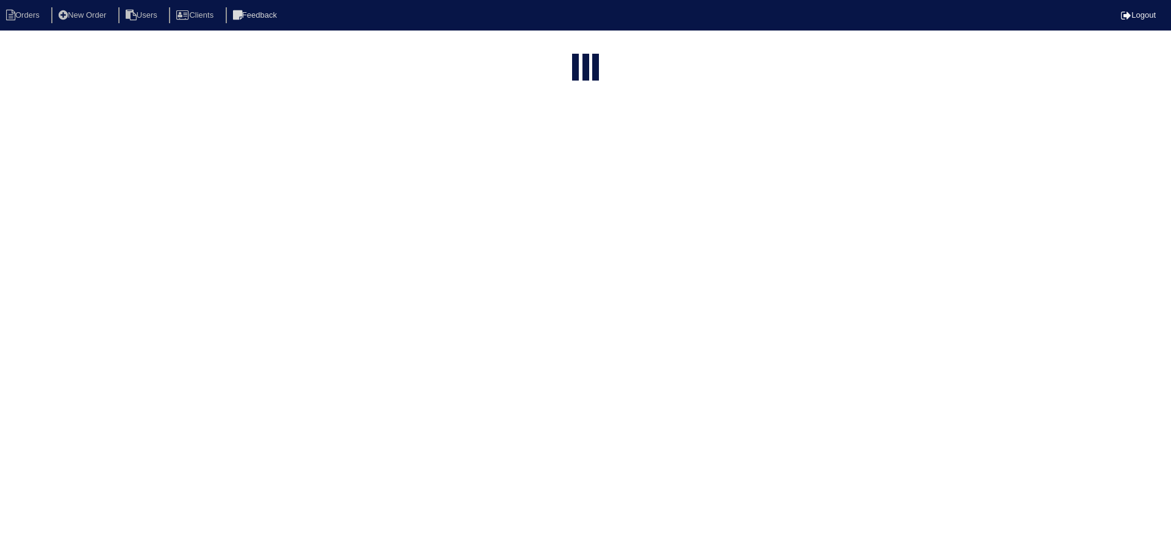
select select "15"
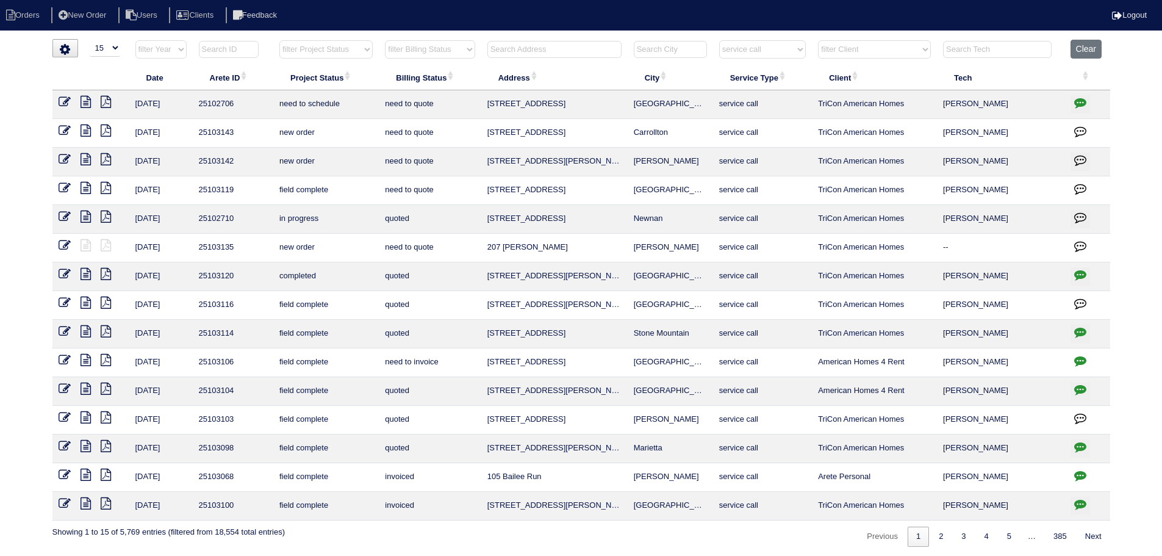
click at [796, 48] on select "filter Service Type -- Any Service Type -- initial service basic service mainte…" at bounding box center [762, 49] width 87 height 18
click at [720, 40] on select "filter Service Type -- Any Service Type -- initial service basic service mainte…" at bounding box center [762, 49] width 87 height 18
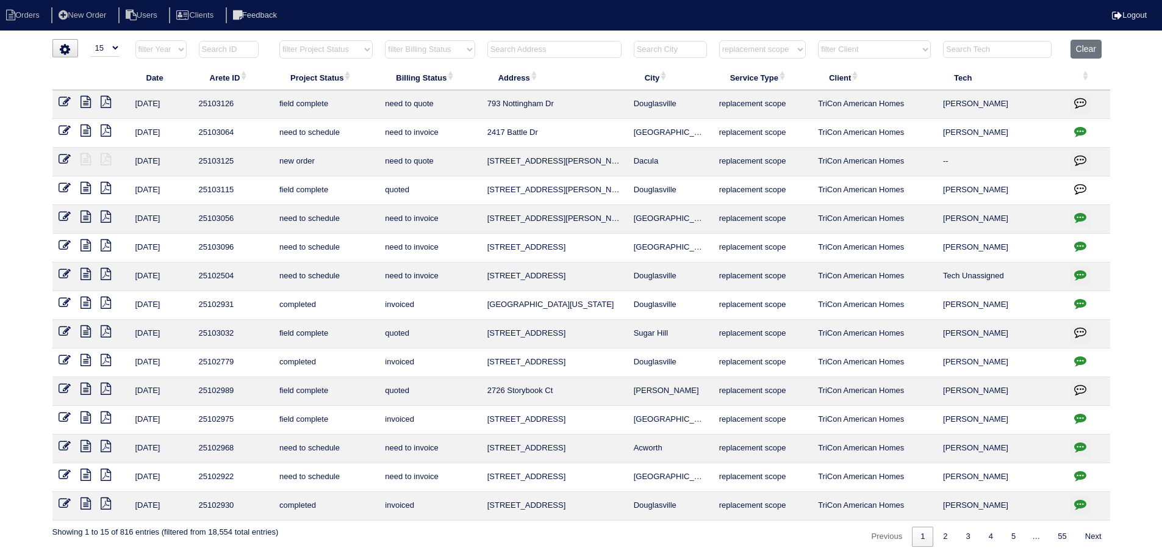
click at [756, 56] on select "filter Service Type -- Any Service Type -- initial service basic service mainte…" at bounding box center [762, 49] width 87 height 18
click at [720, 40] on select "filter Service Type -- Any Service Type -- initial service basic service mainte…" at bounding box center [762, 49] width 87 height 18
select select "maintenance call"
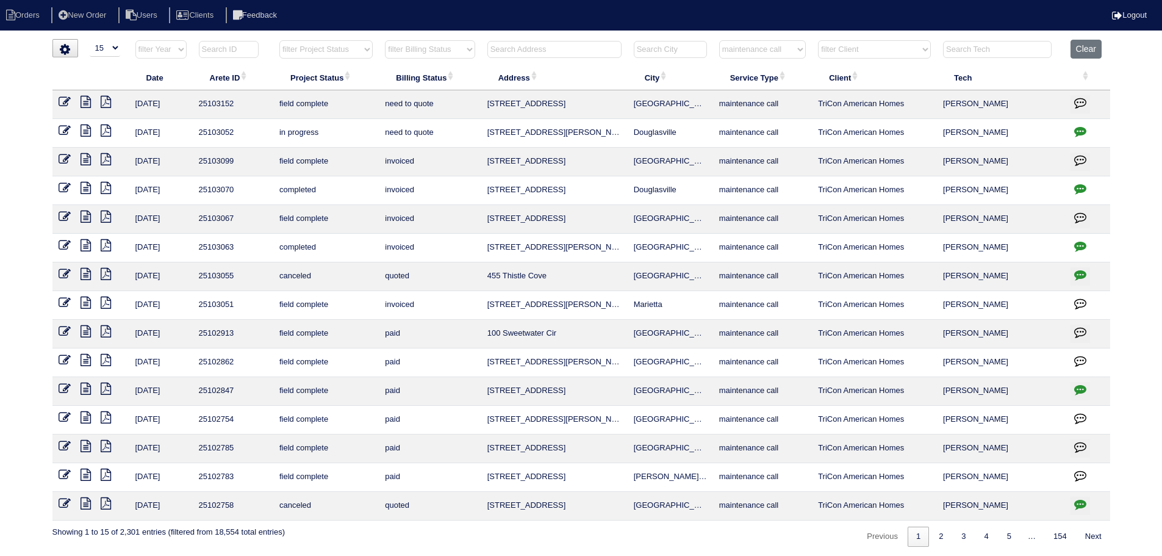
click at [85, 102] on icon at bounding box center [86, 102] width 10 height 12
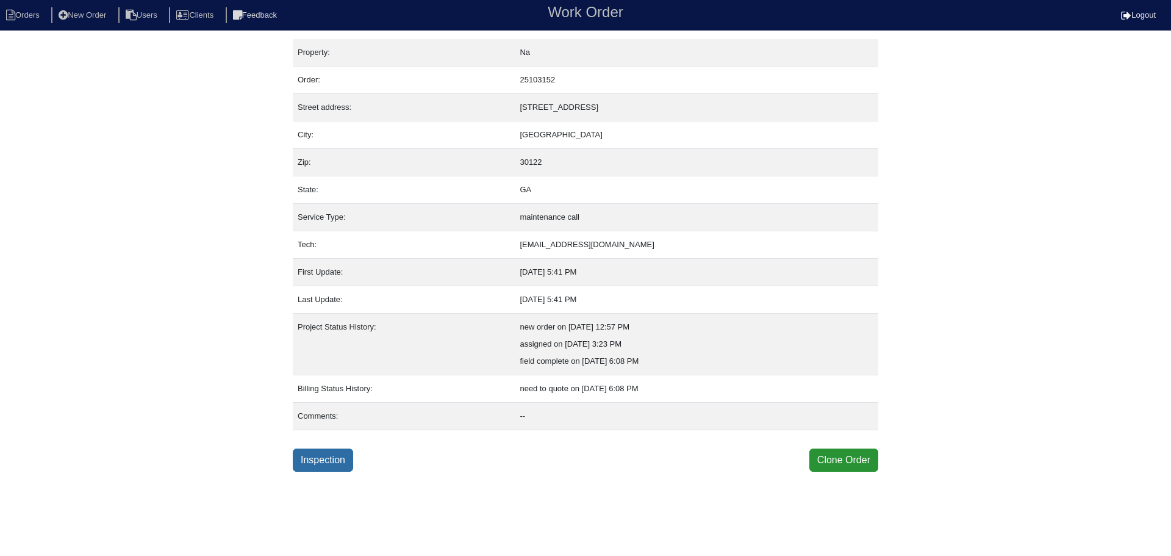
click at [333, 466] on link "Inspection" at bounding box center [323, 459] width 60 height 23
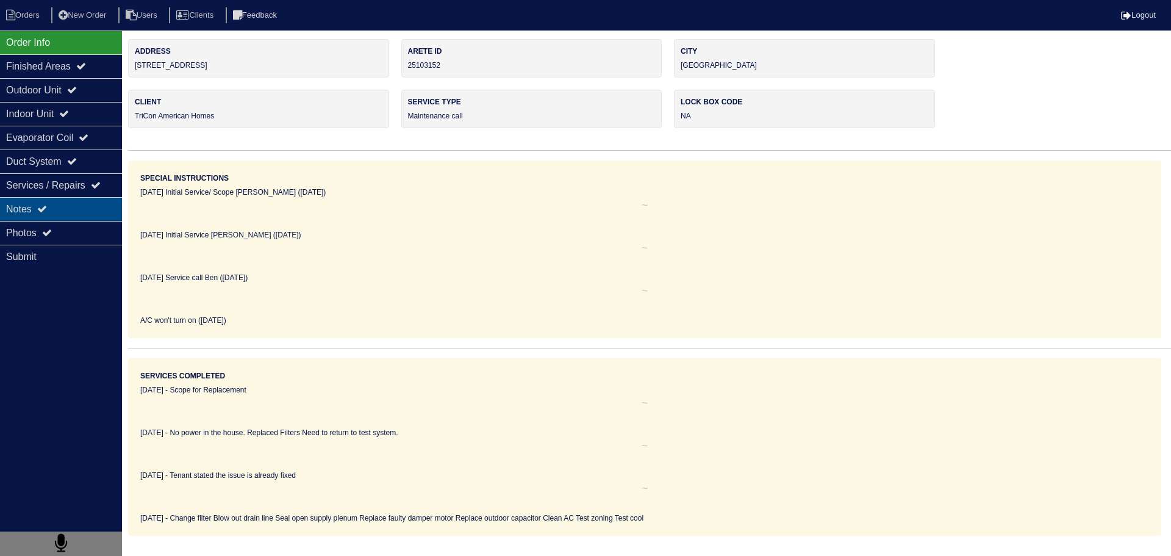
click at [71, 218] on div "Notes" at bounding box center [61, 209] width 122 height 24
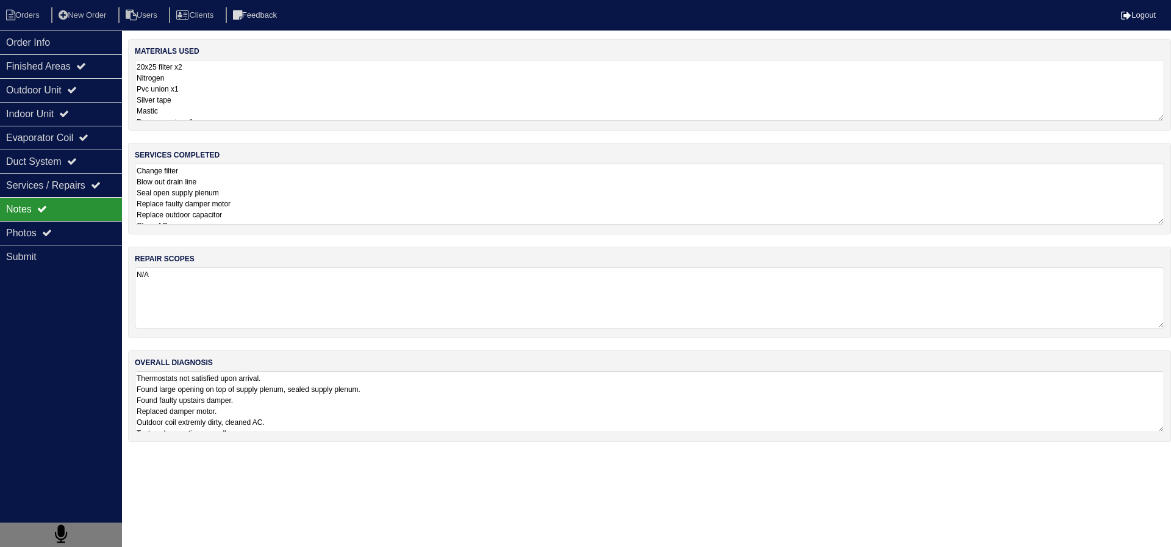
click at [284, 200] on textarea "Change filter Blow out drain line Seal open supply plenum Replace faulty damper…" at bounding box center [650, 194] width 1030 height 61
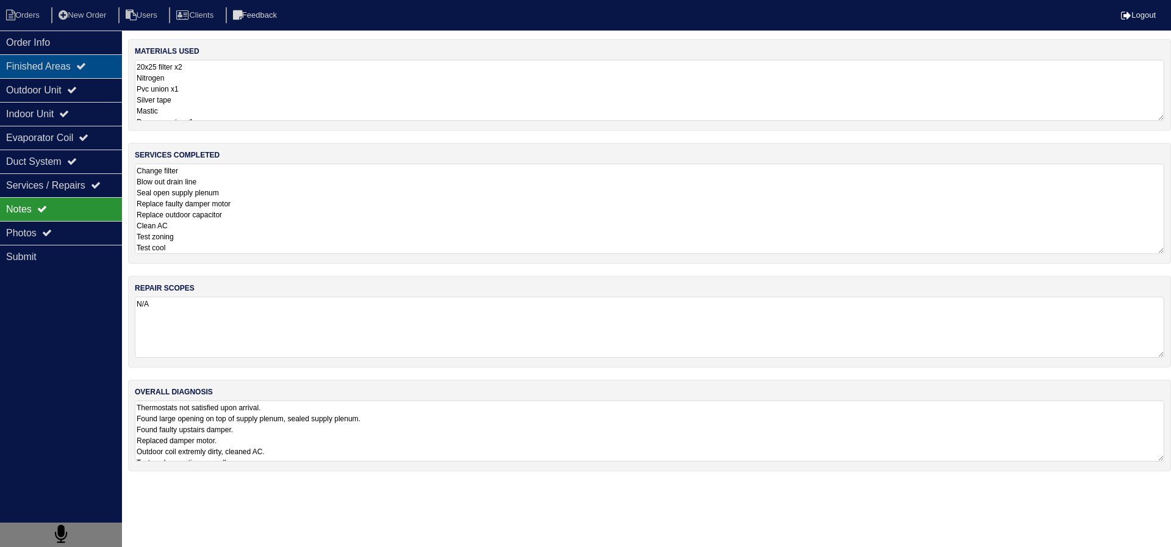
click at [46, 60] on div "Finished Areas" at bounding box center [61, 66] width 122 height 24
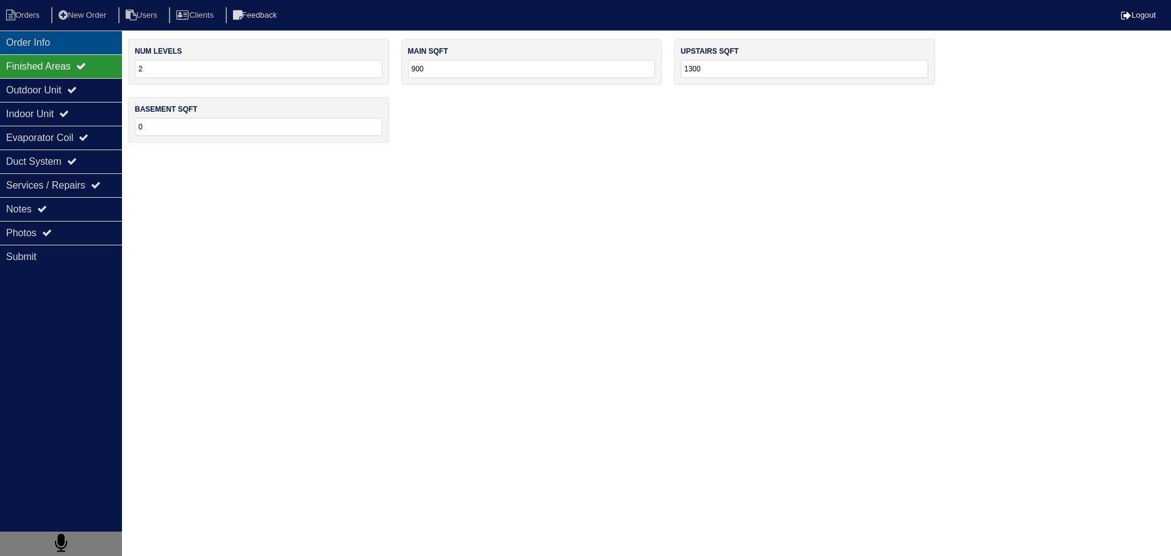
drag, startPoint x: 45, startPoint y: 56, endPoint x: 45, endPoint y: 49, distance: 6.7
click at [45, 54] on div "Finished Areas" at bounding box center [61, 66] width 122 height 24
click at [45, 48] on div "Order Info" at bounding box center [61, 43] width 122 height 24
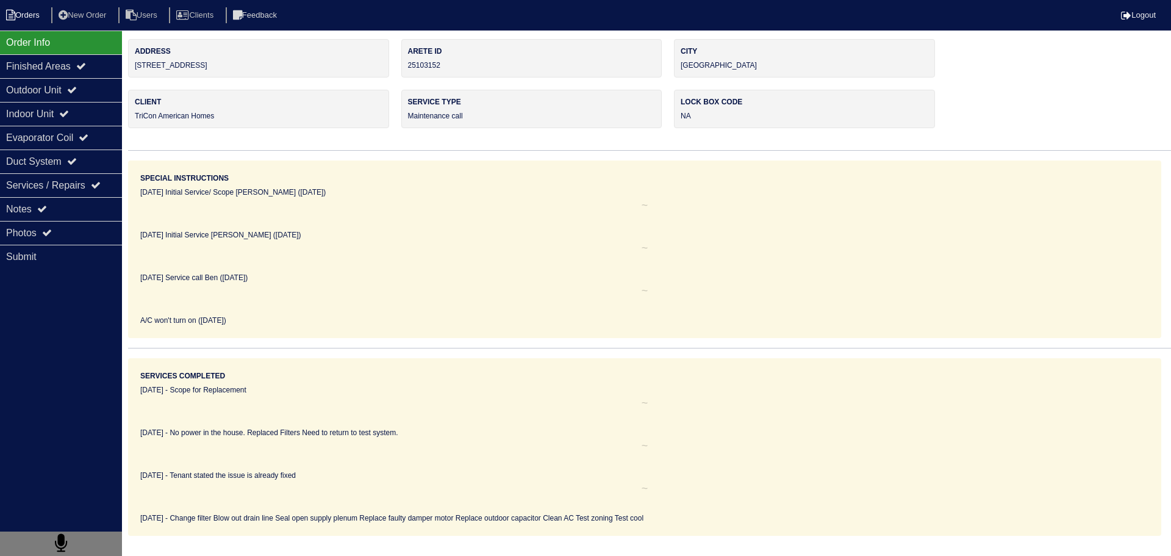
click at [26, 15] on li "Orders" at bounding box center [24, 15] width 49 height 16
select select "15"
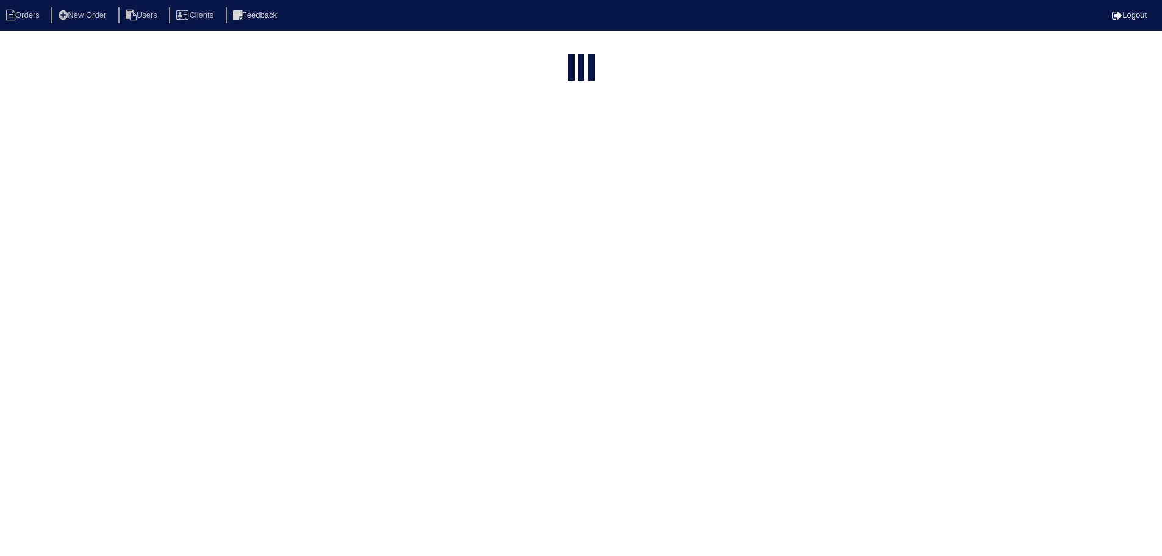
select select "maintenance call"
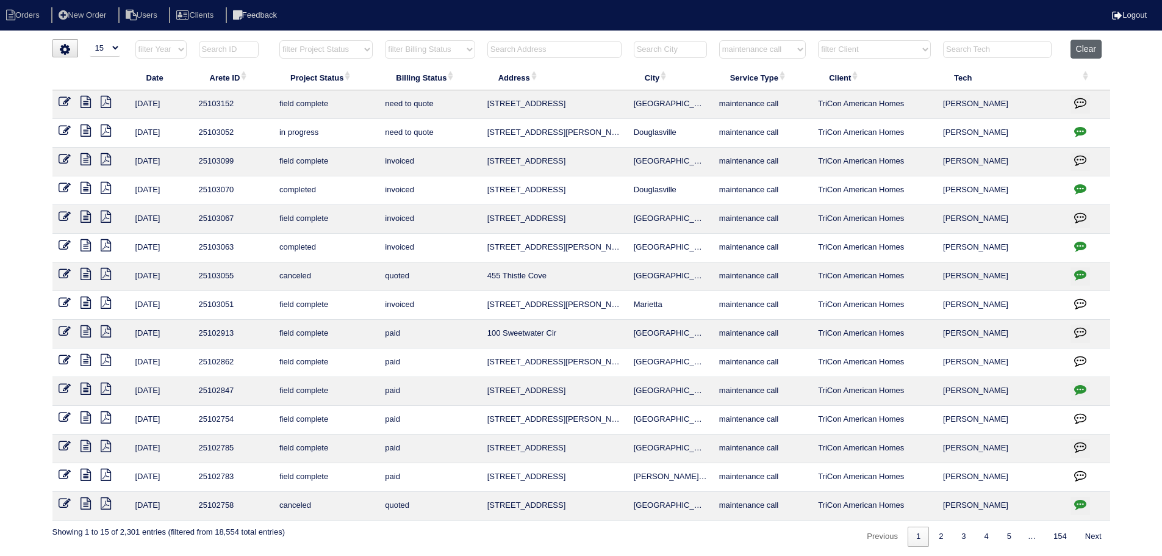
click at [1084, 43] on button "Clear" at bounding box center [1086, 49] width 31 height 19
select select
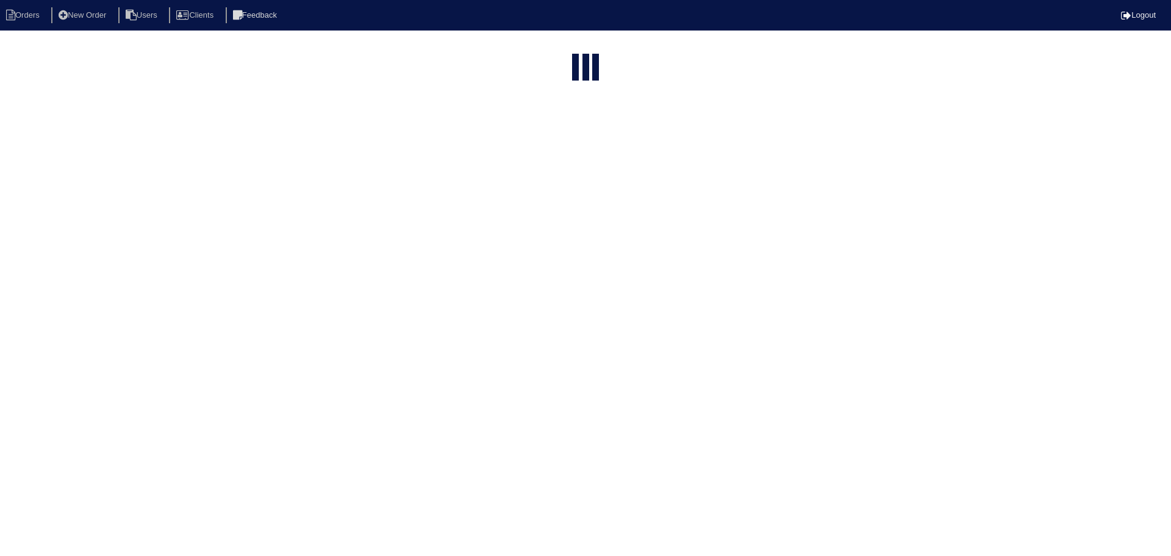
select select "15"
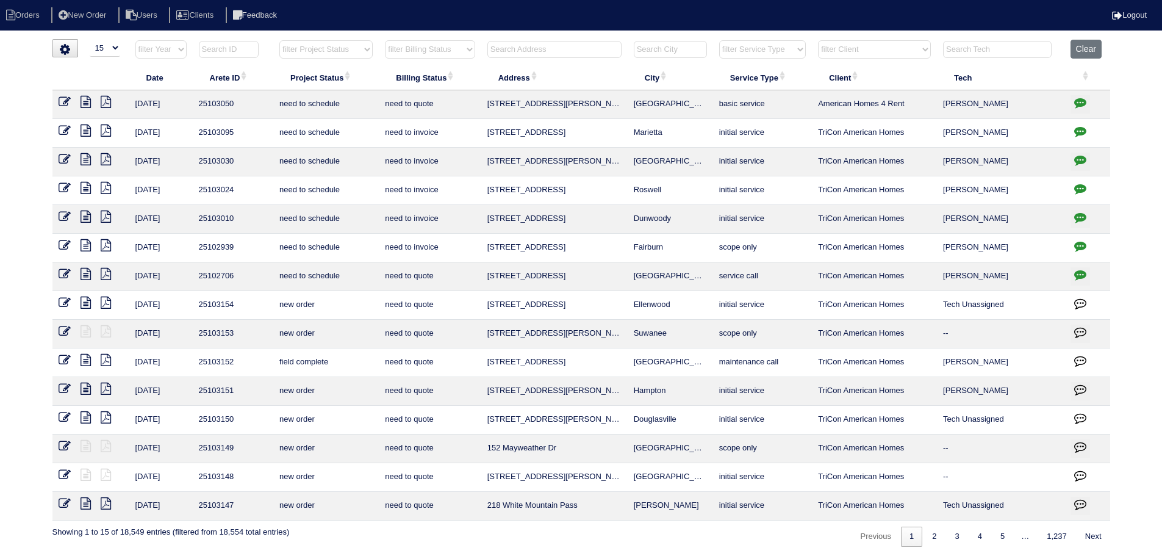
click at [570, 51] on input "text" at bounding box center [554, 49] width 134 height 17
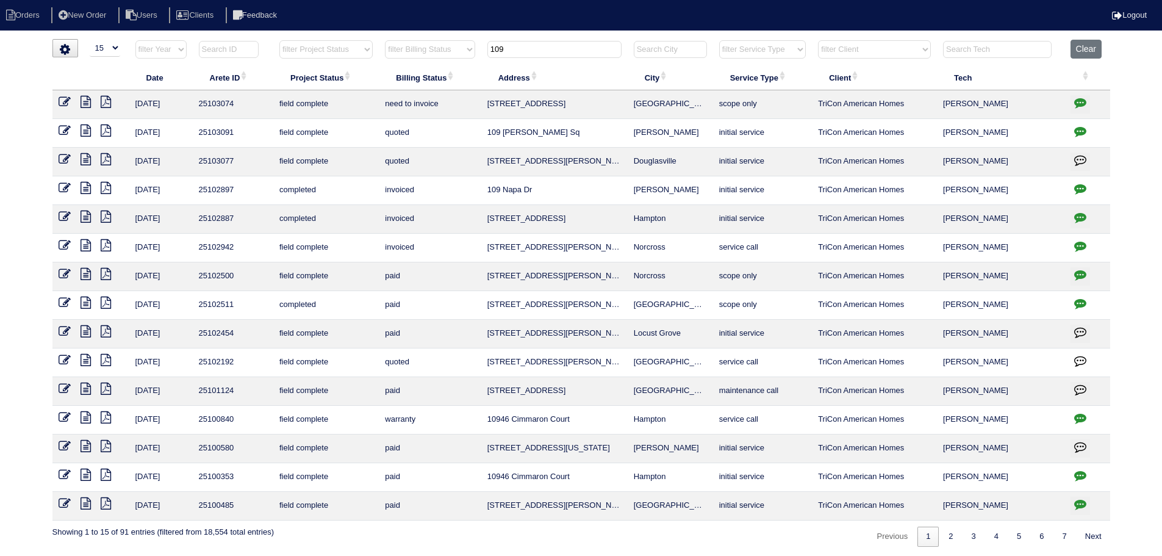
type input "109"
